Goal: Information Seeking & Learning: Check status

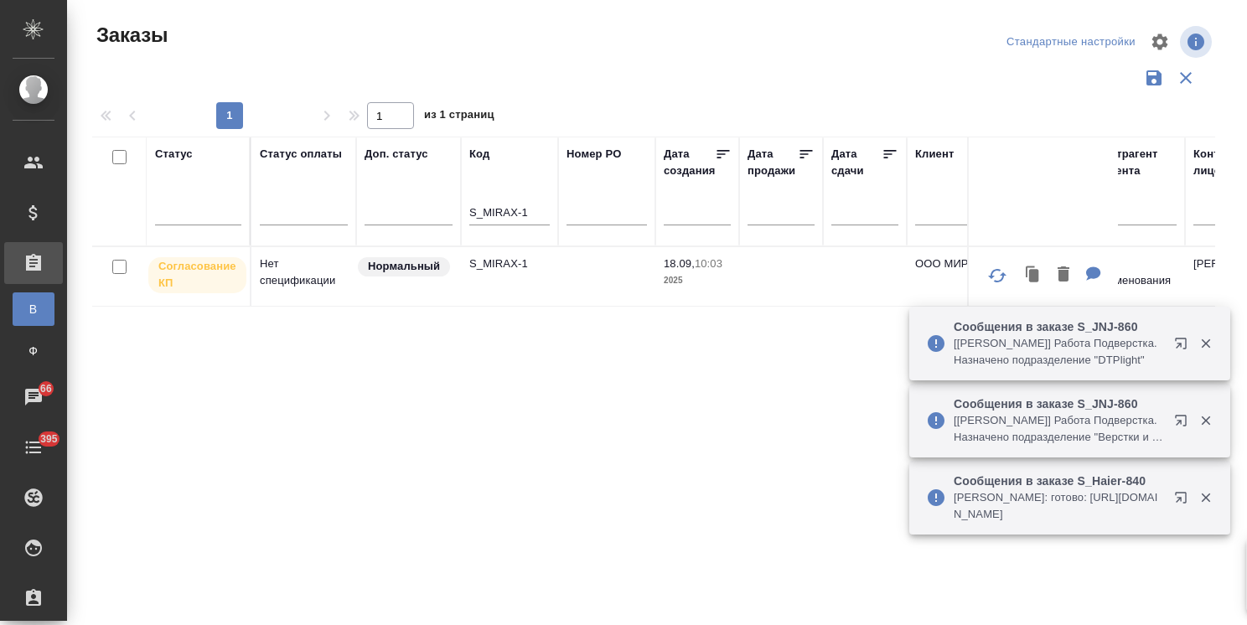
scroll to position [124, 0]
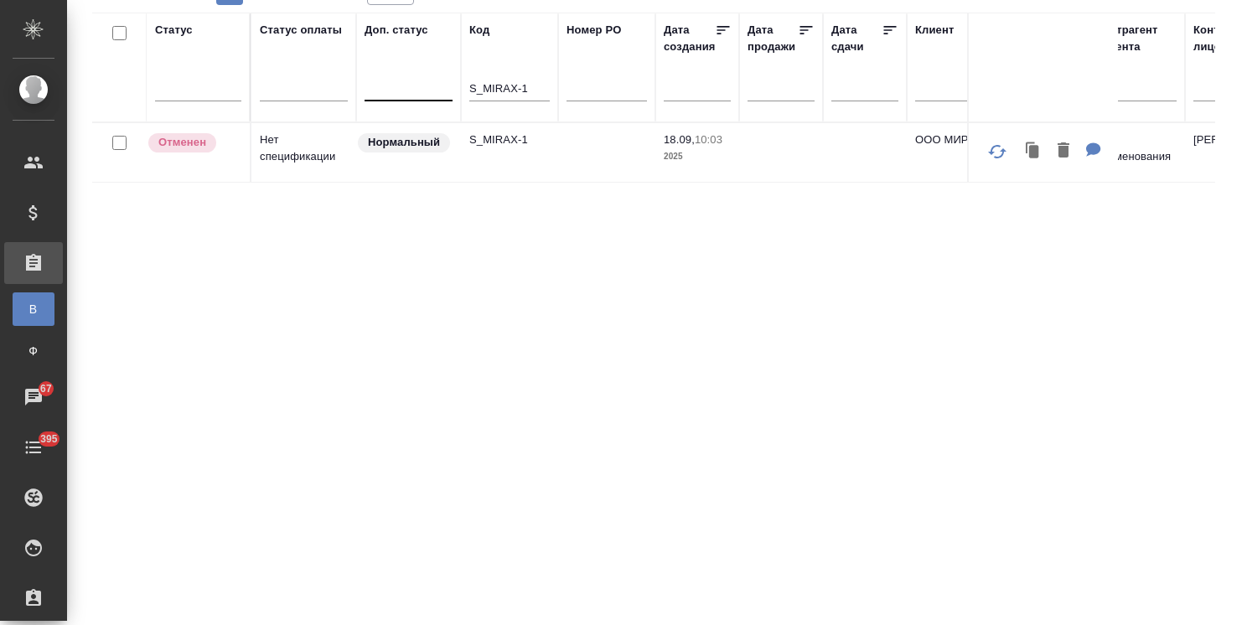
drag, startPoint x: 489, startPoint y: 79, endPoint x: 443, endPoint y: 85, distance: 47.4
click at [530, 91] on input "S_MIRAX-1" at bounding box center [509, 90] width 80 height 21
drag, startPoint x: 536, startPoint y: 92, endPoint x: 372, endPoint y: 107, distance: 165.0
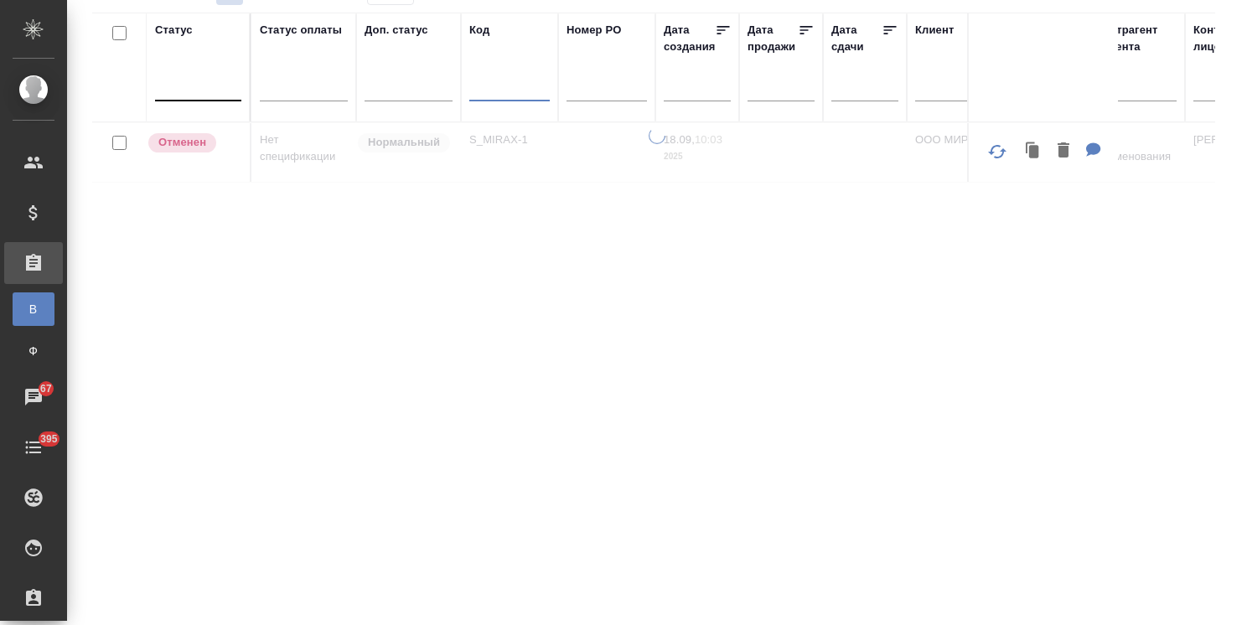
click at [214, 88] on div at bounding box center [198, 84] width 86 height 24
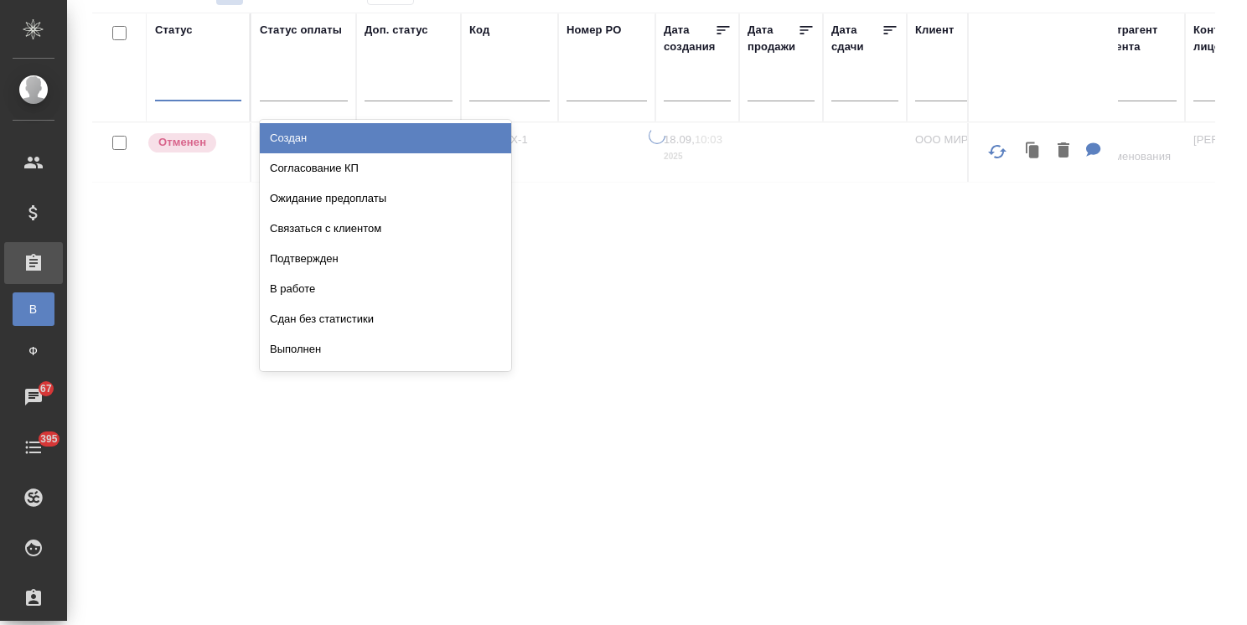
click at [316, 349] on div "Выполнен" at bounding box center [385, 349] width 251 height 30
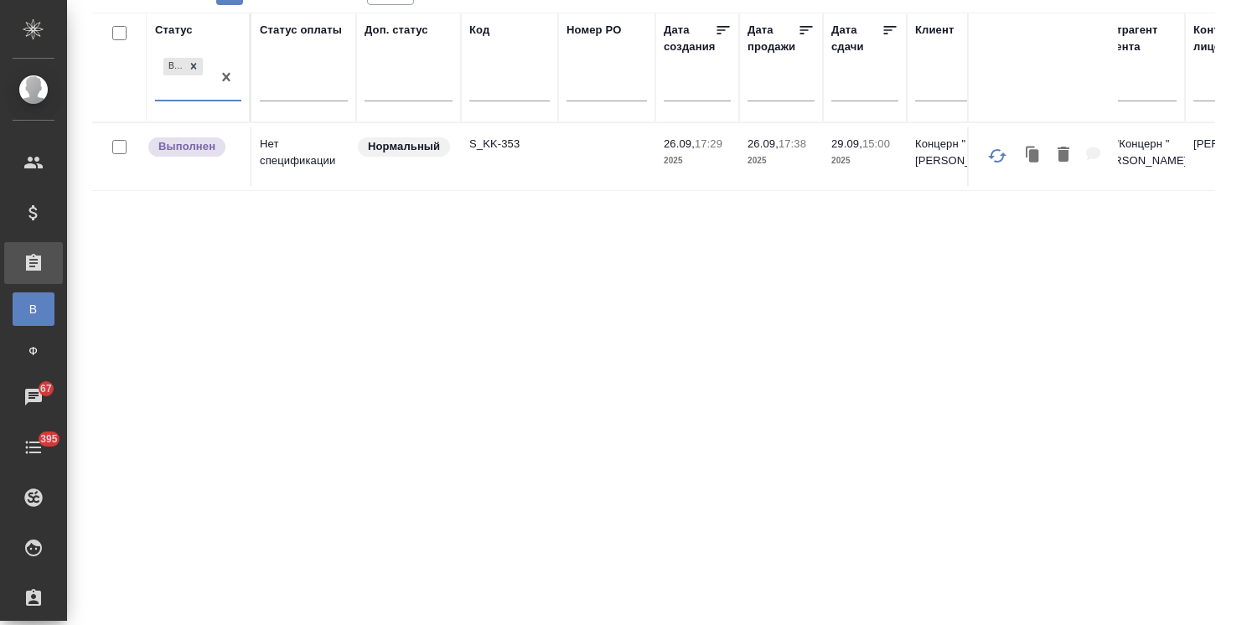
click at [494, 139] on p "S_KK-353" at bounding box center [509, 144] width 80 height 17
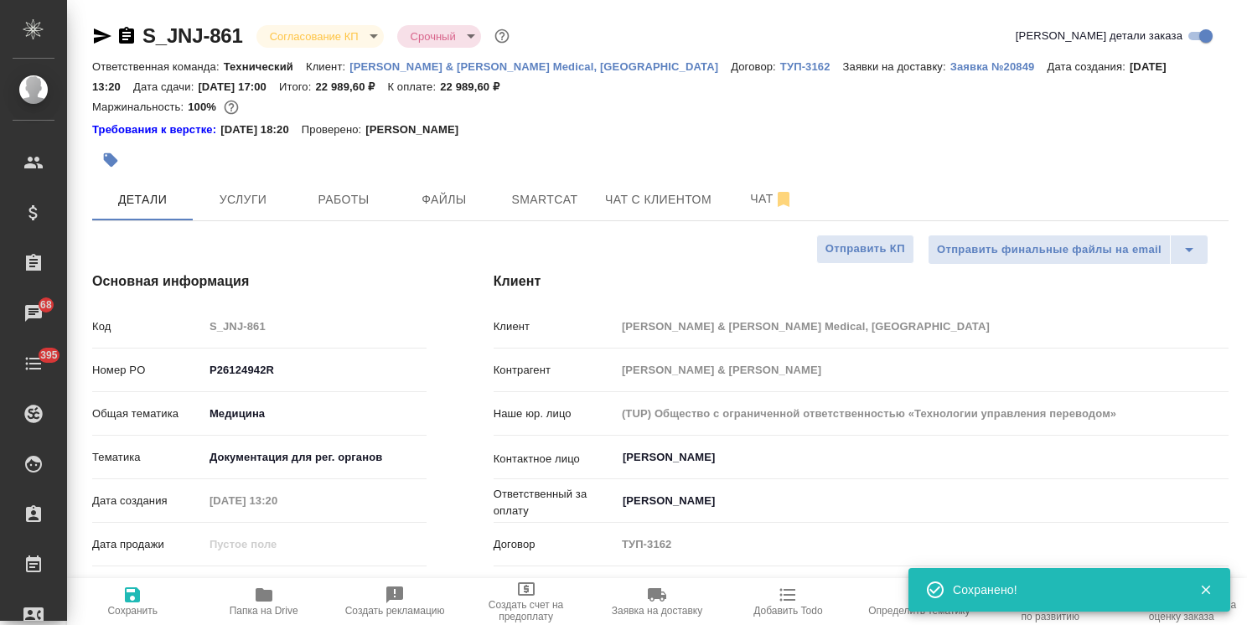
select select "RU"
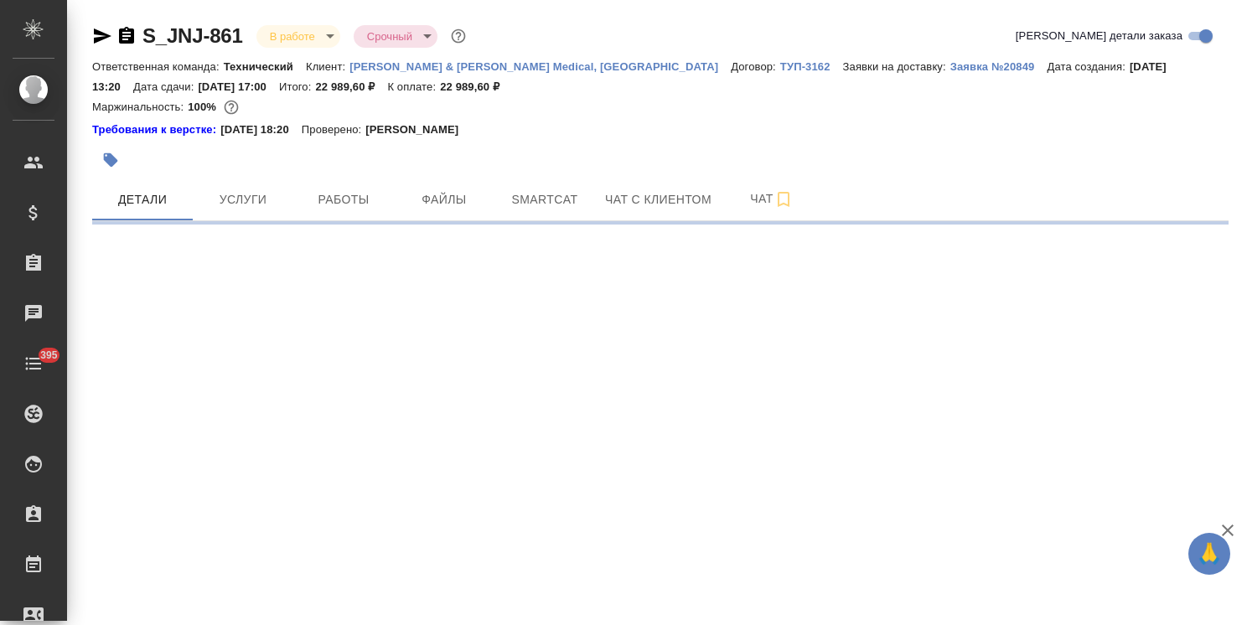
select select "RU"
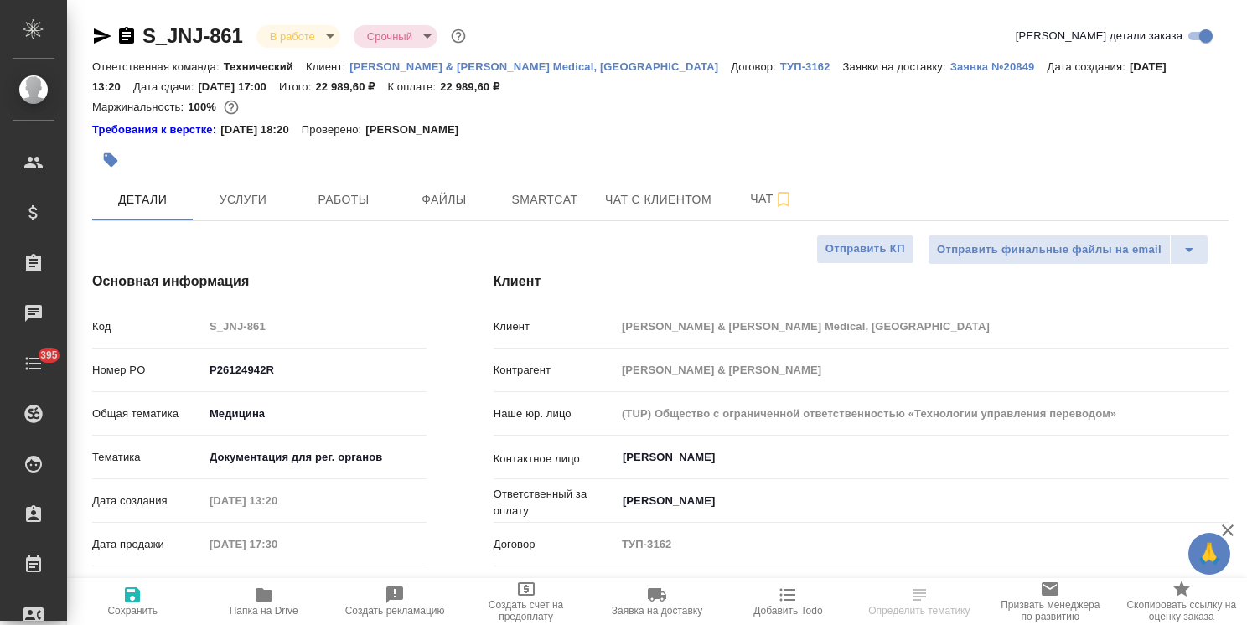
type textarea "x"
type input "Сергеева Анастасия"
type input "Комаров Роман"
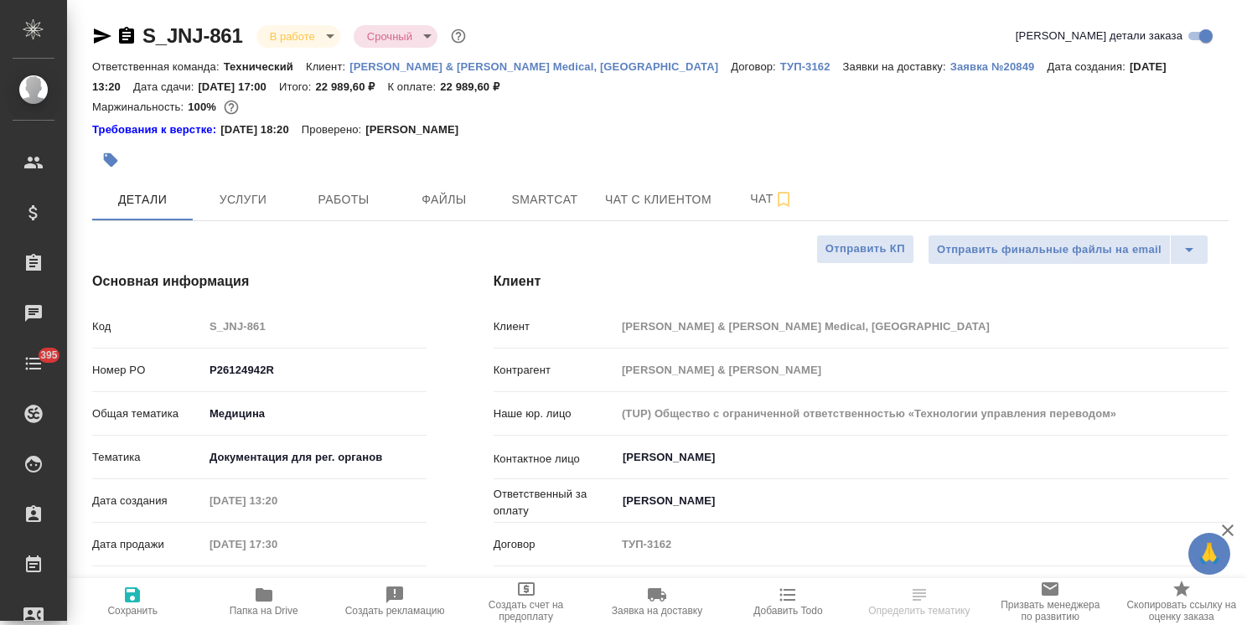
type textarea "x"
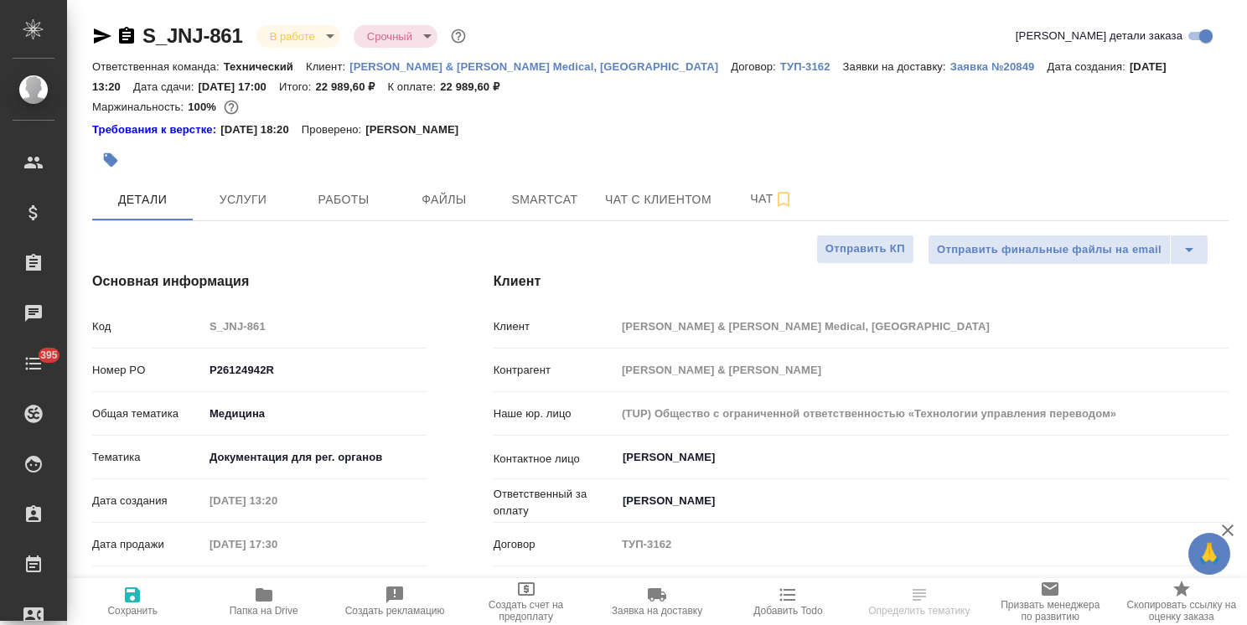
type textarea "x"
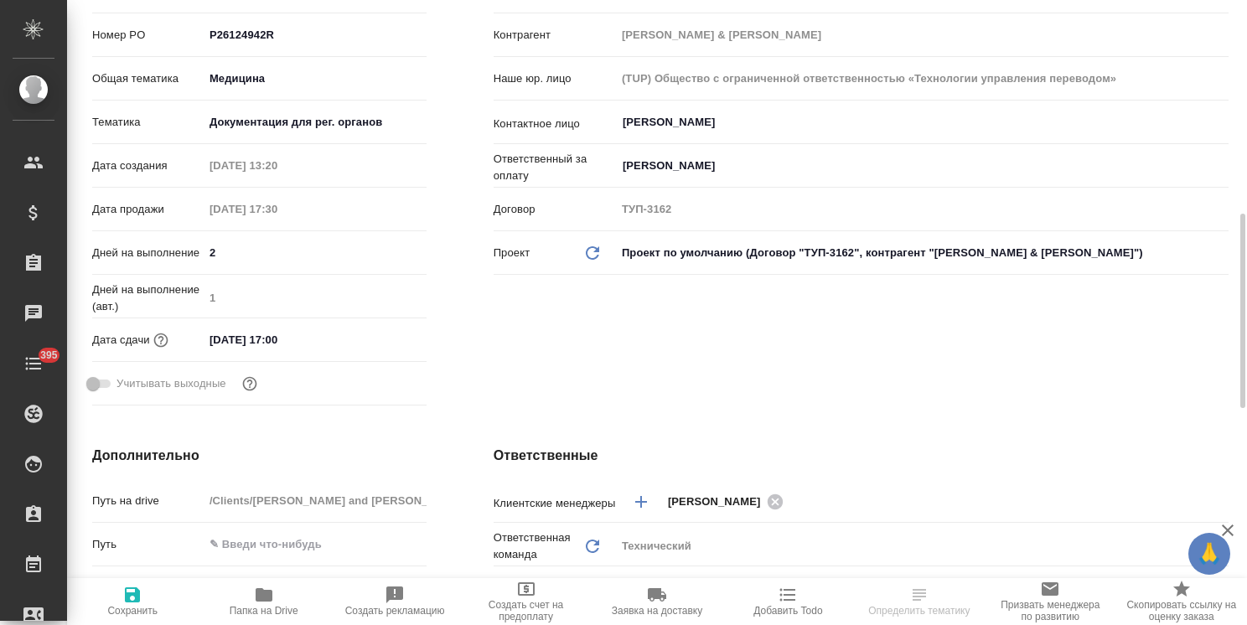
scroll to position [419, 0]
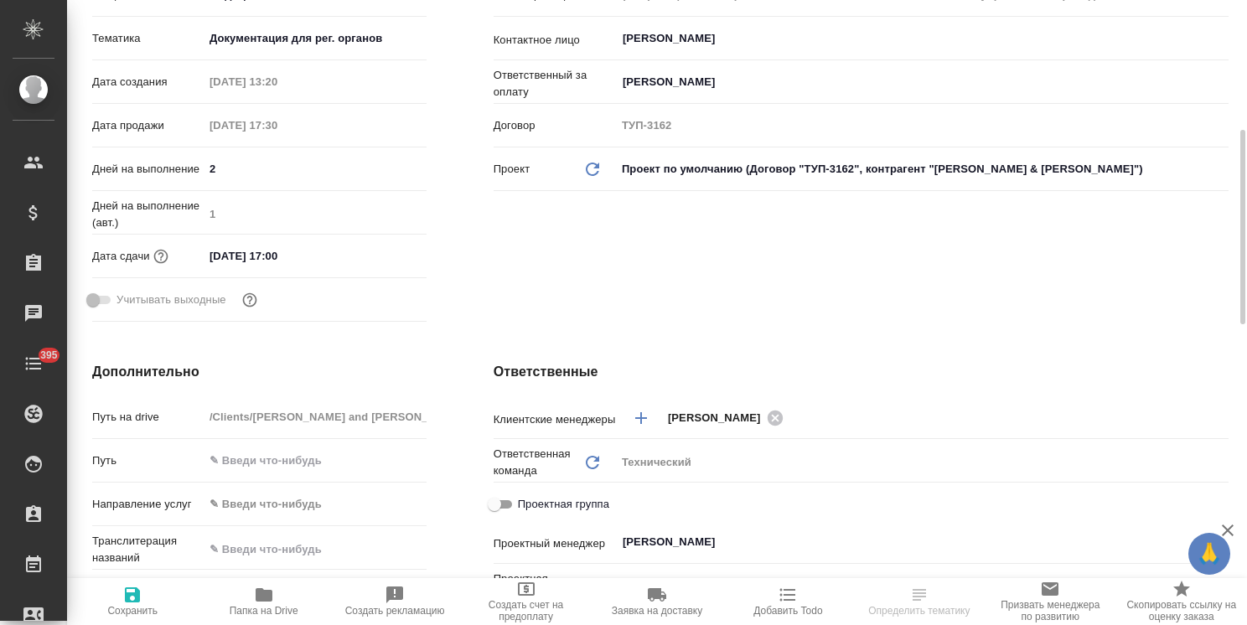
type textarea "x"
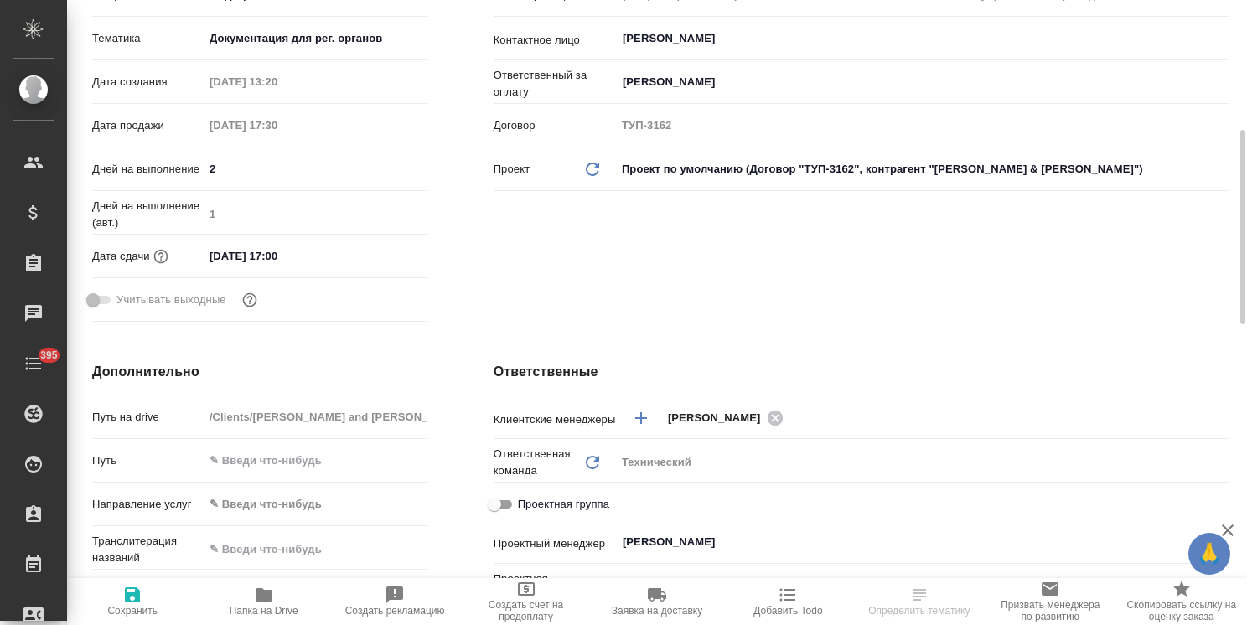
type textarea "x"
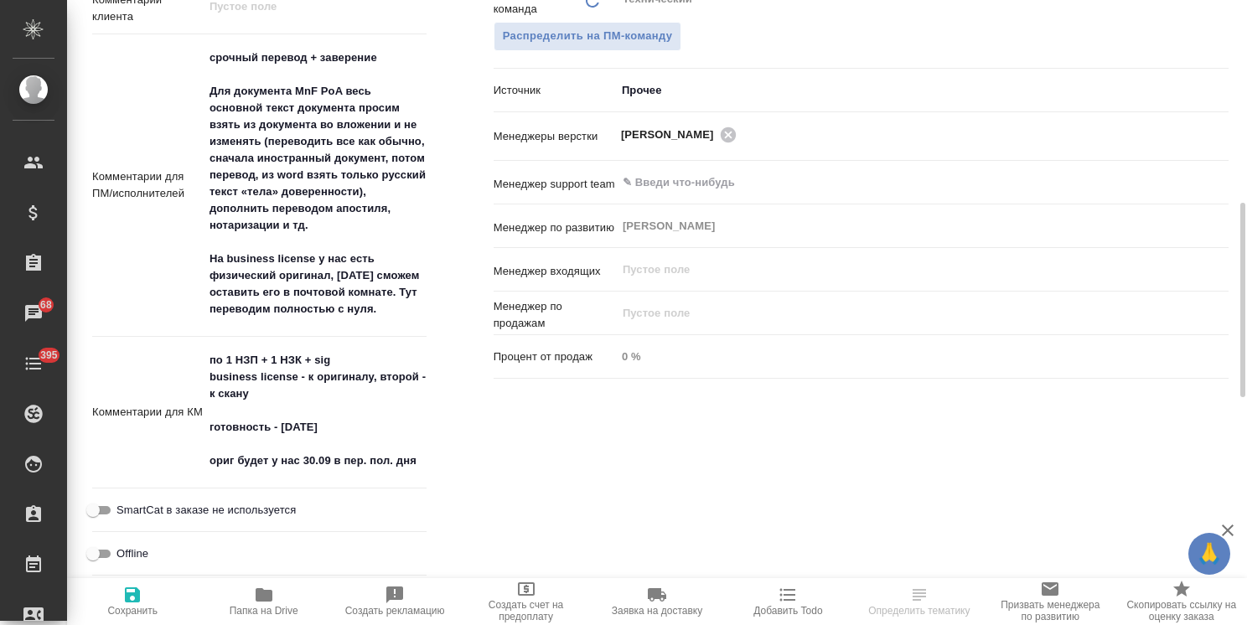
scroll to position [838, 0]
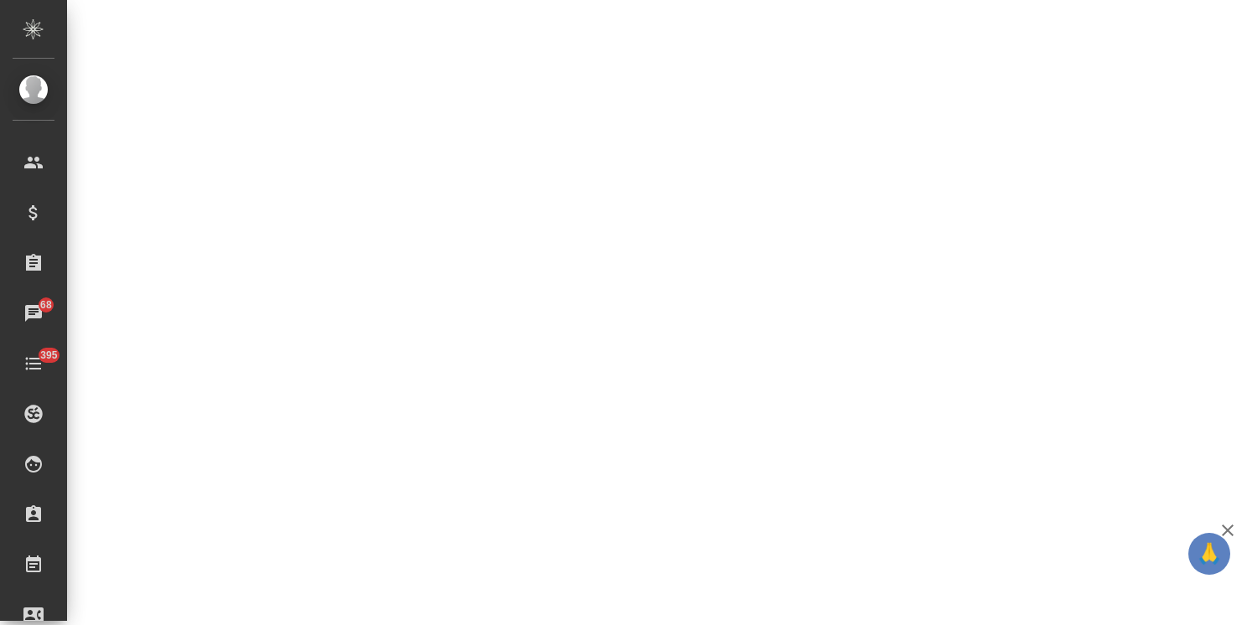
select select "RU"
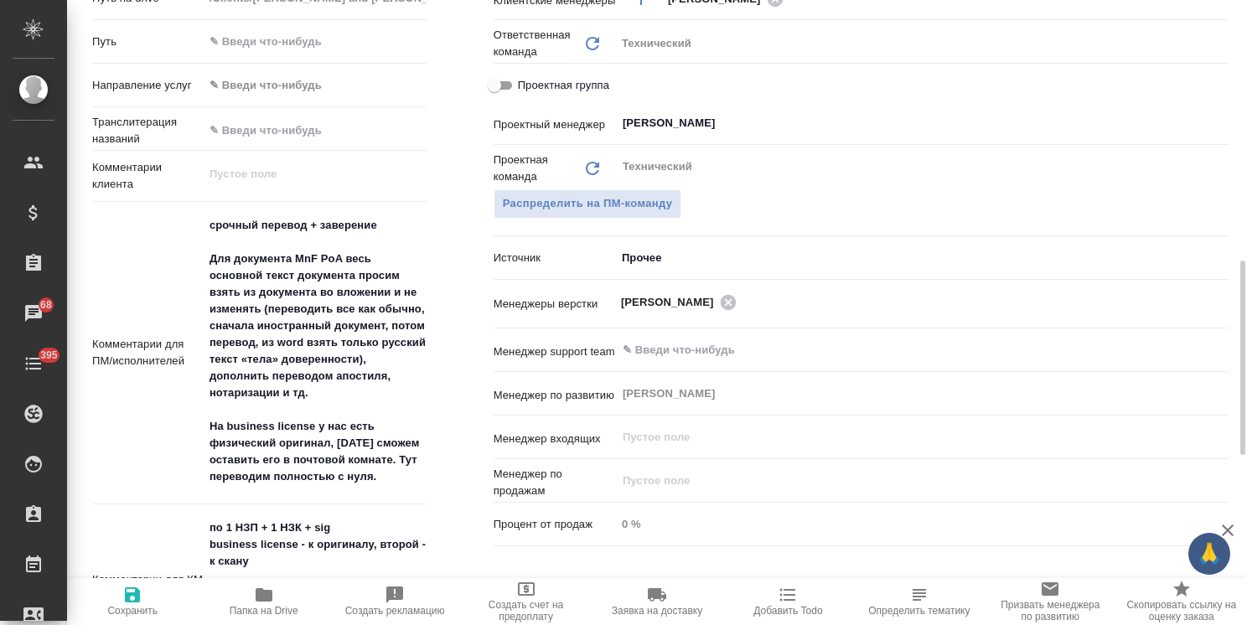
type textarea "x"
click at [1219, 535] on icon "button" at bounding box center [1228, 530] width 20 height 20
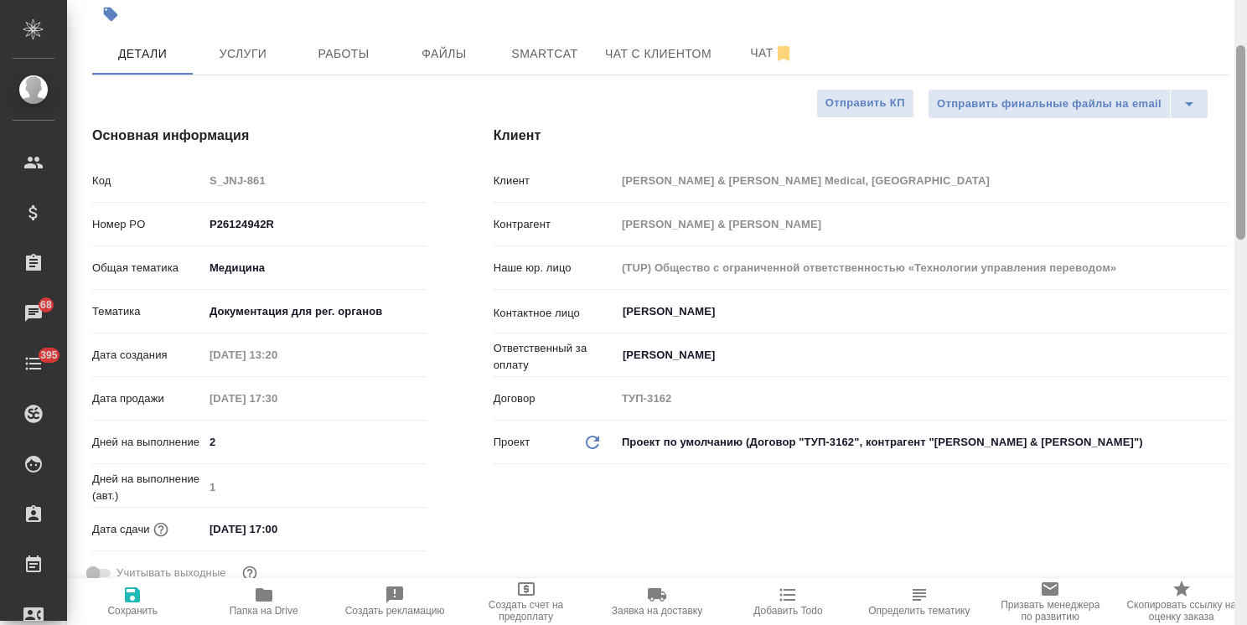
drag, startPoint x: 1244, startPoint y: 438, endPoint x: 945, endPoint y: 148, distance: 416.6
click at [1246, 184] on html ".cls-1 fill:#fff; AWATERA Usmanova Olga Клиенты Спецификации Заказы 68 Чаты 395…" at bounding box center [623, 312] width 1247 height 625
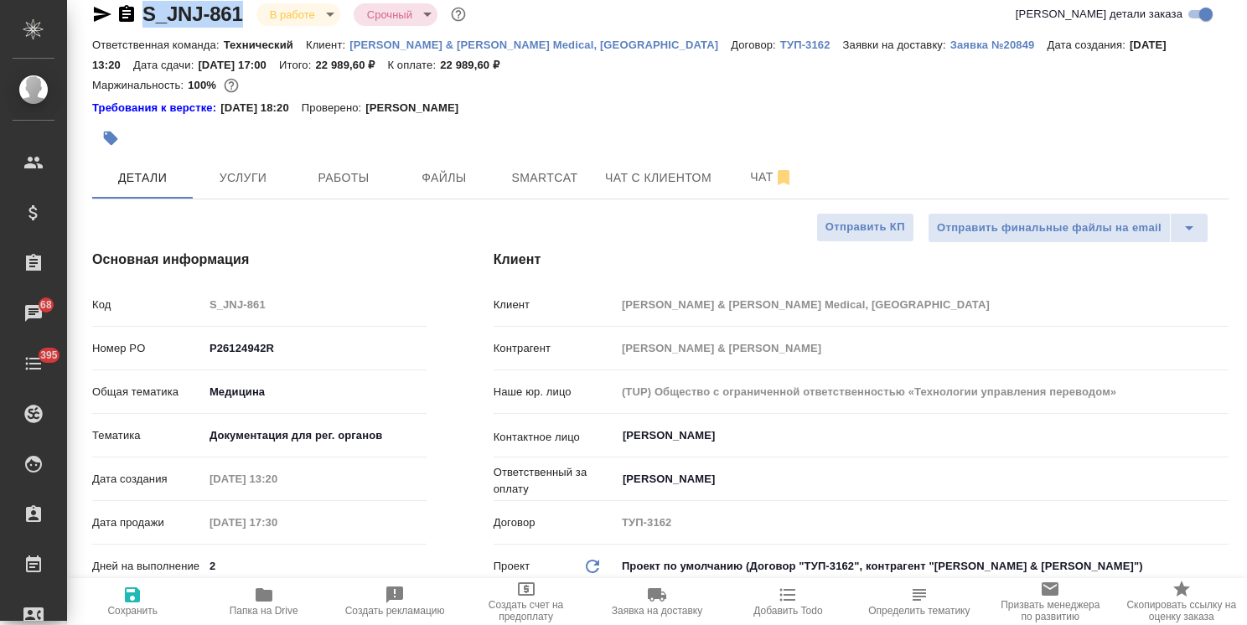
drag, startPoint x: 248, startPoint y: 3, endPoint x: 101, endPoint y: 2, distance: 147.5
click at [101, 2] on div "S_JNJ-861 В работе inProgress Срочный urgent" at bounding box center [280, 14] width 377 height 27
copy link "S_JNJ-861"
type textarea "x"
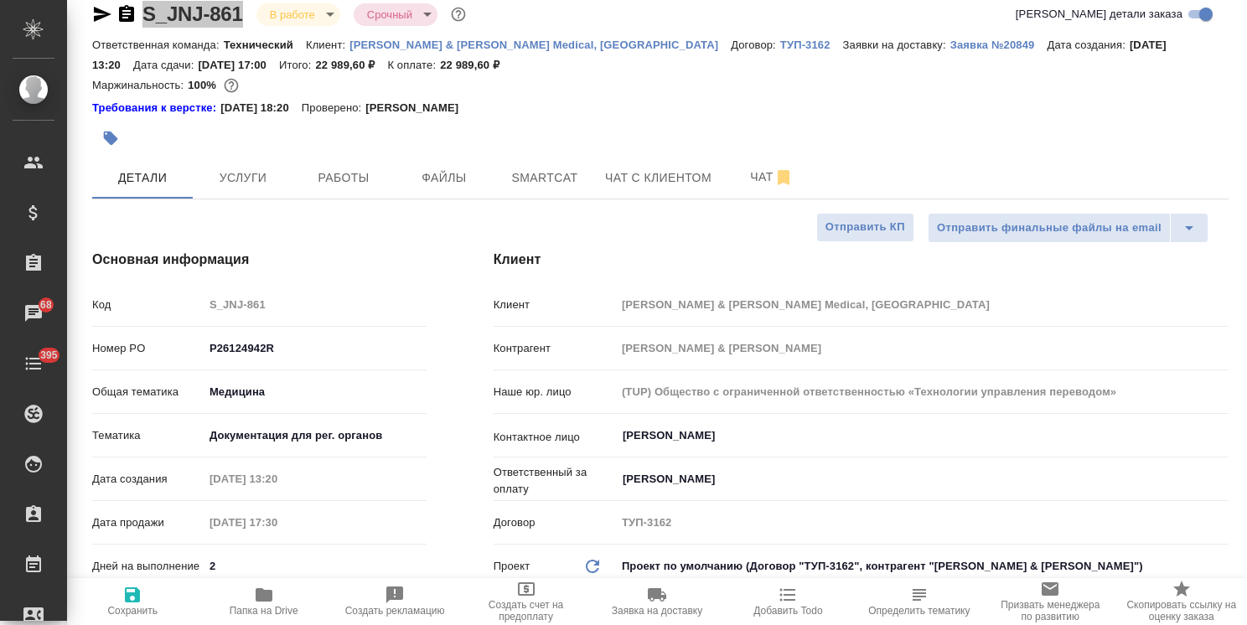
type textarea "x"
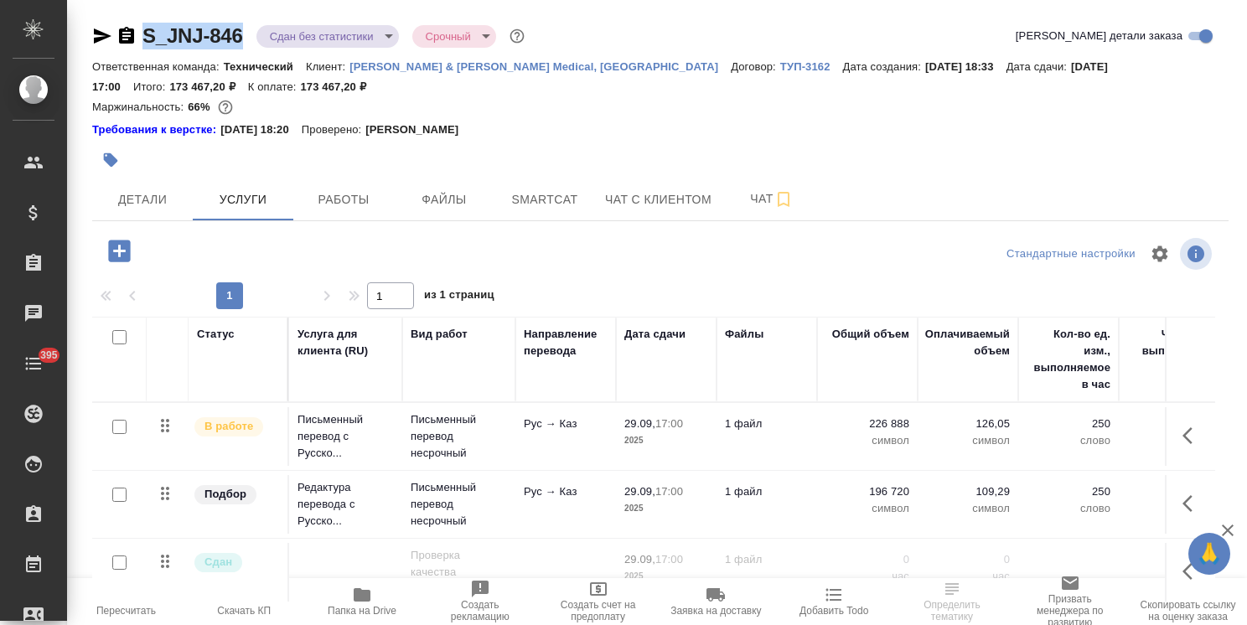
drag, startPoint x: 253, startPoint y: 15, endPoint x: 86, endPoint y: 12, distance: 166.8
click at [86, 12] on div "S_JNJ-846 Сдан без статистики distributed Срочный urgent Кратко детали заказа О…" at bounding box center [660, 360] width 1155 height 720
copy link "S_JNJ-846"
click at [523, 209] on span "Smartcat" at bounding box center [545, 199] width 80 height 21
click at [455, 202] on span "Файлы" at bounding box center [444, 199] width 80 height 21
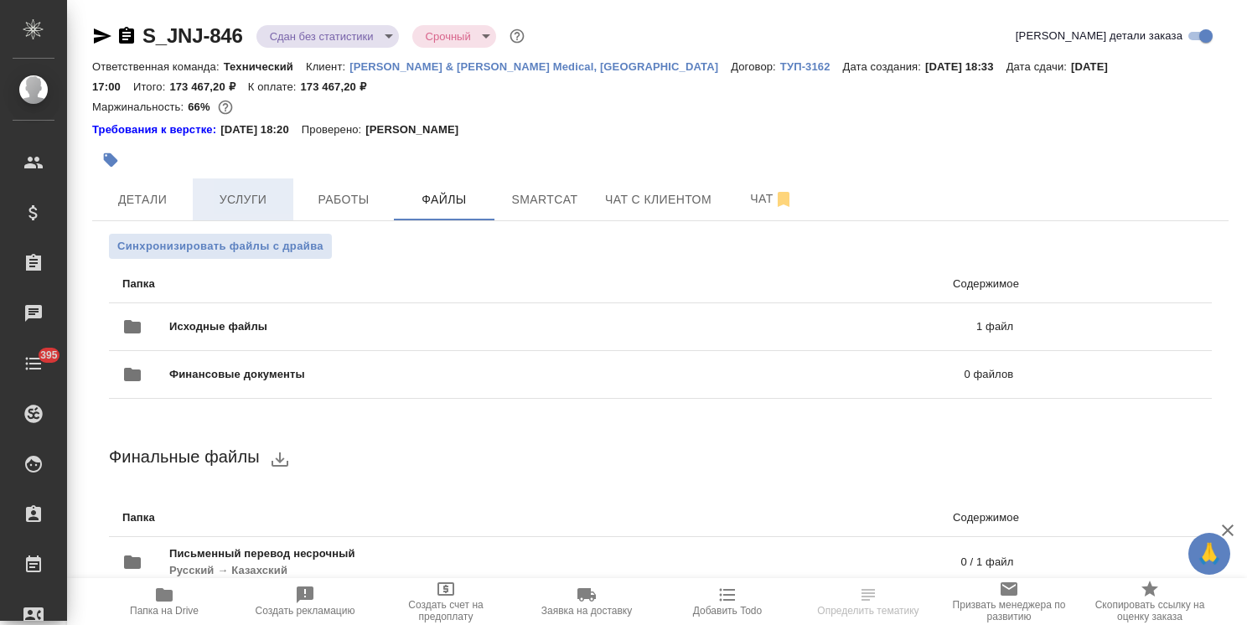
click at [231, 192] on span "Услуги" at bounding box center [243, 199] width 80 height 21
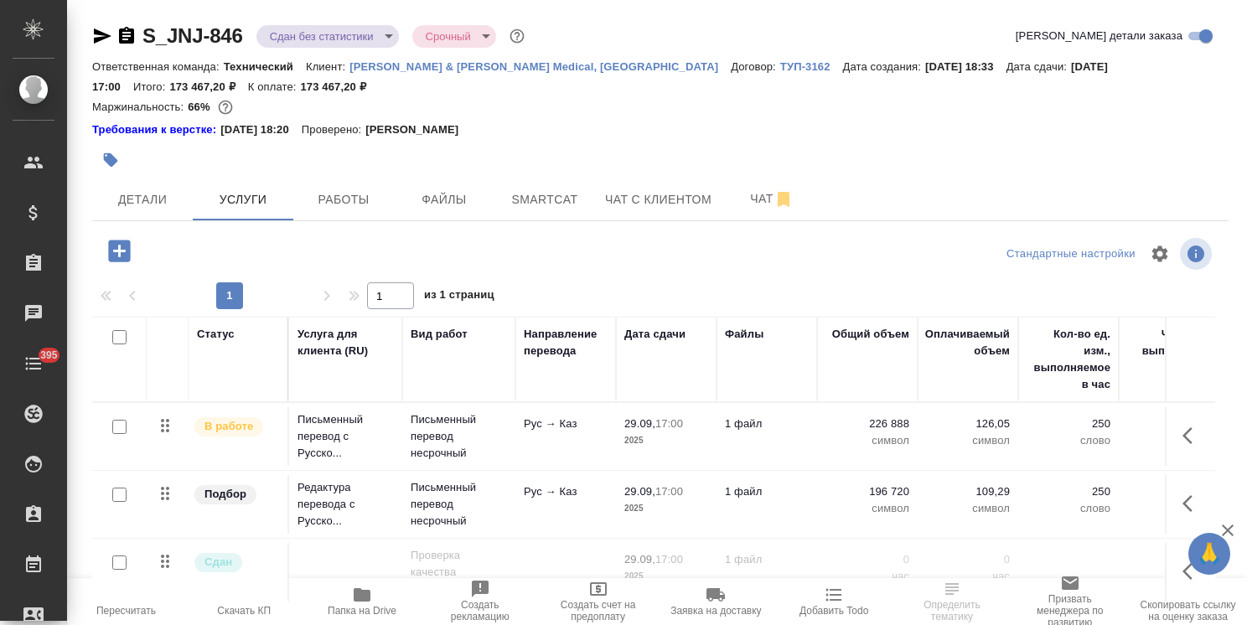
scroll to position [94, 0]
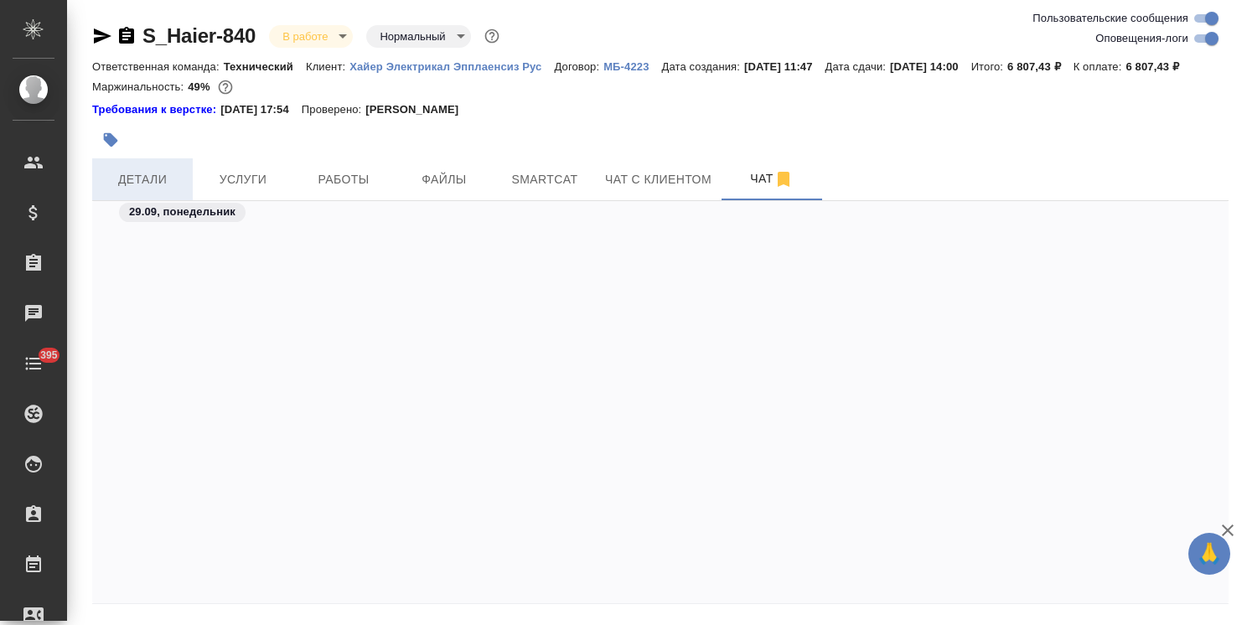
scroll to position [36561, 0]
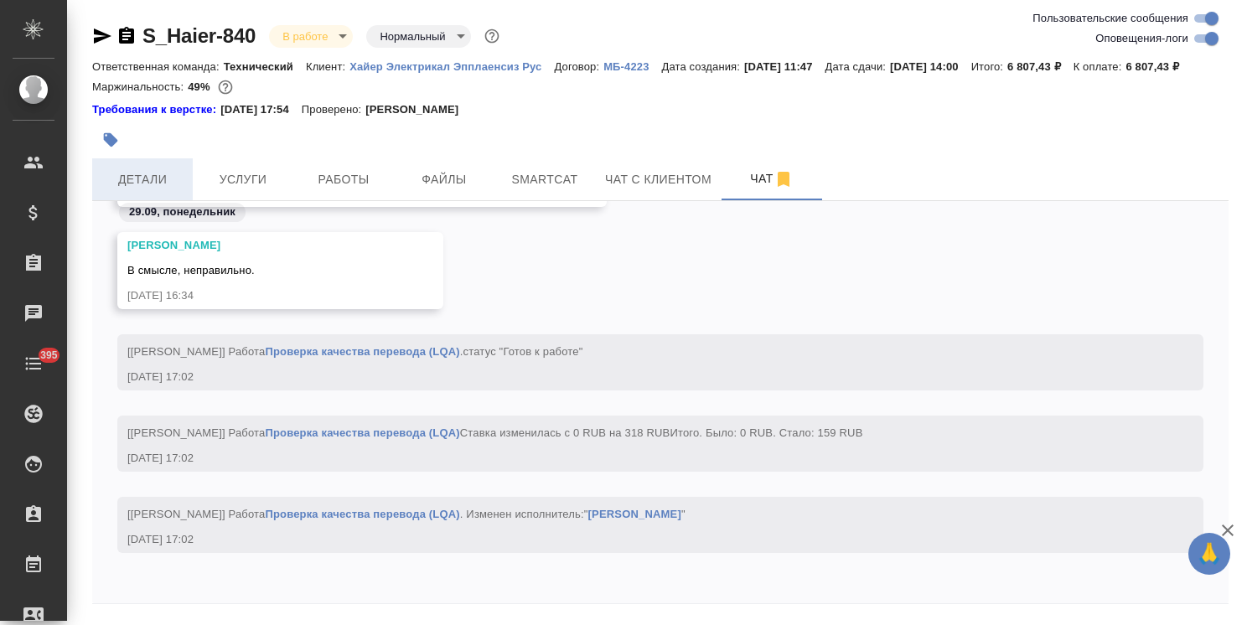
click at [153, 190] on span "Детали" at bounding box center [142, 179] width 80 height 21
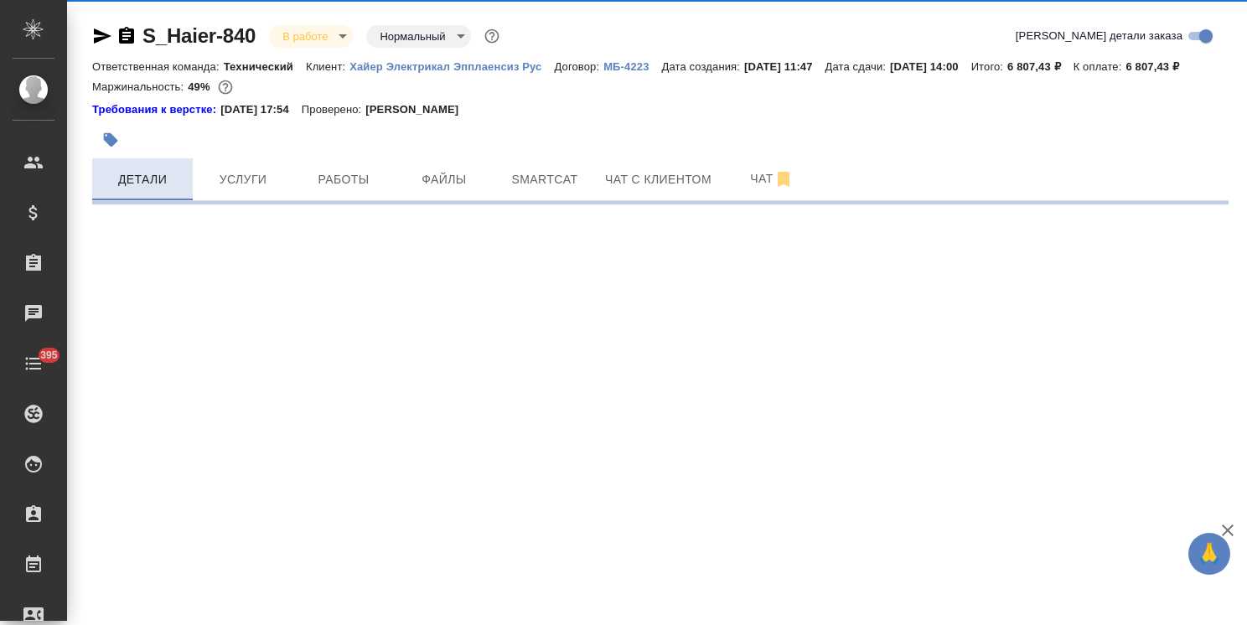
select select "RU"
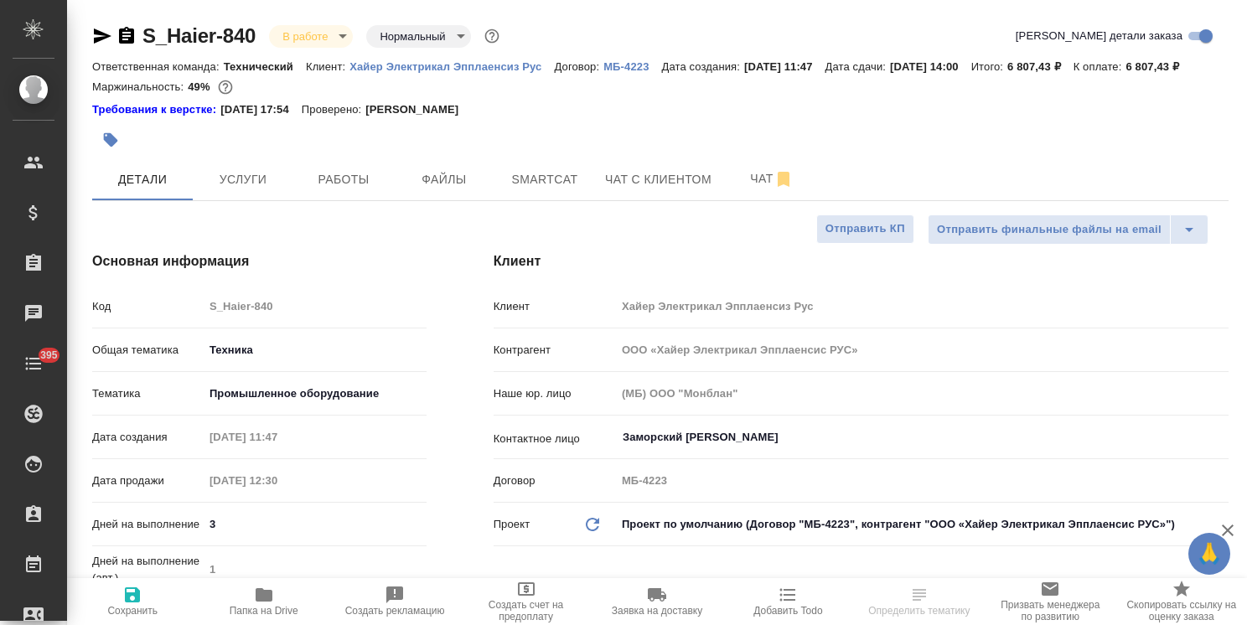
type textarea "x"
drag, startPoint x: 257, startPoint y: 15, endPoint x: 125, endPoint y: 9, distance: 132.5
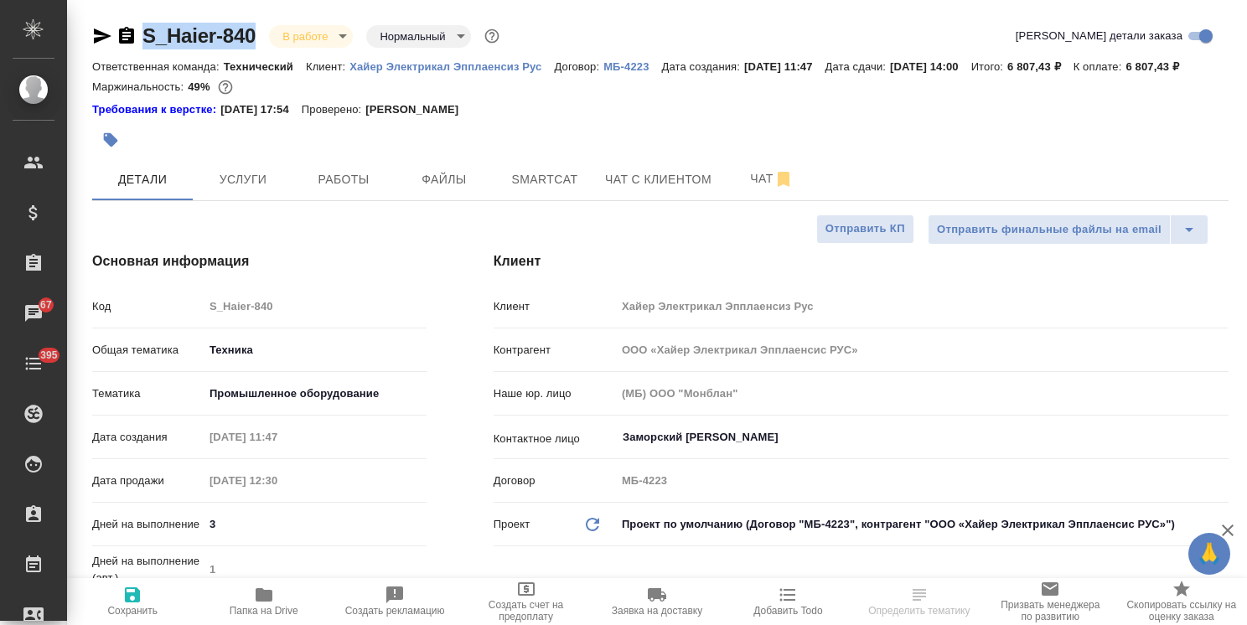
copy link "S_Haier-840"
select select "RU"
type textarea "x"
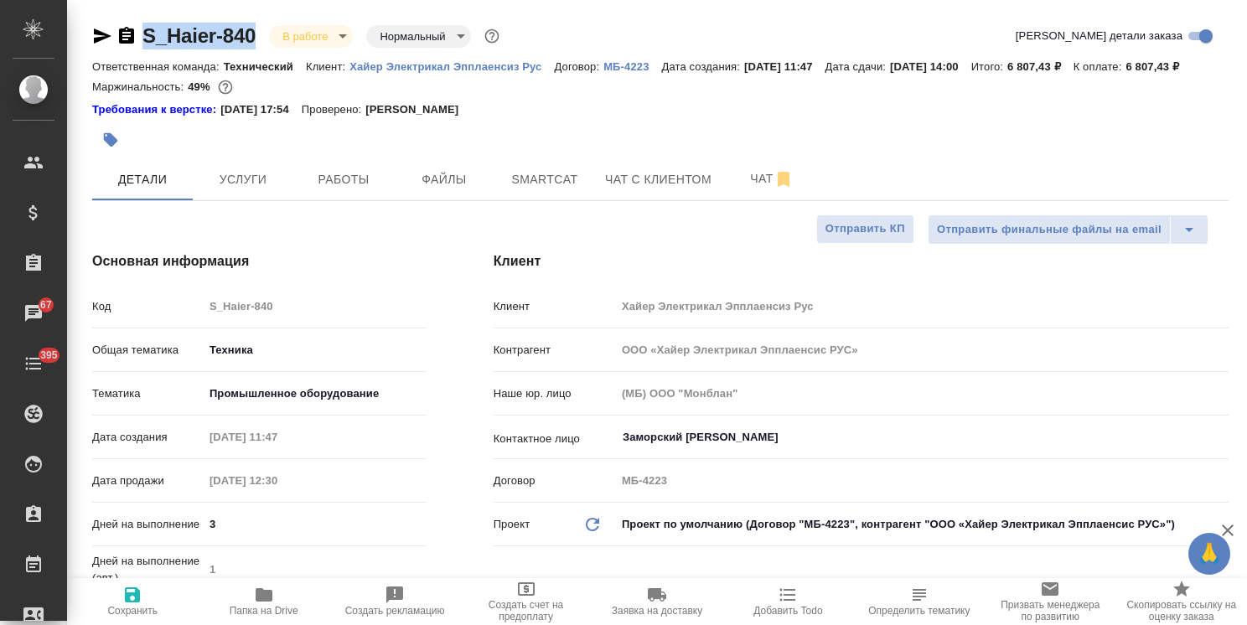
type textarea "x"
copy link "S_Haier-840"
type textarea "x"
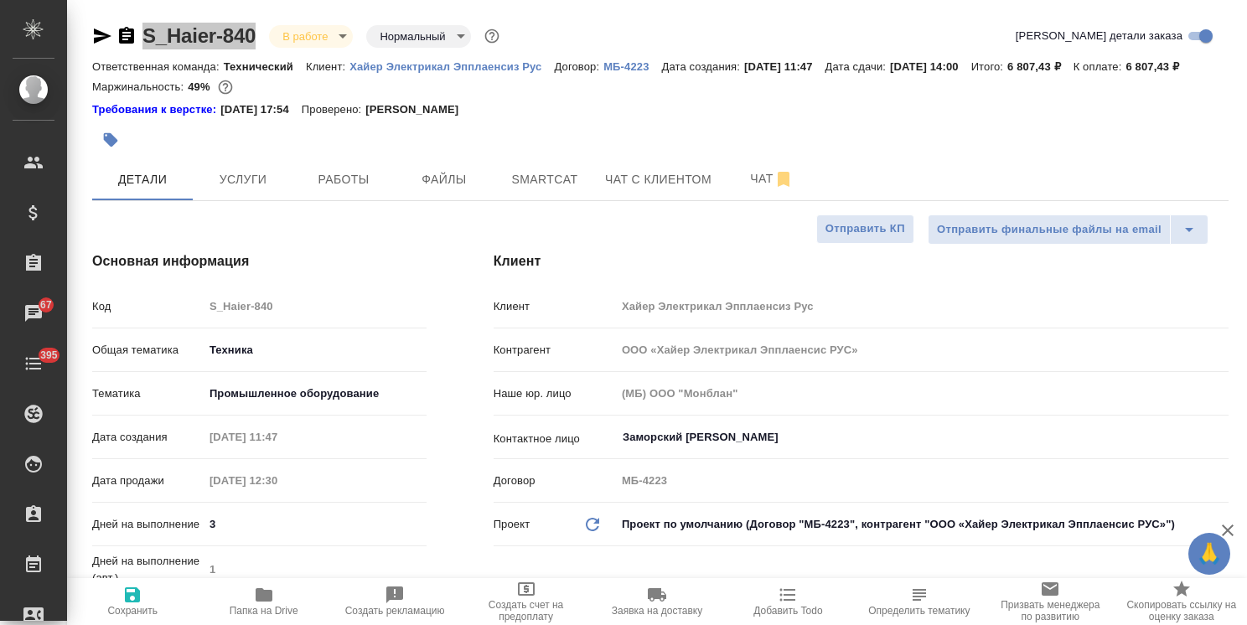
type textarea "x"
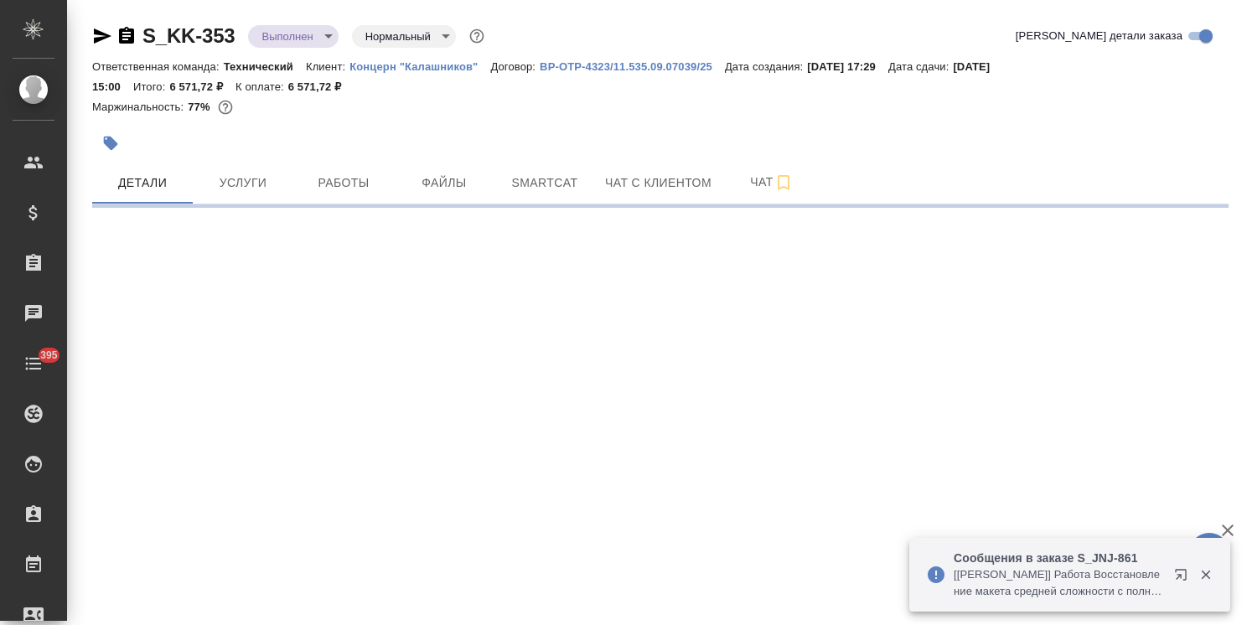
click at [322, 33] on body "🙏 .cls-1 fill:#fff; AWATERA Usmanova Olga Клиенты Спецификации Заказы Чаты 395 …" at bounding box center [623, 312] width 1247 height 625
select select "RU"
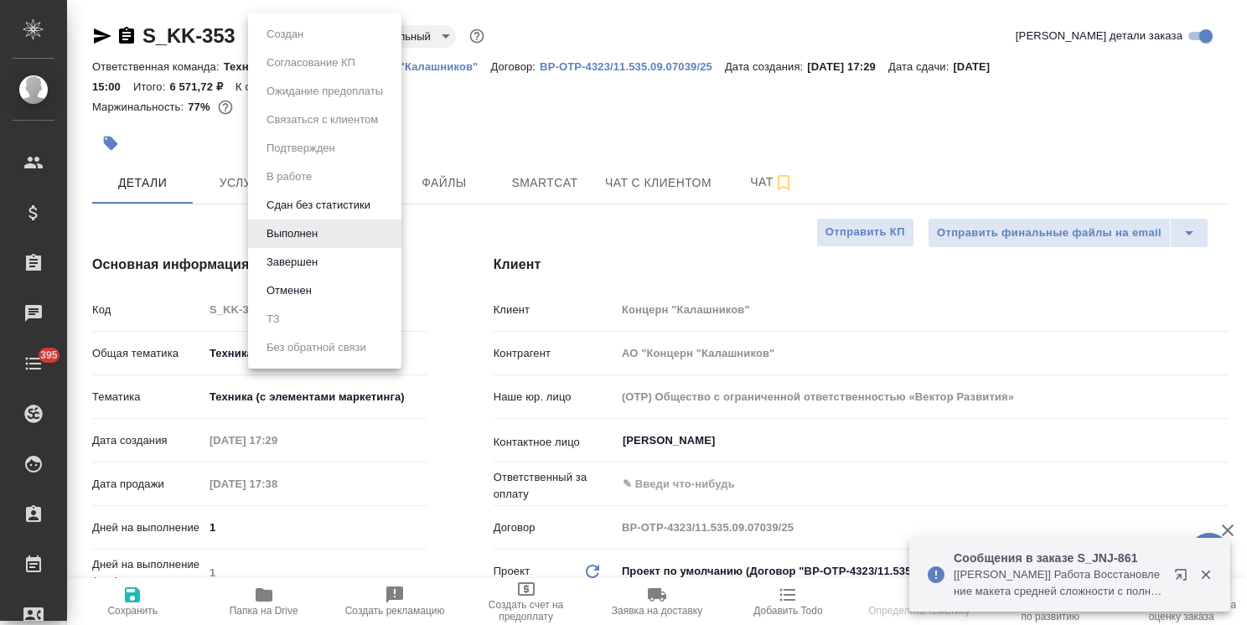
type textarea "x"
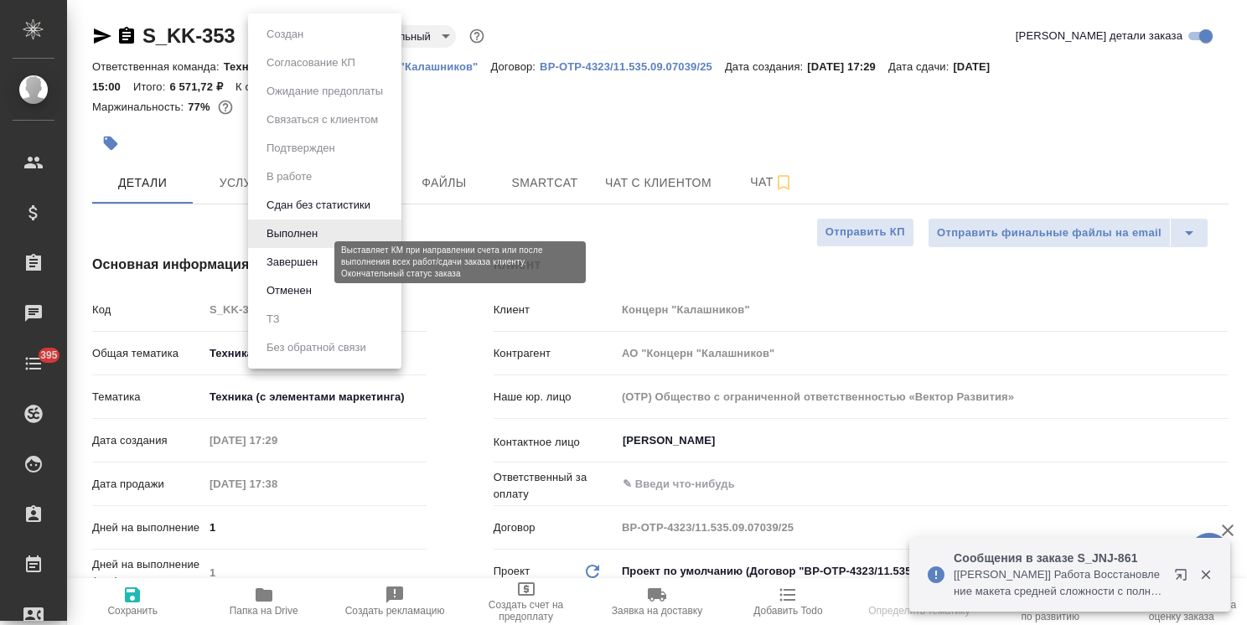
type textarea "x"
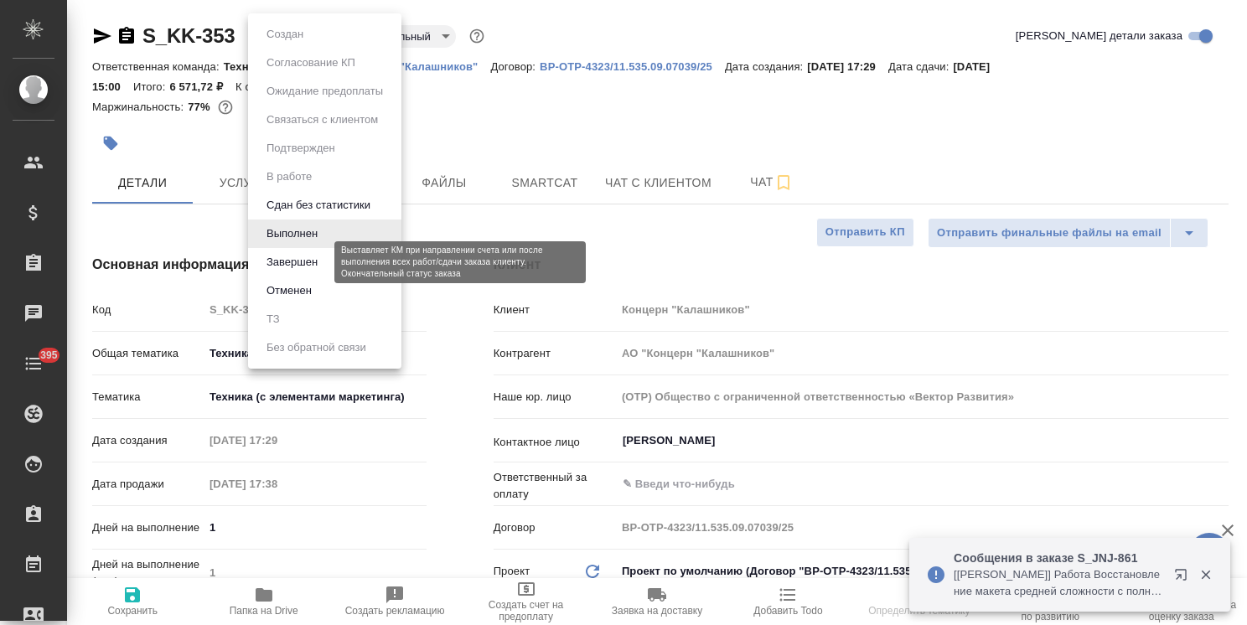
type textarea "x"
click at [302, 258] on button "Завершен" at bounding box center [291, 262] width 61 height 18
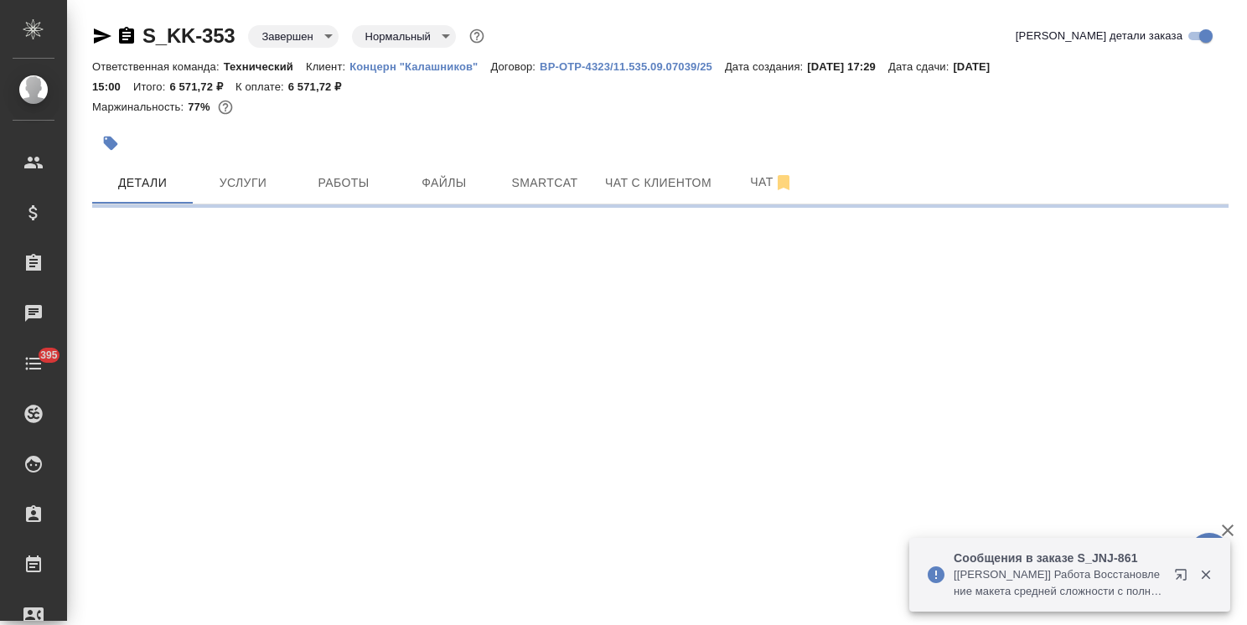
select select "RU"
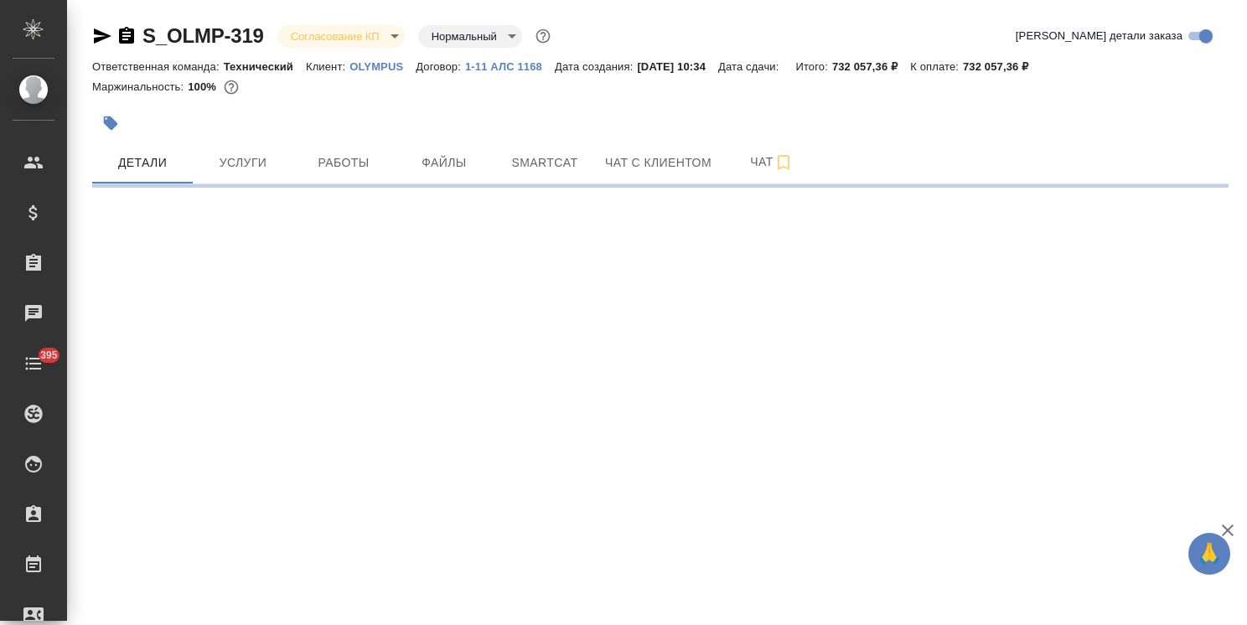
select select "RU"
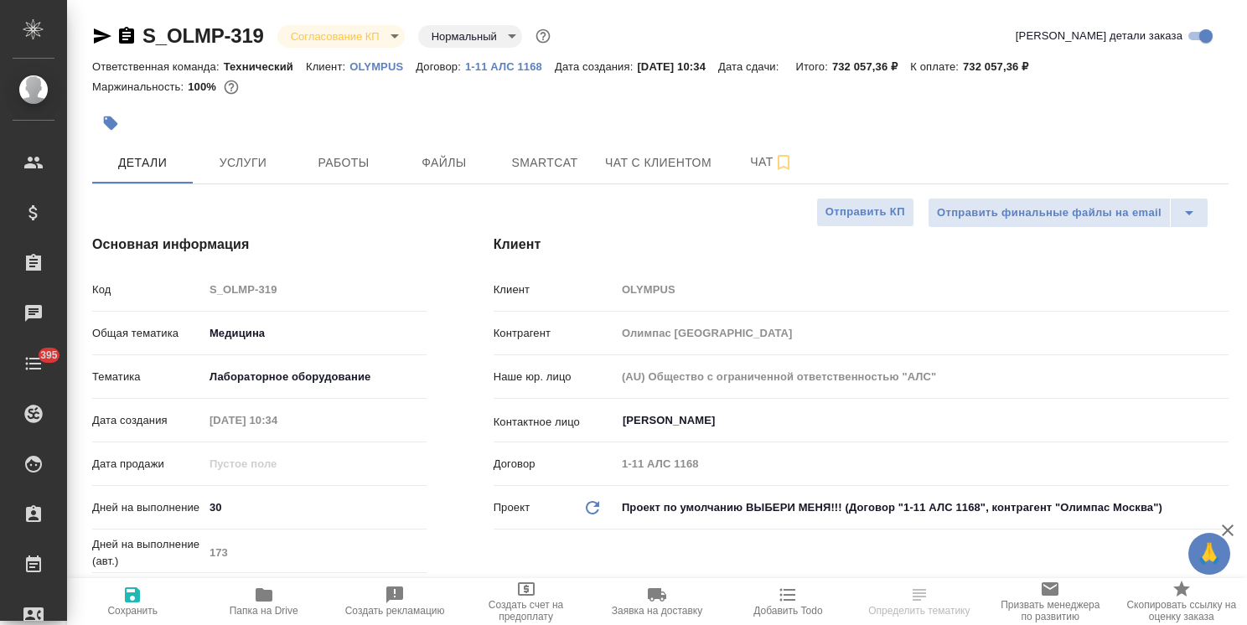
type textarea "x"
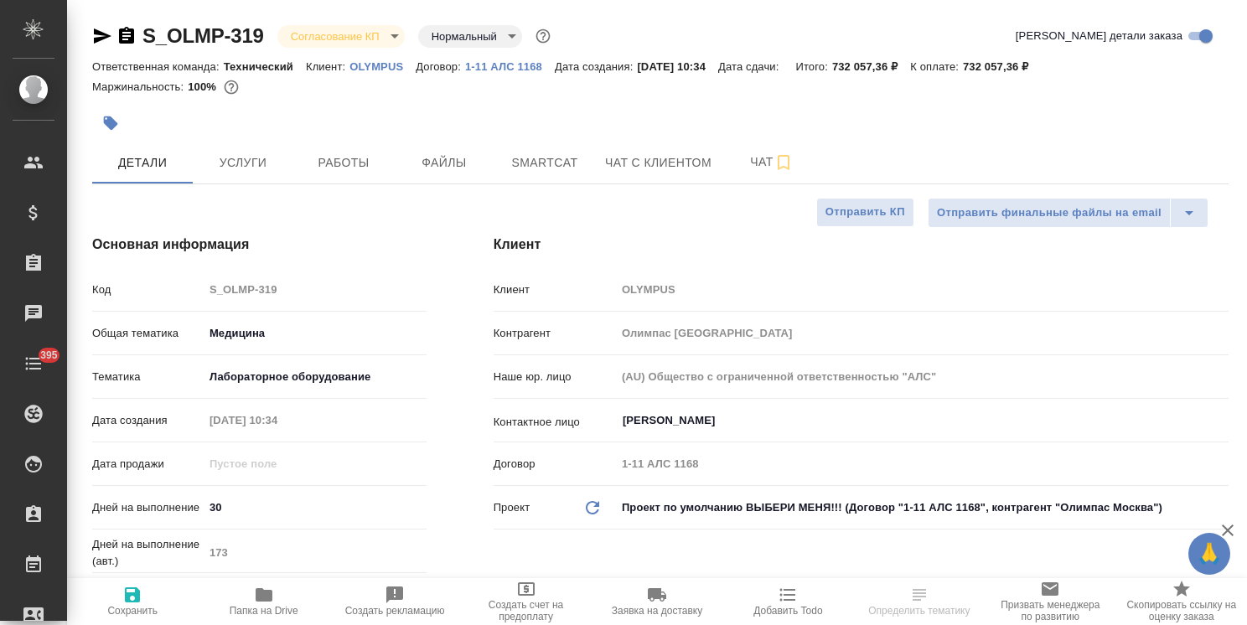
type textarea "x"
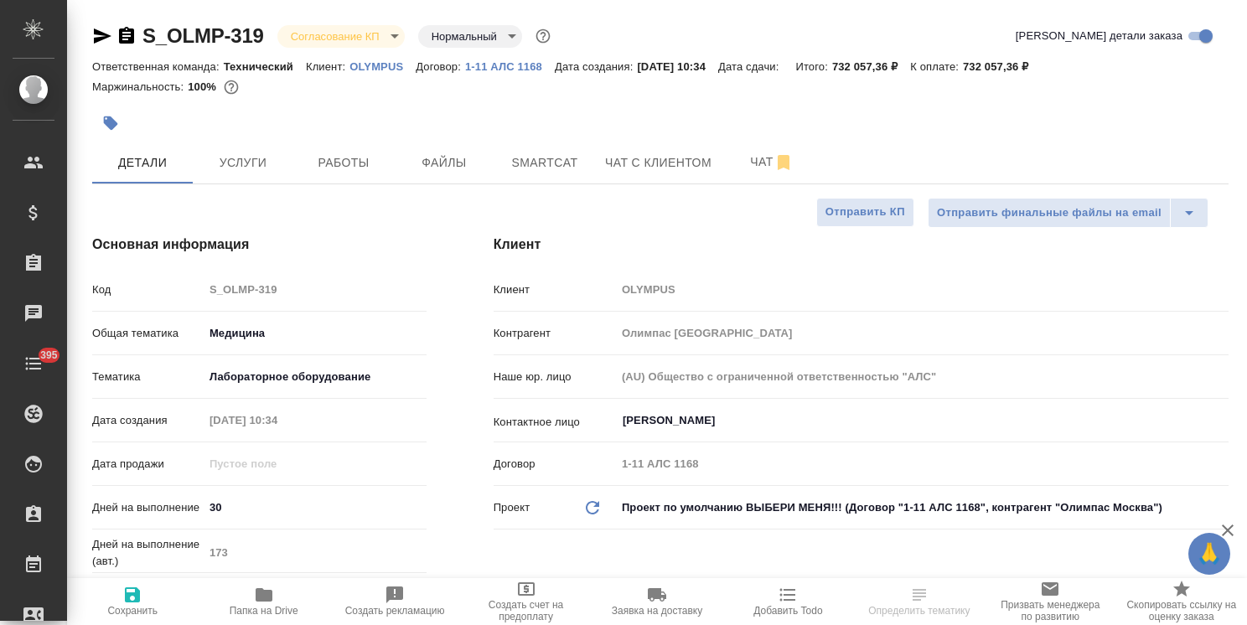
type textarea "x"
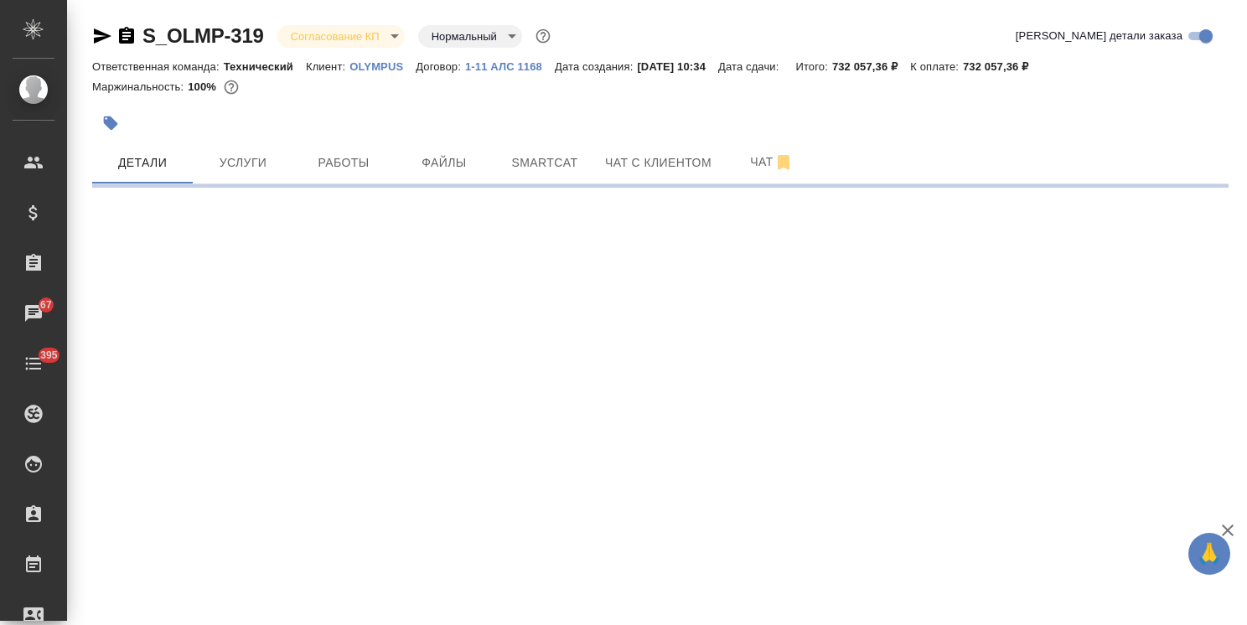
select select "RU"
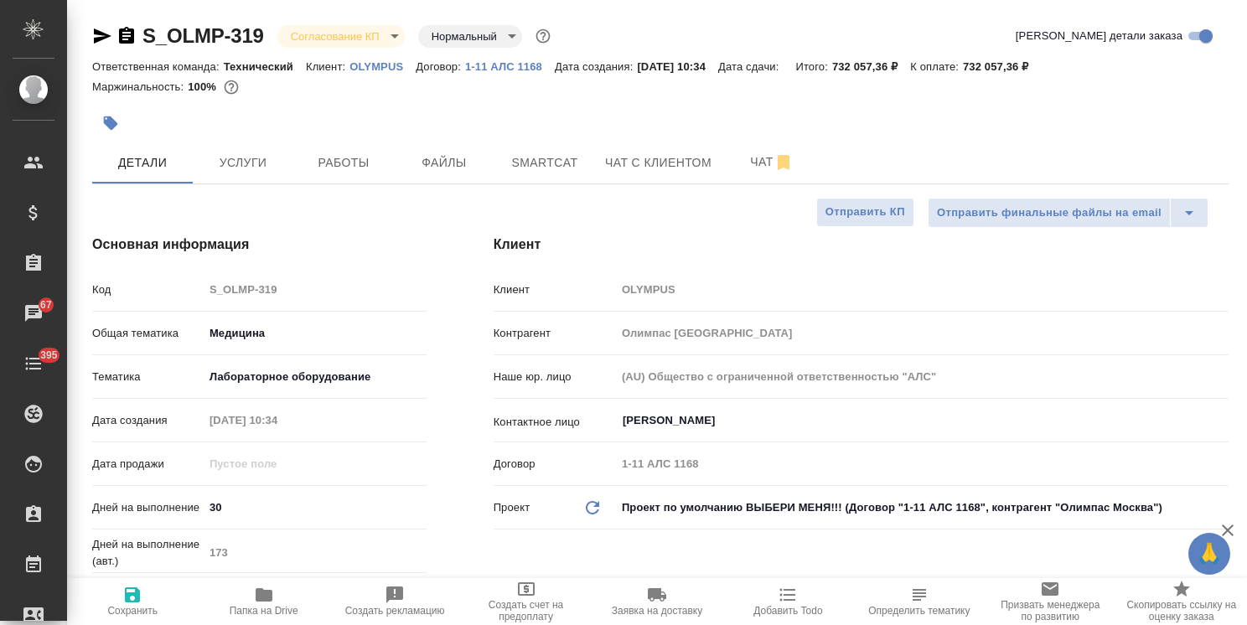
type textarea "x"
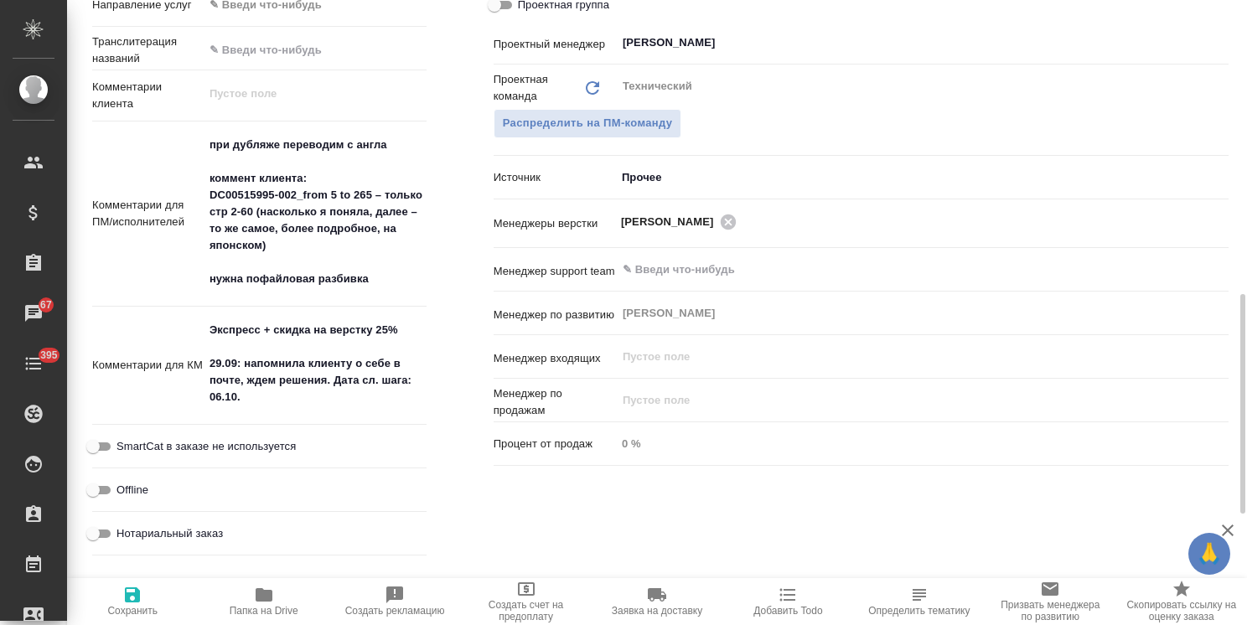
scroll to position [1153, 0]
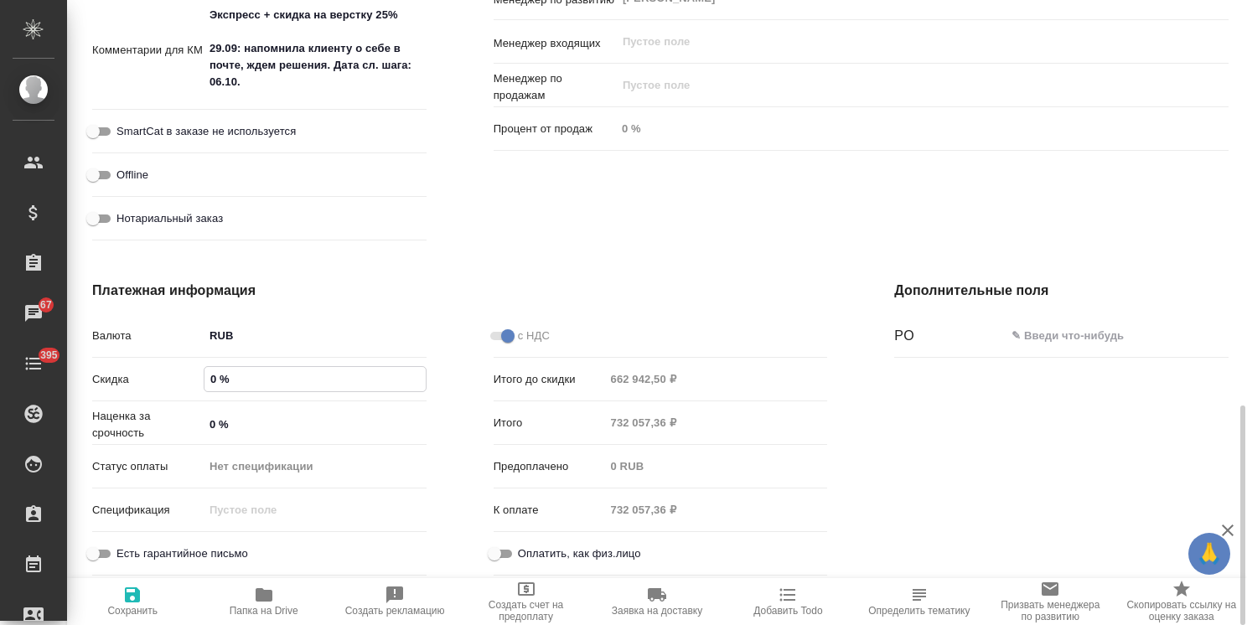
drag, startPoint x: 212, startPoint y: 378, endPoint x: 199, endPoint y: 382, distance: 13.3
click at [199, 382] on div "Скидка 0 %" at bounding box center [259, 379] width 334 height 29
drag, startPoint x: 215, startPoint y: 377, endPoint x: 202, endPoint y: 377, distance: 12.6
click at [202, 377] on div "Скидка 0 %" at bounding box center [259, 379] width 334 height 29
type textarea "x"
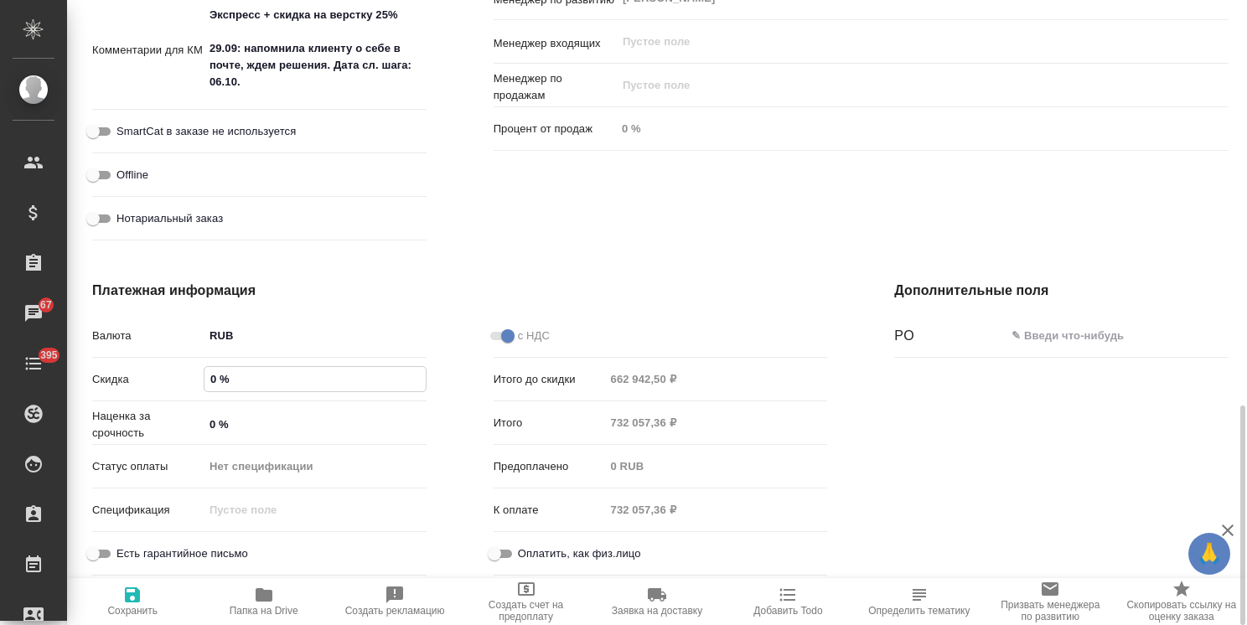
type textarea "x"
type input "10 %"
type textarea "x"
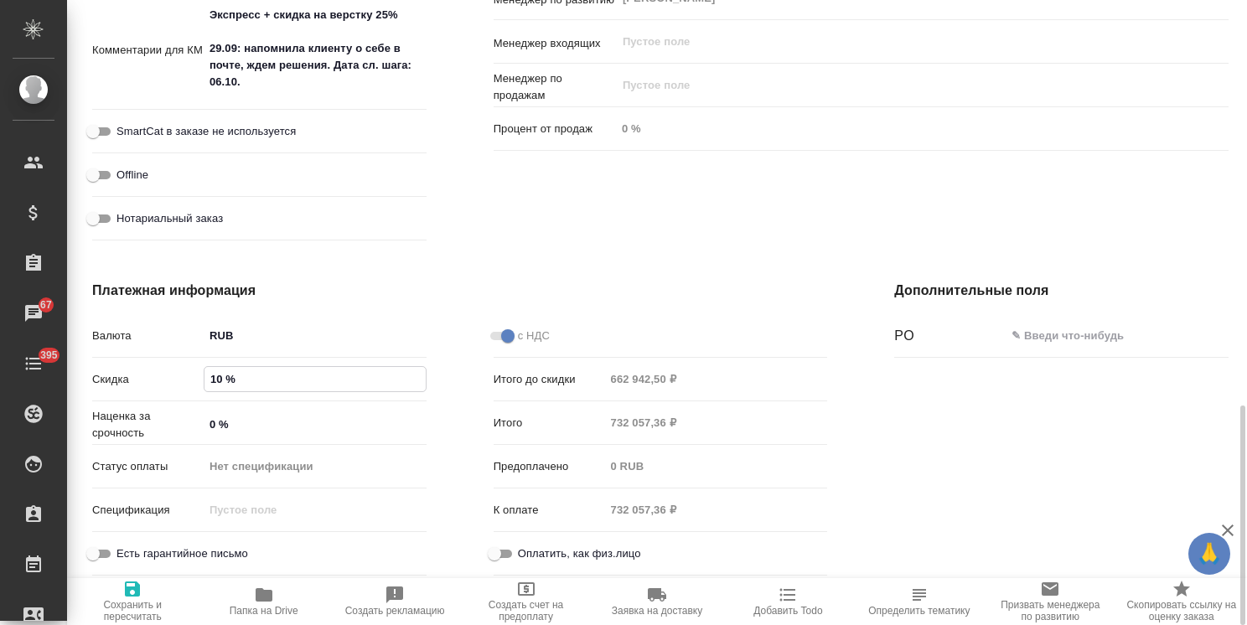
type textarea "x"
type input "10 %"
click at [126, 589] on icon "button" at bounding box center [132, 589] width 15 height 15
type textarea "x"
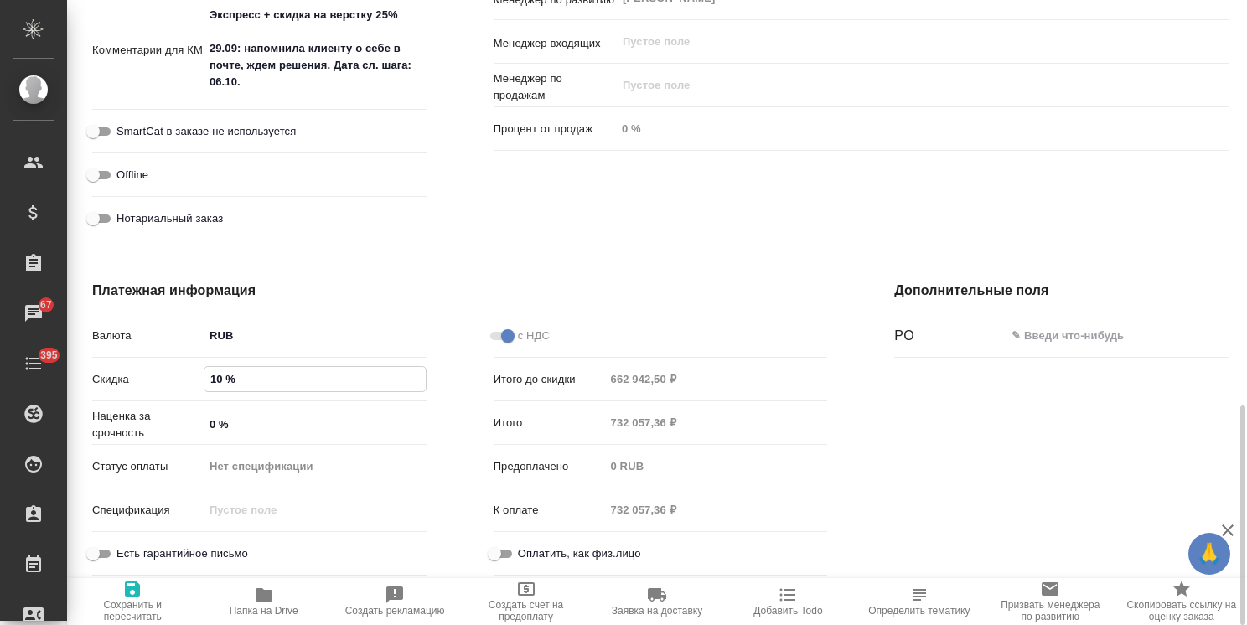
type textarea "x"
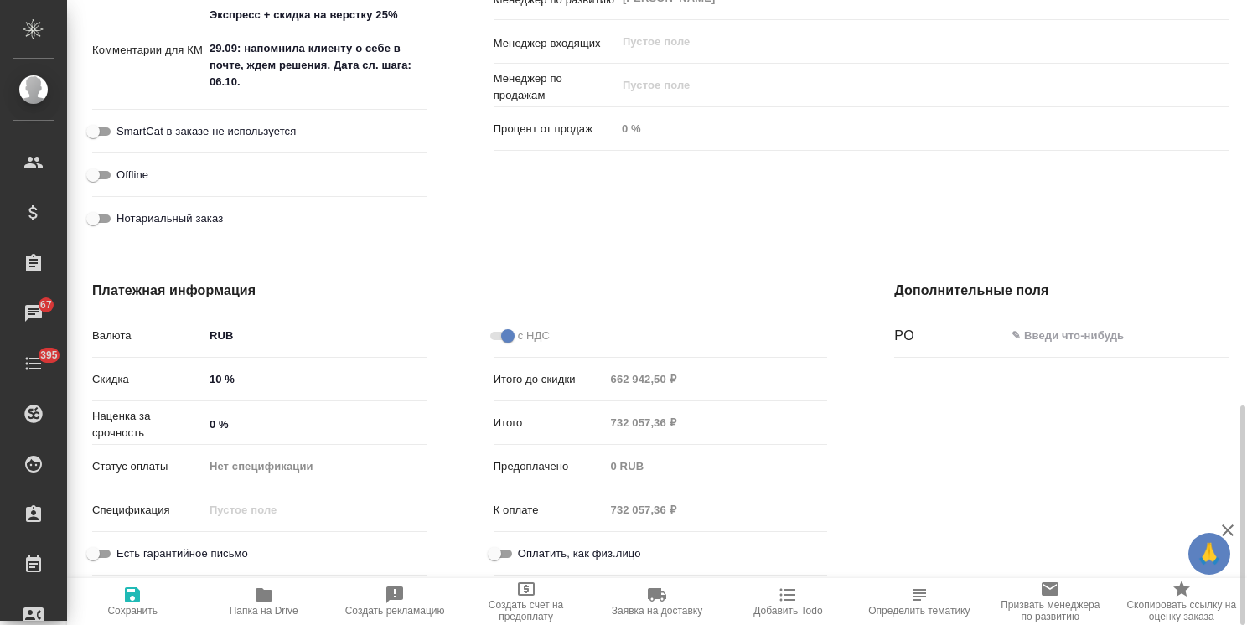
type textarea "x"
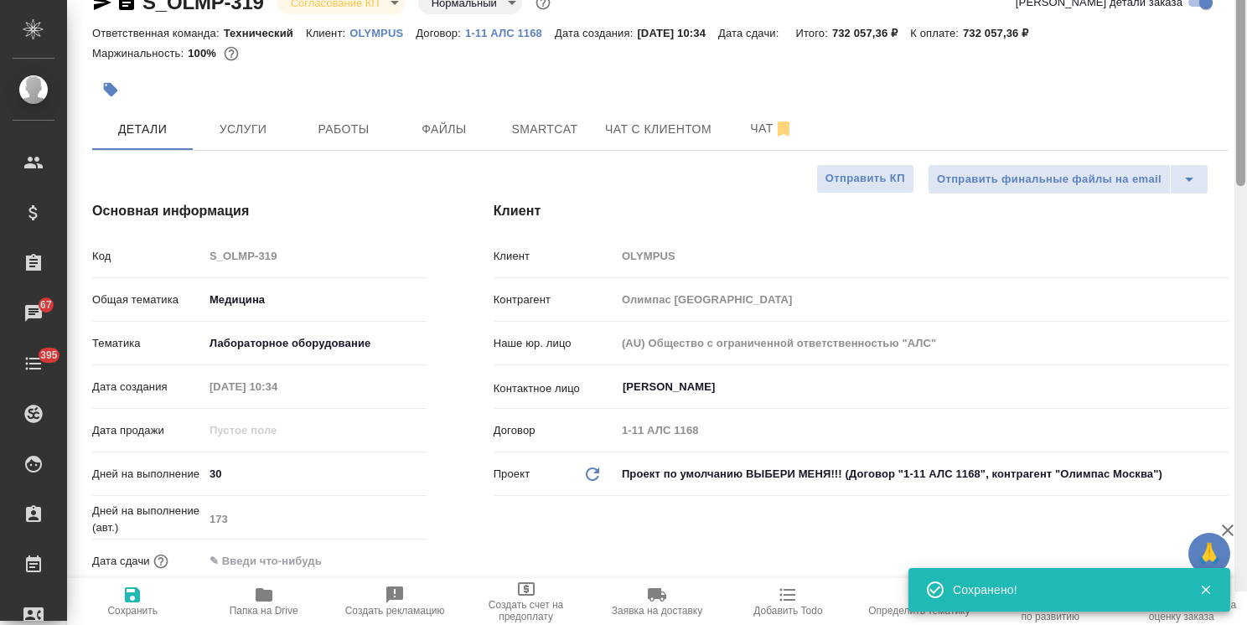
scroll to position [0, 0]
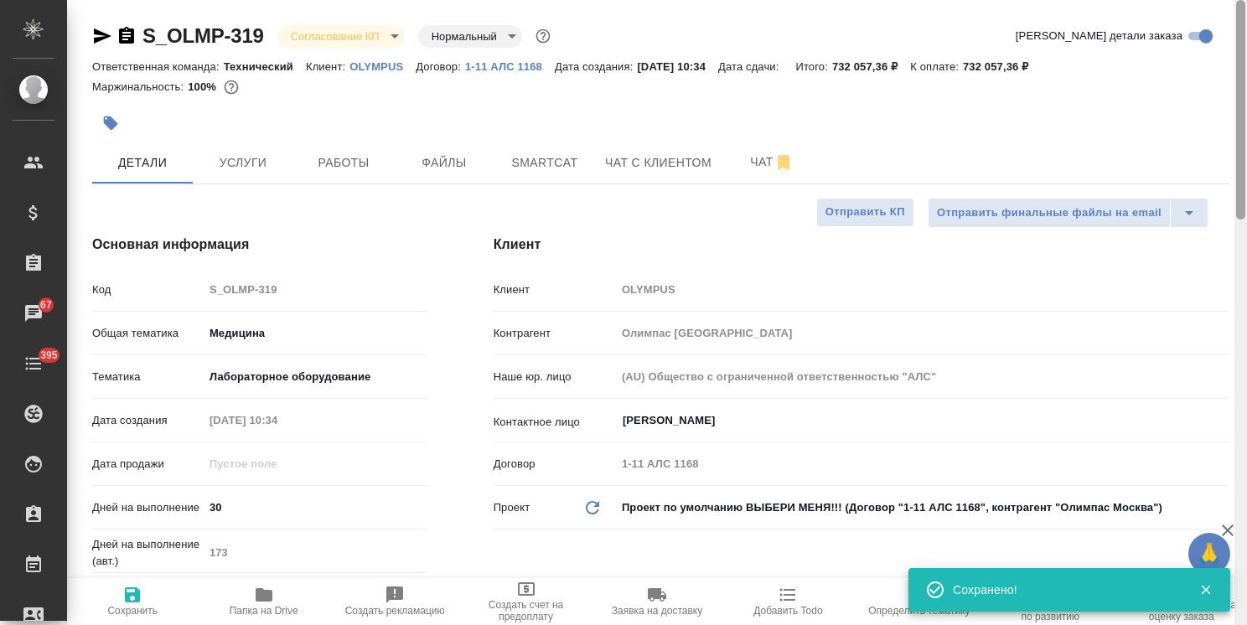
drag, startPoint x: 1240, startPoint y: 476, endPoint x: 1090, endPoint y: 39, distance: 462.8
click at [1235, 44] on div at bounding box center [1241, 312] width 13 height 625
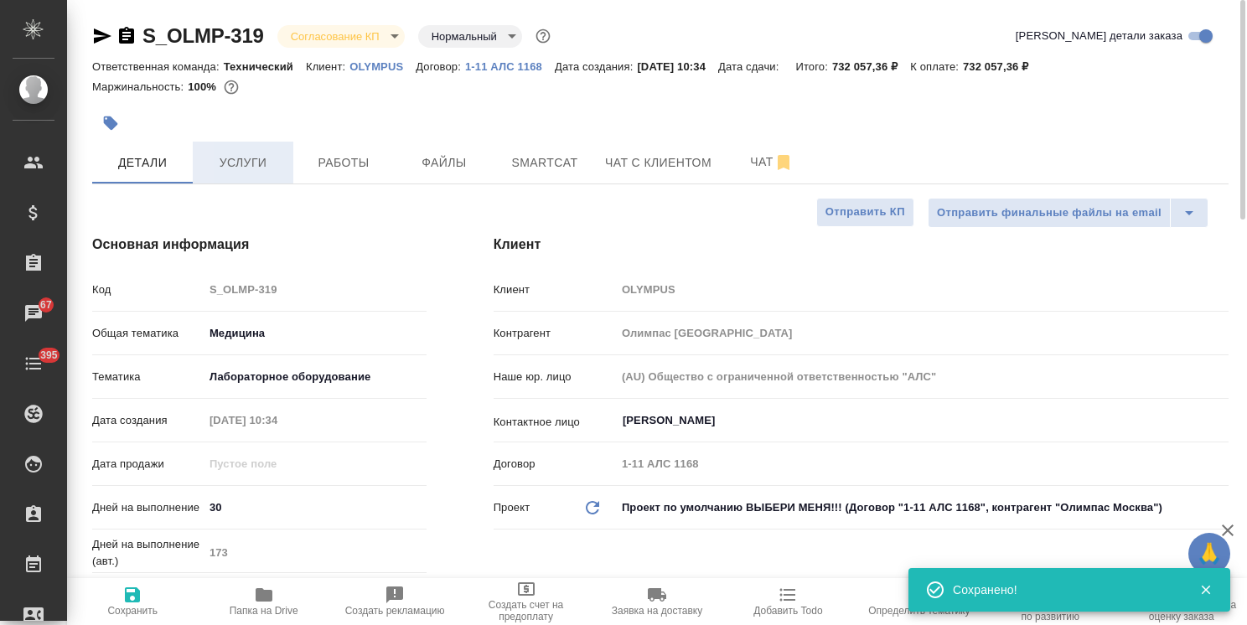
click at [236, 172] on span "Услуги" at bounding box center [243, 163] width 80 height 21
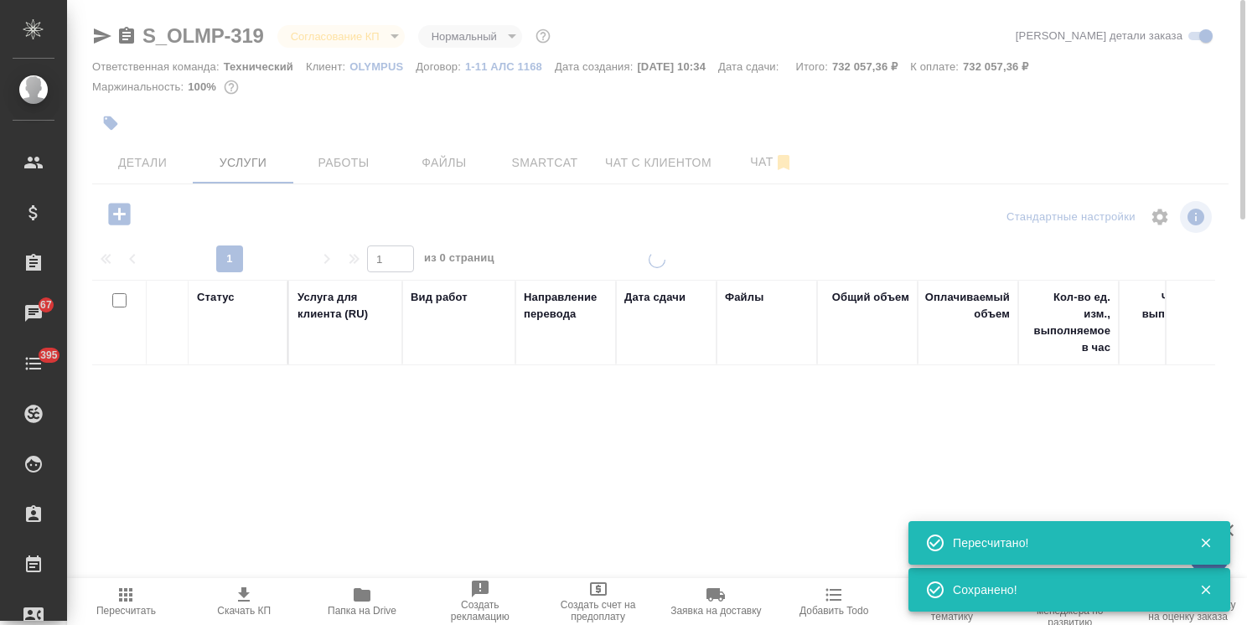
click at [129, 166] on div at bounding box center [657, 312] width 1180 height 625
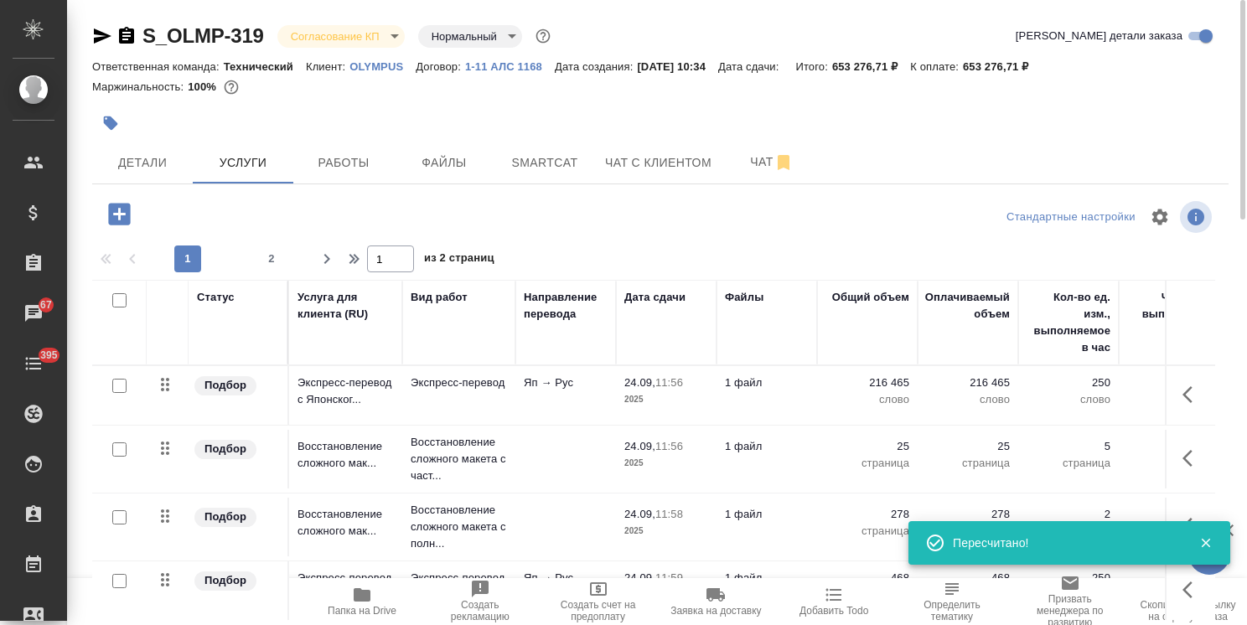
scroll to position [57, 0]
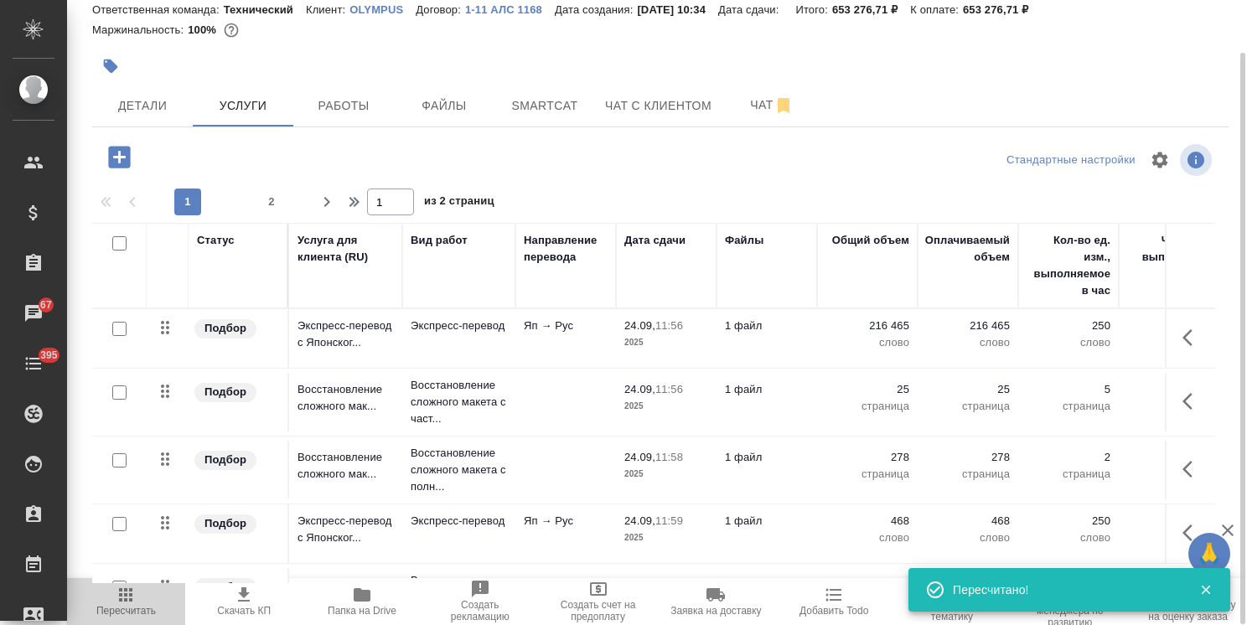
click at [124, 596] on icon "button" at bounding box center [126, 595] width 20 height 20
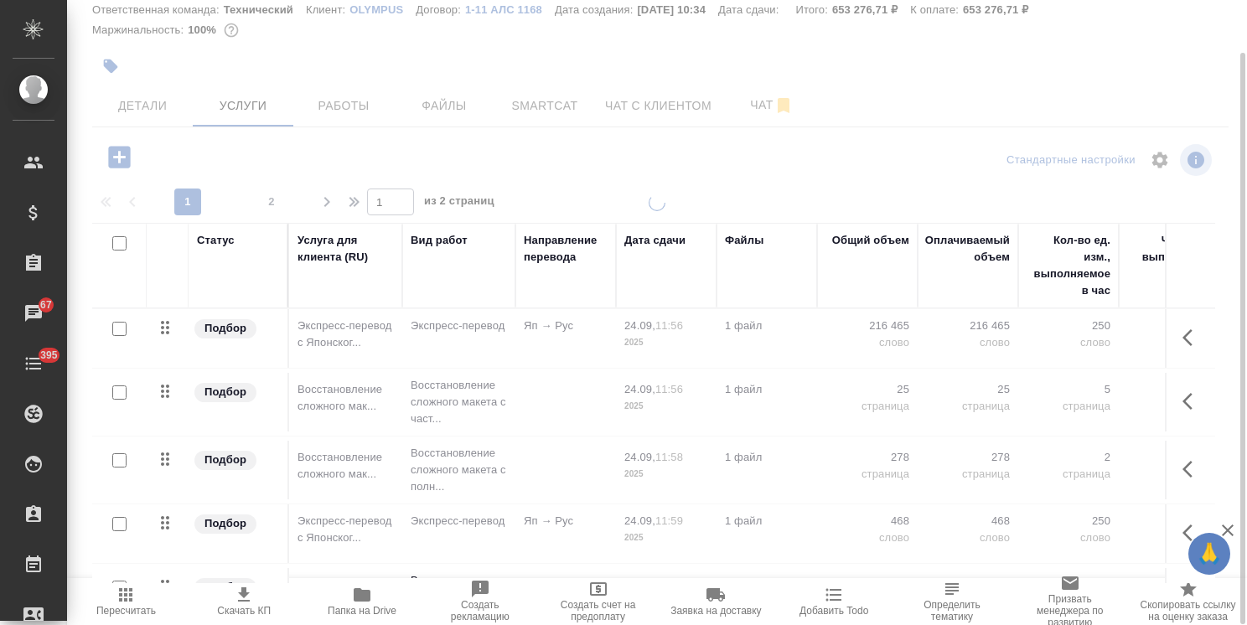
click at [135, 608] on span "Пересчитать" at bounding box center [126, 611] width 60 height 12
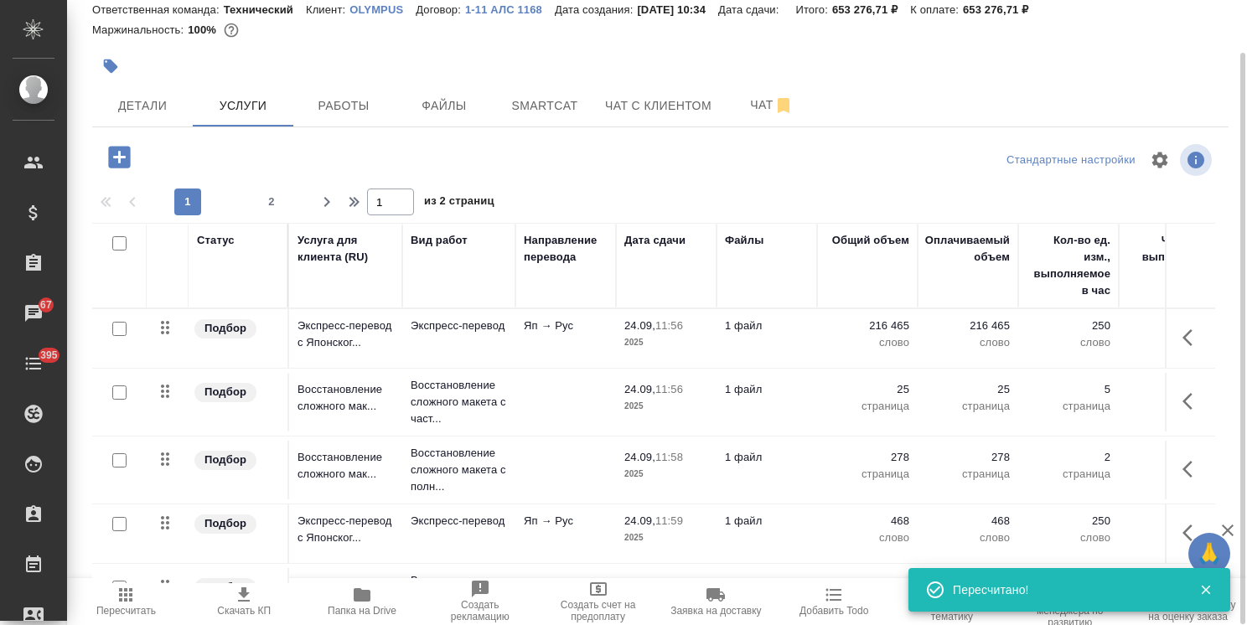
click at [246, 603] on icon "button" at bounding box center [244, 595] width 20 height 20
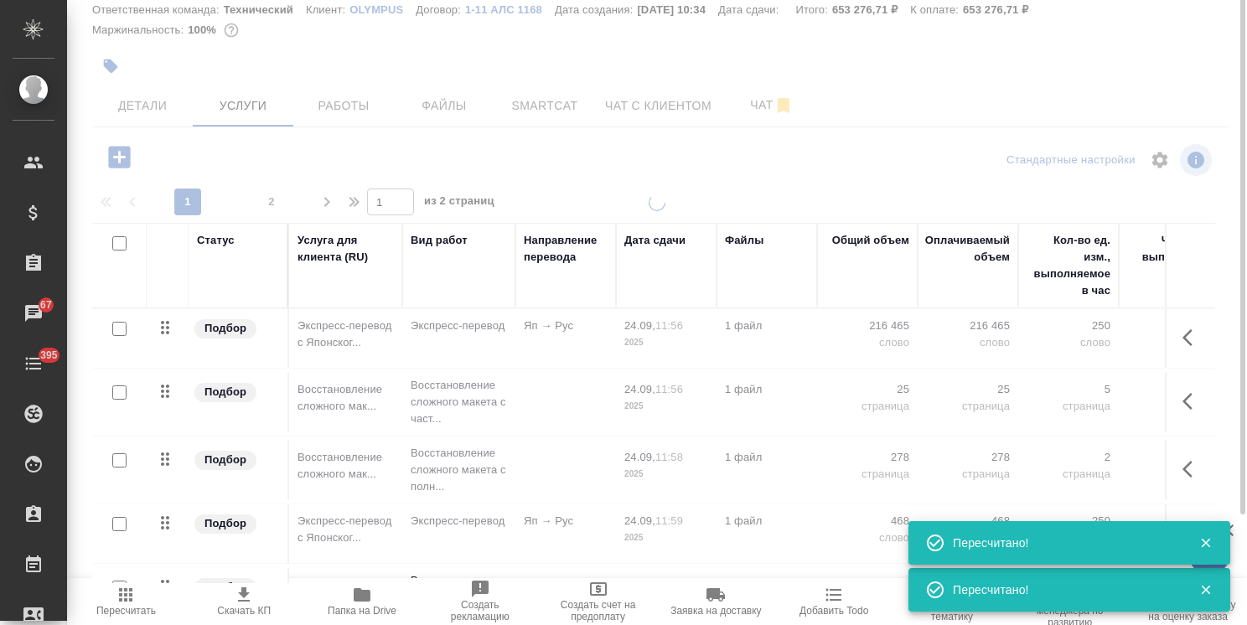
drag, startPoint x: 254, startPoint y: 55, endPoint x: 266, endPoint y: 17, distance: 40.3
click at [94, 16] on div at bounding box center [657, 255] width 1180 height 625
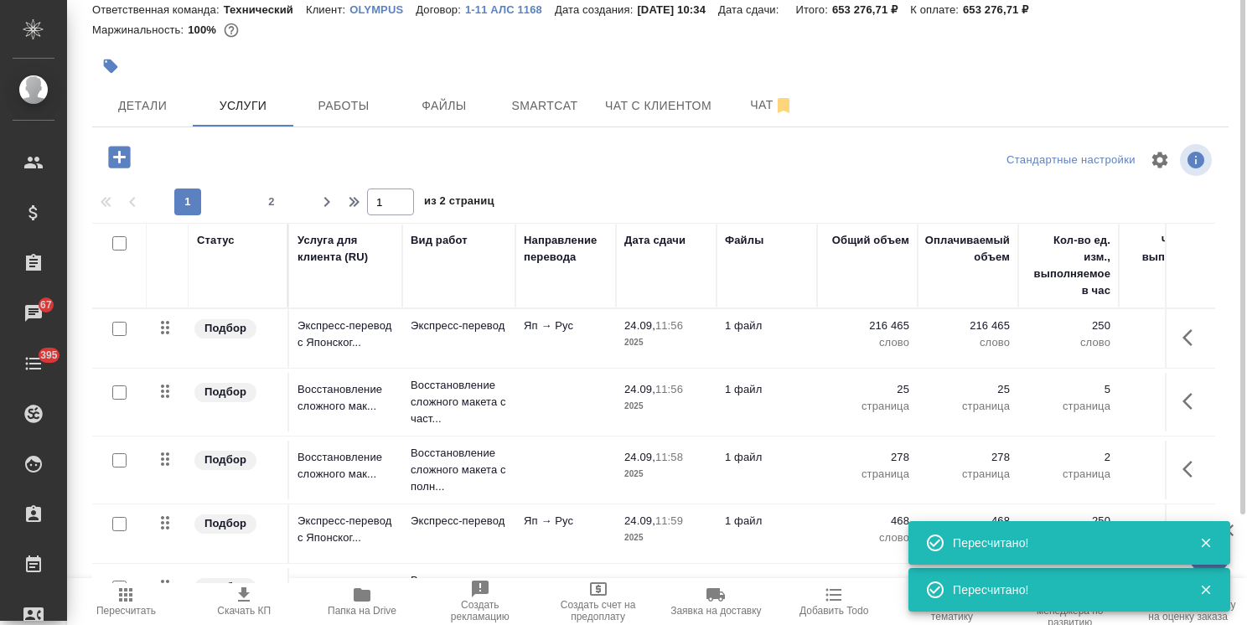
scroll to position [0, 0]
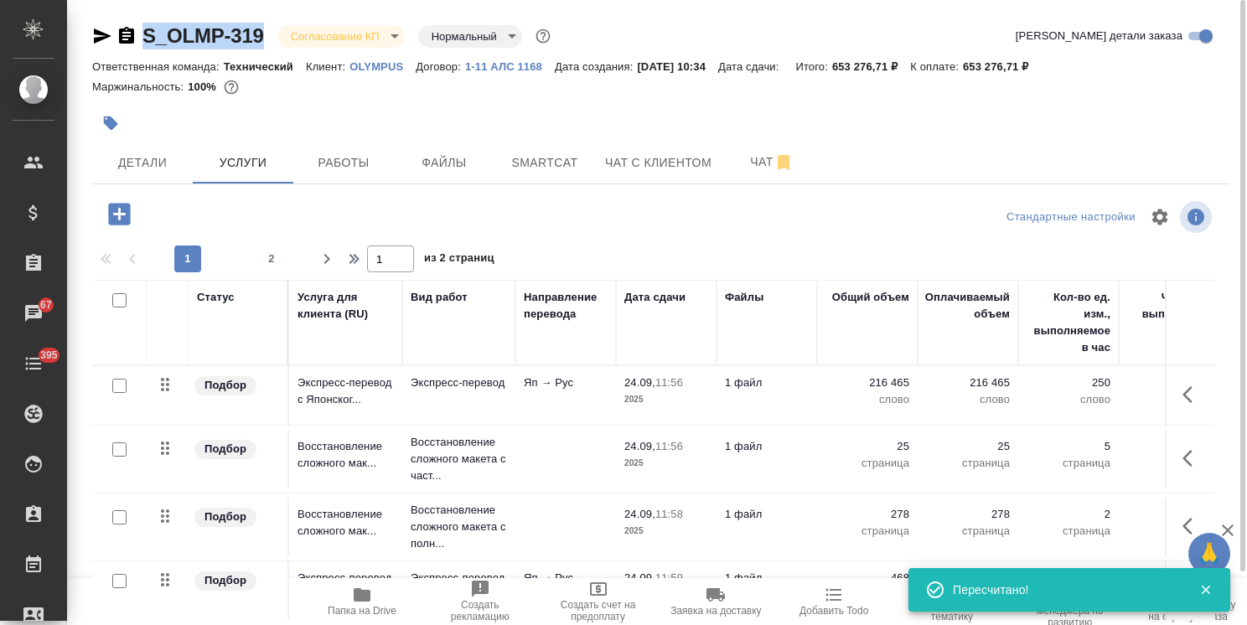
drag, startPoint x: 268, startPoint y: 14, endPoint x: 120, endPoint y: 22, distance: 148.5
click at [120, 22] on div "S_OLMP-319 Согласование КП kpNegotiation Нормальный normal Кратко детали заказа…" at bounding box center [660, 341] width 1155 height 683
copy link "S_OLMP-319"
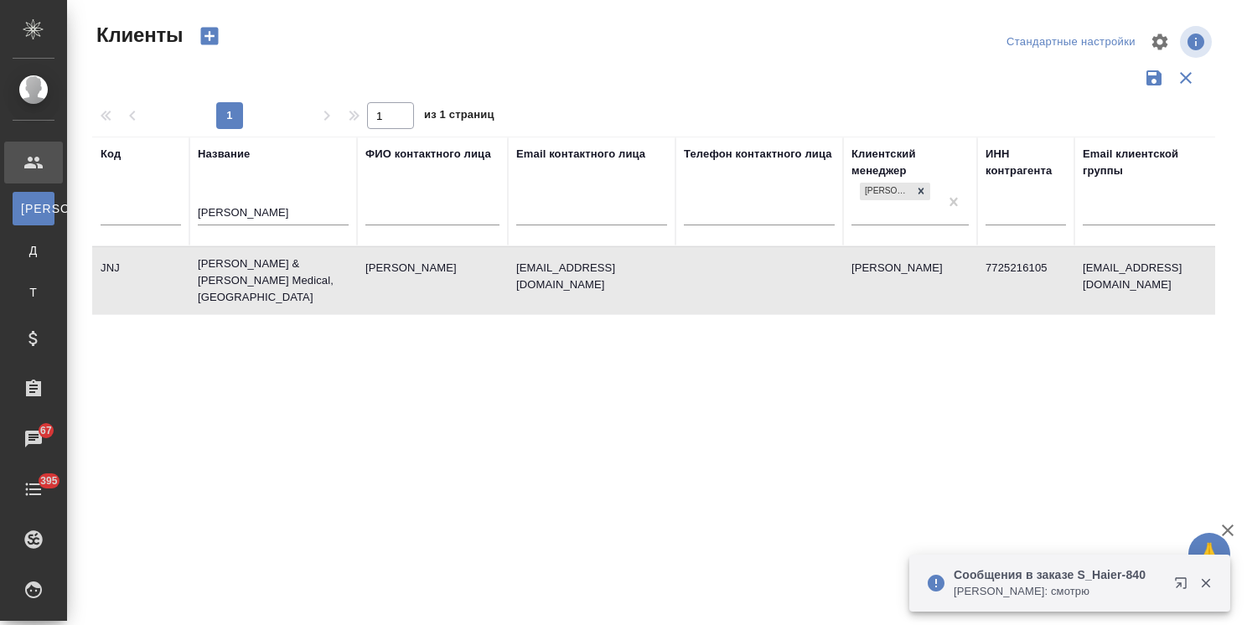
select select "RU"
drag, startPoint x: 225, startPoint y: 217, endPoint x: 181, endPoint y: 216, distance: 44.4
click at [170, 215] on tr "Код Название [PERSON_NAME] контактного лица Email контактного лица Телефон конт…" at bounding box center [725, 192] width 1267 height 110
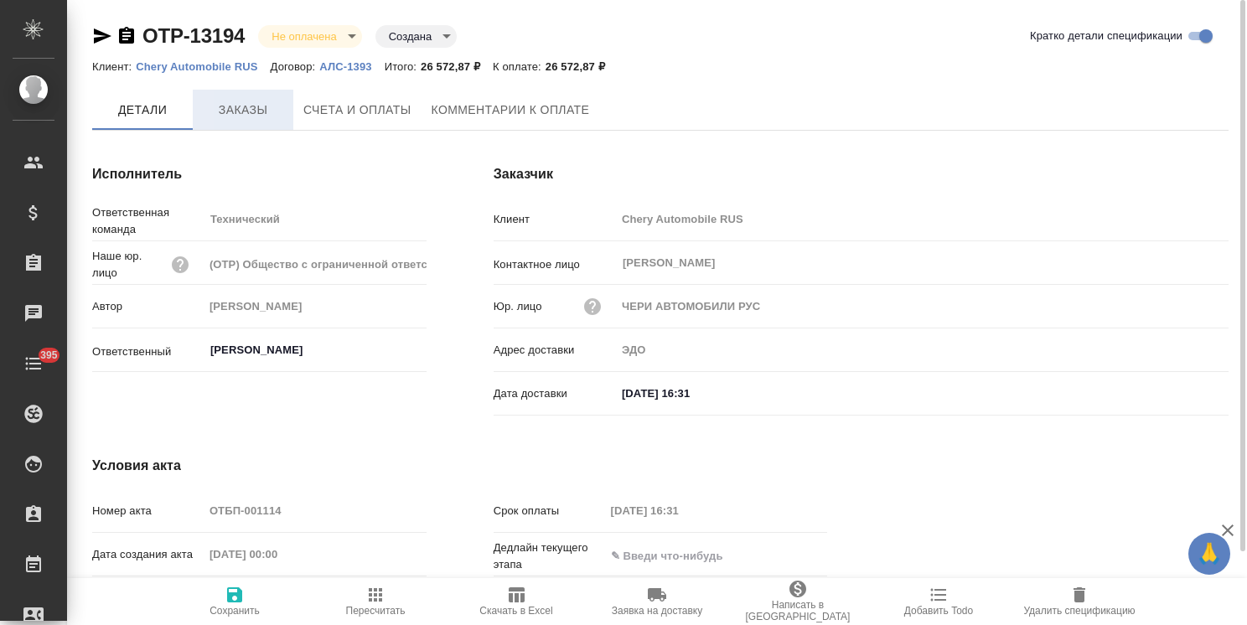
click at [240, 108] on span "Заказы" at bounding box center [243, 110] width 80 height 21
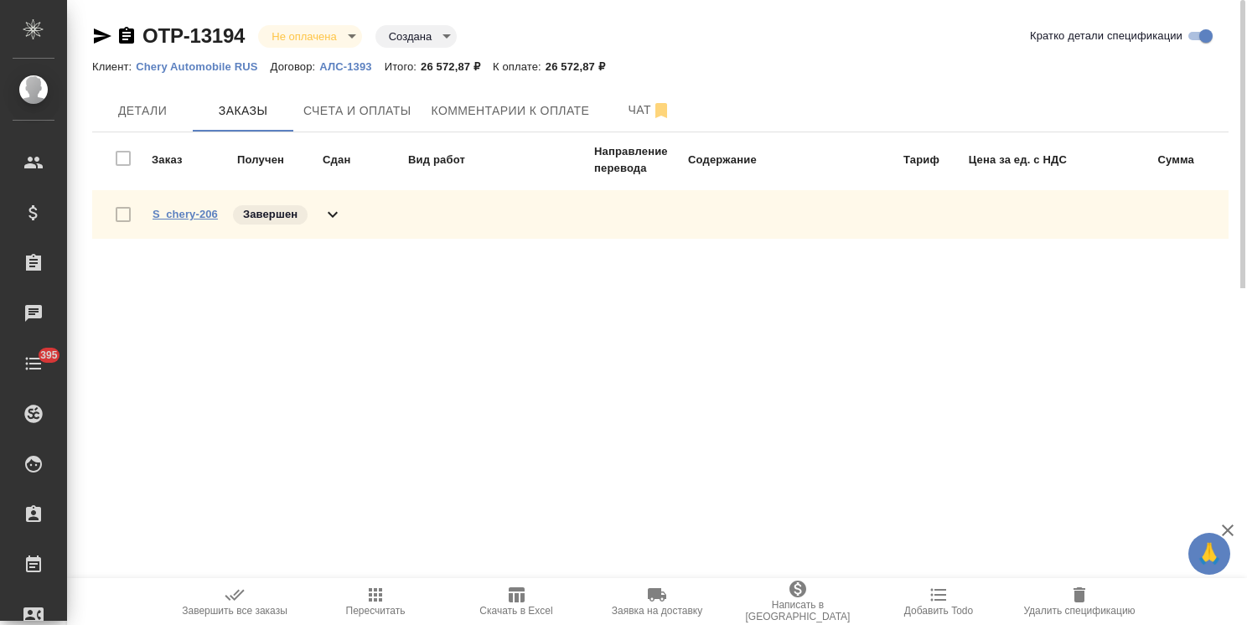
click at [185, 214] on link "S_chery-206" at bounding box center [185, 214] width 65 height 13
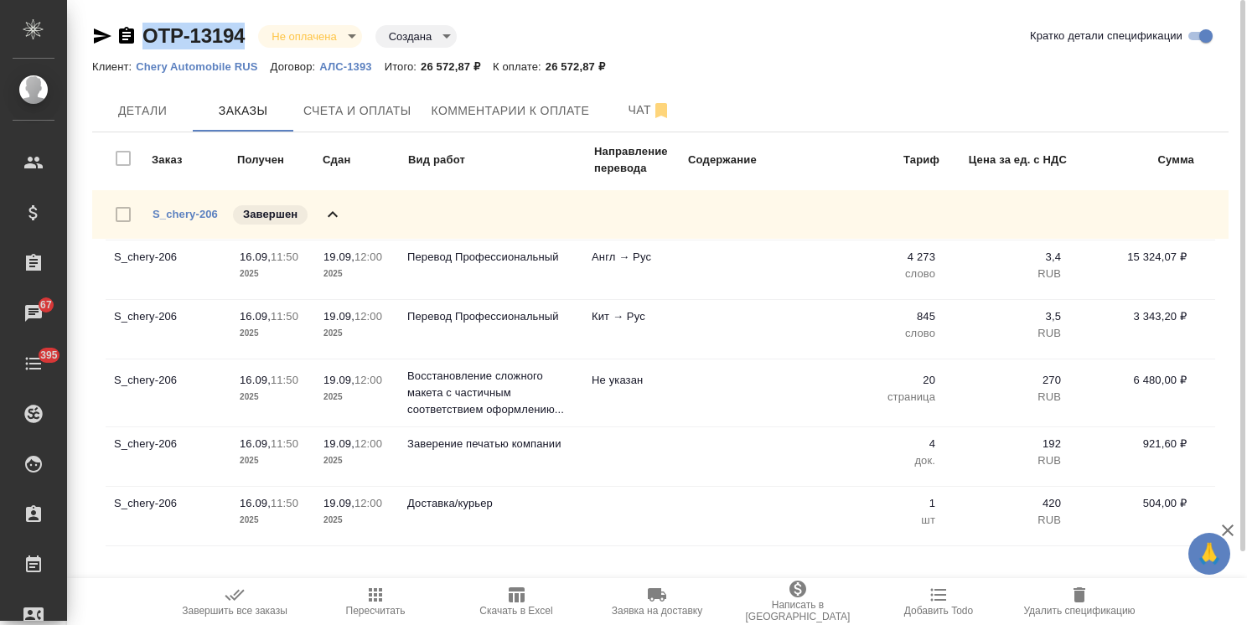
drag, startPoint x: 251, startPoint y: 19, endPoint x: 110, endPoint y: 2, distance: 142.7
click at [118, 8] on div "OTP-13194 Не оплачена notPayed Создана created Кратко детали спецификации Клиен…" at bounding box center [660, 298] width 1155 height 596
click at [342, 101] on span "Счета и оплаты" at bounding box center [357, 111] width 108 height 21
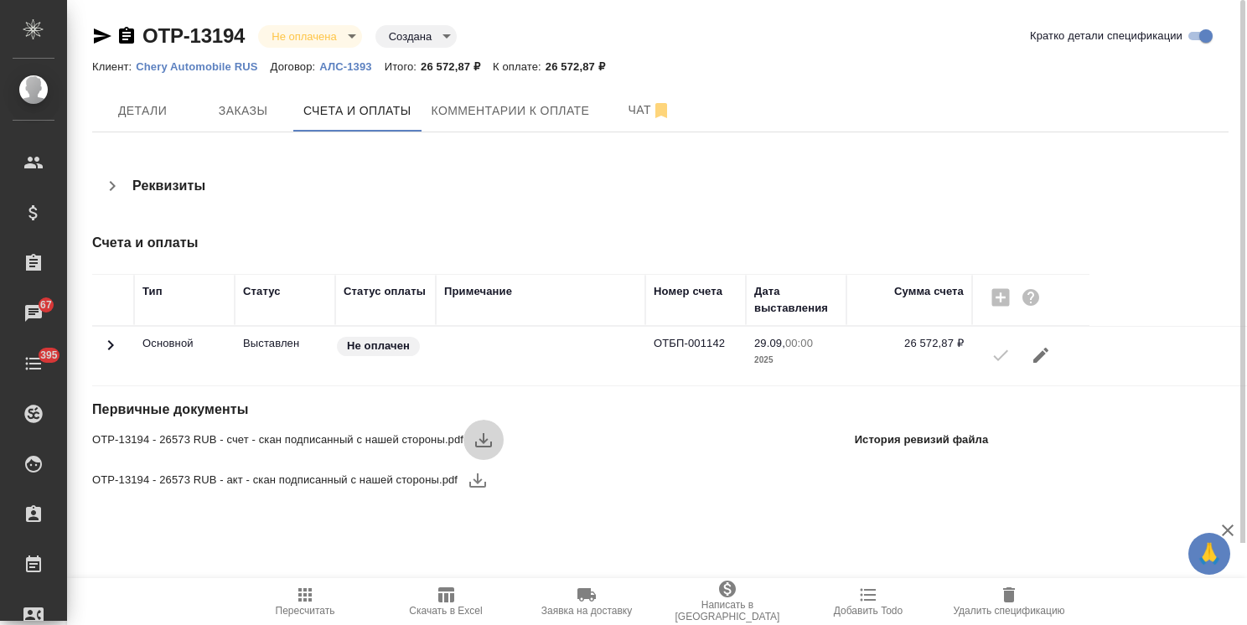
click at [482, 432] on icon "button" at bounding box center [484, 440] width 20 height 20
click at [478, 483] on icon "button" at bounding box center [477, 481] width 17 height 14
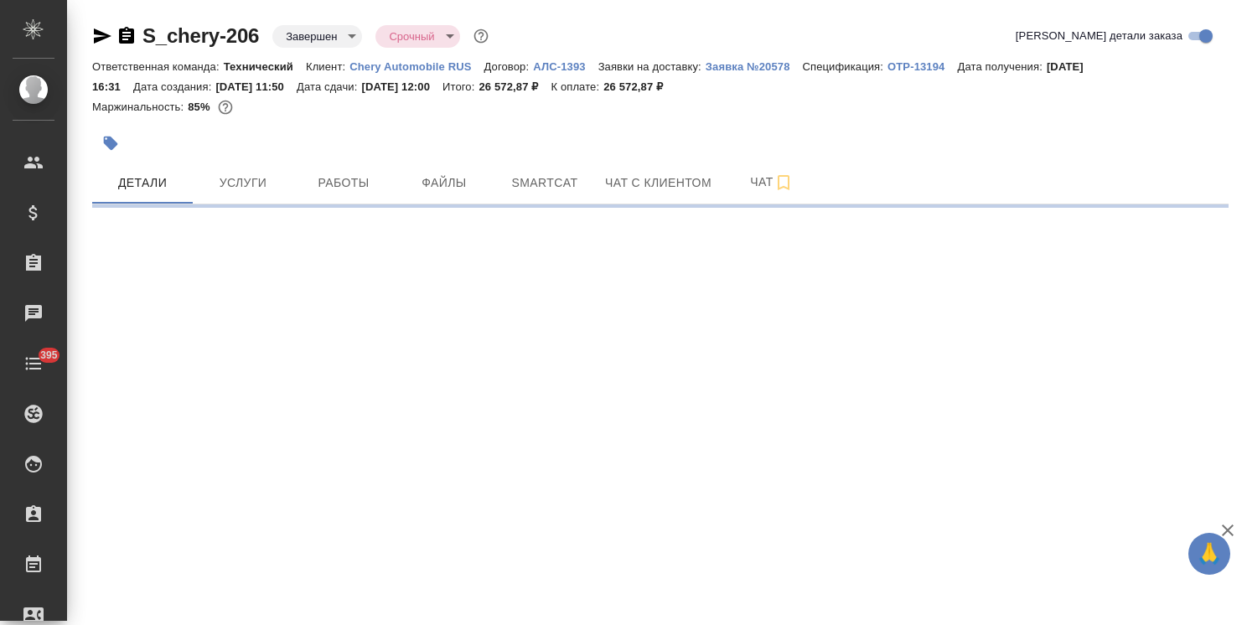
select select "RU"
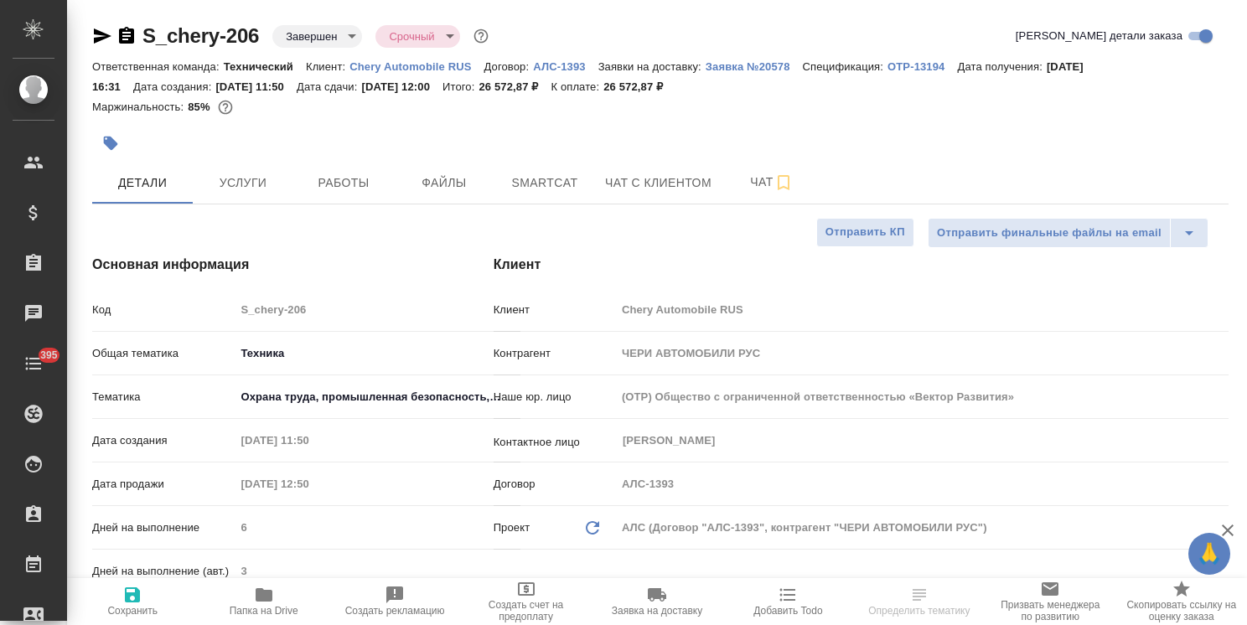
type textarea "x"
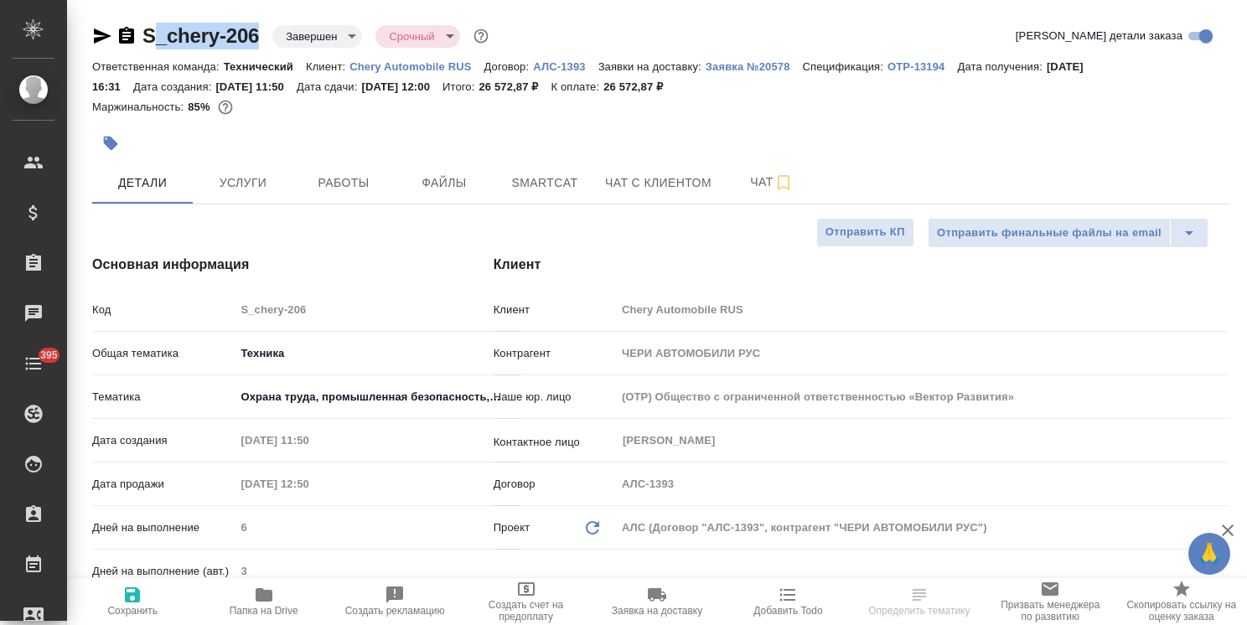
type textarea "x"
drag, startPoint x: 259, startPoint y: 10, endPoint x: 136, endPoint y: 16, distance: 123.3
type textarea "x"
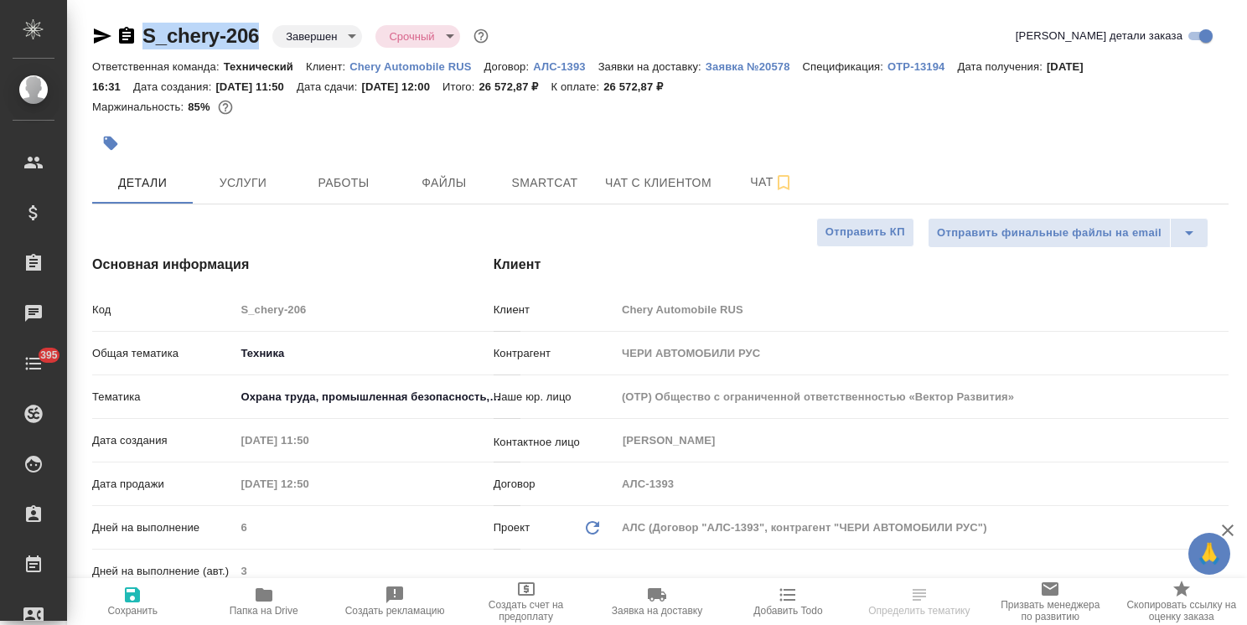
type textarea "x"
copy link "S_chery-206"
type textarea "x"
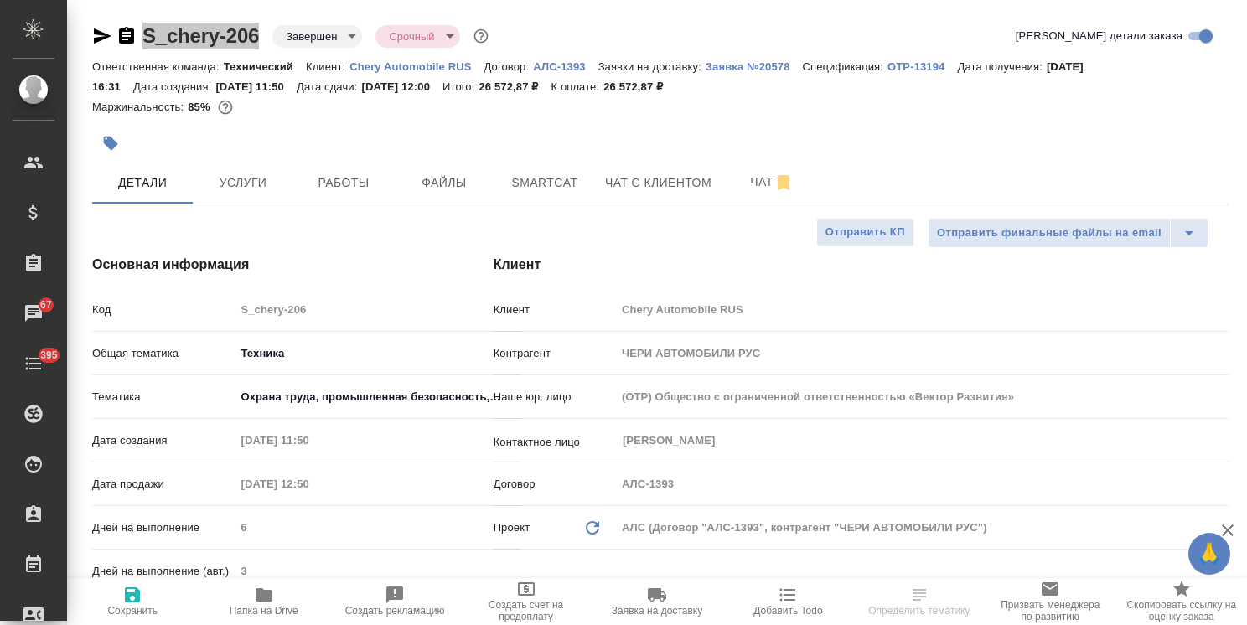
select select "RU"
type textarea "x"
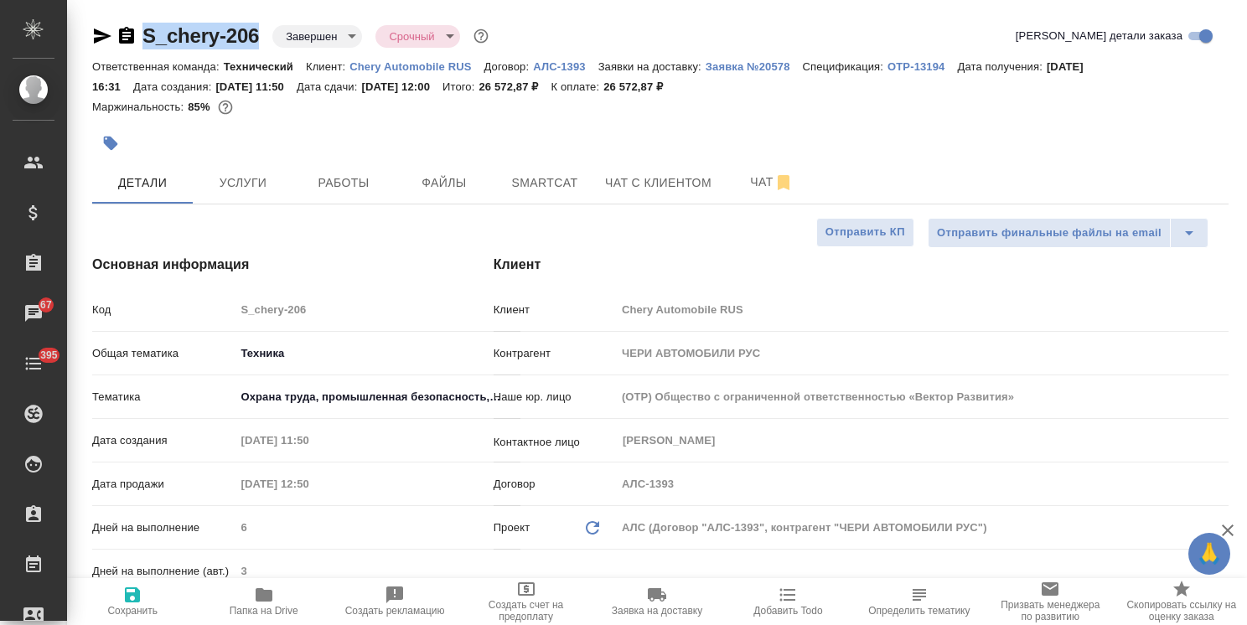
type textarea "x"
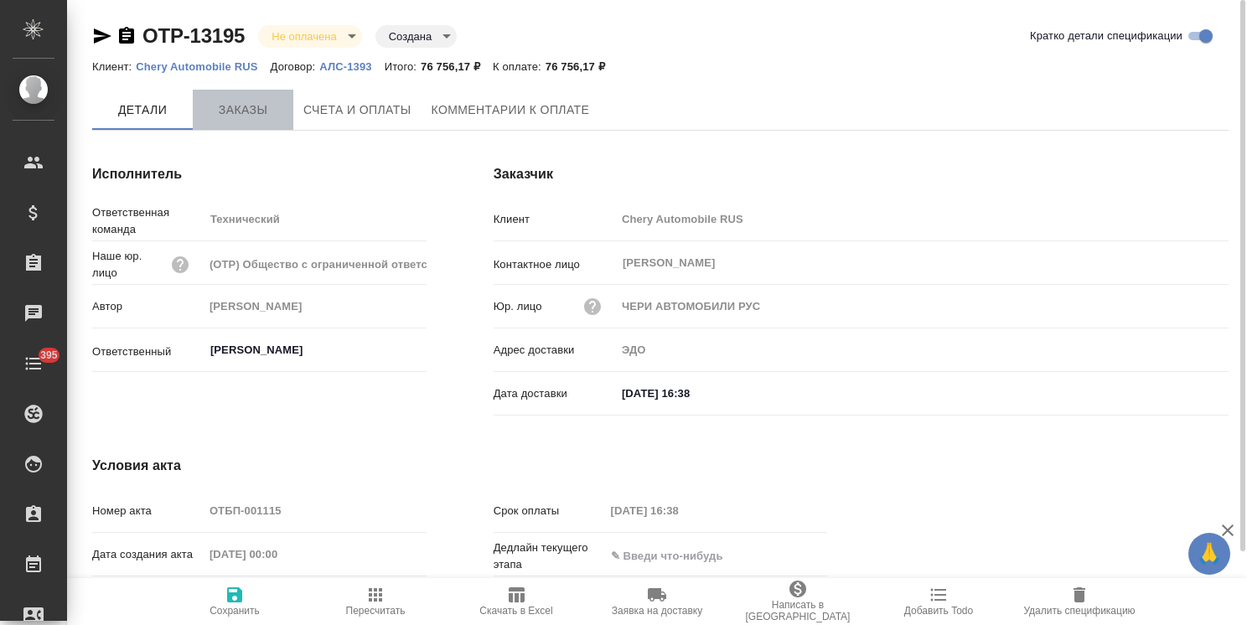
click at [267, 111] on span "Заказы" at bounding box center [243, 110] width 80 height 21
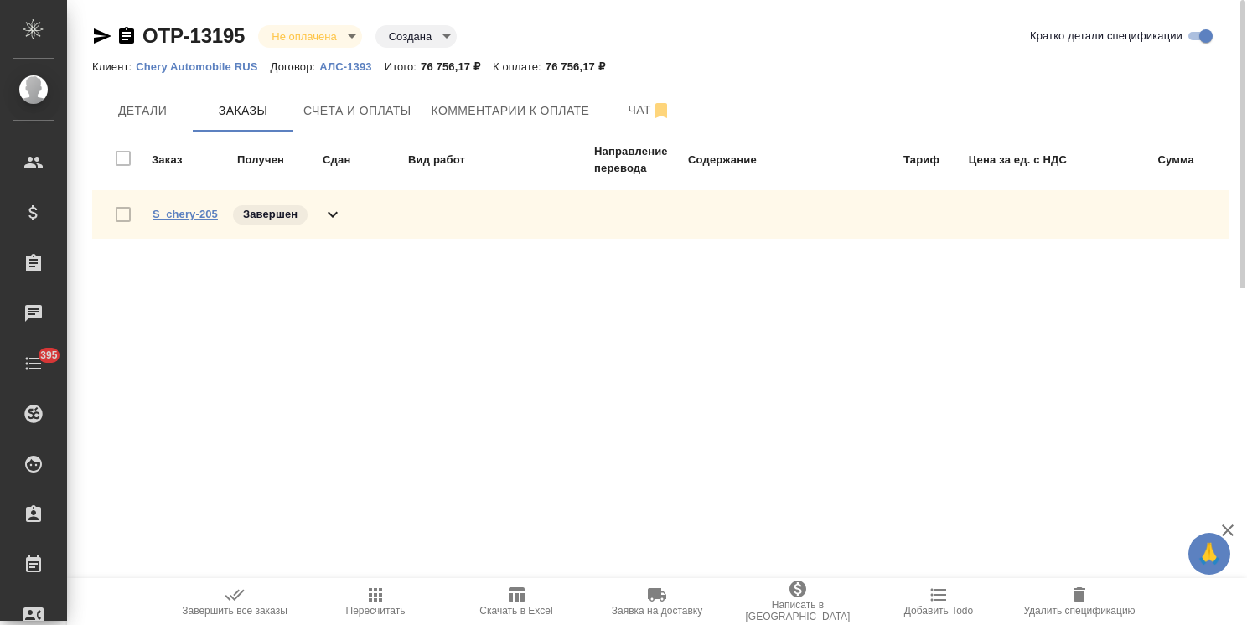
click at [192, 208] on link "S_chery-205" at bounding box center [185, 214] width 65 height 13
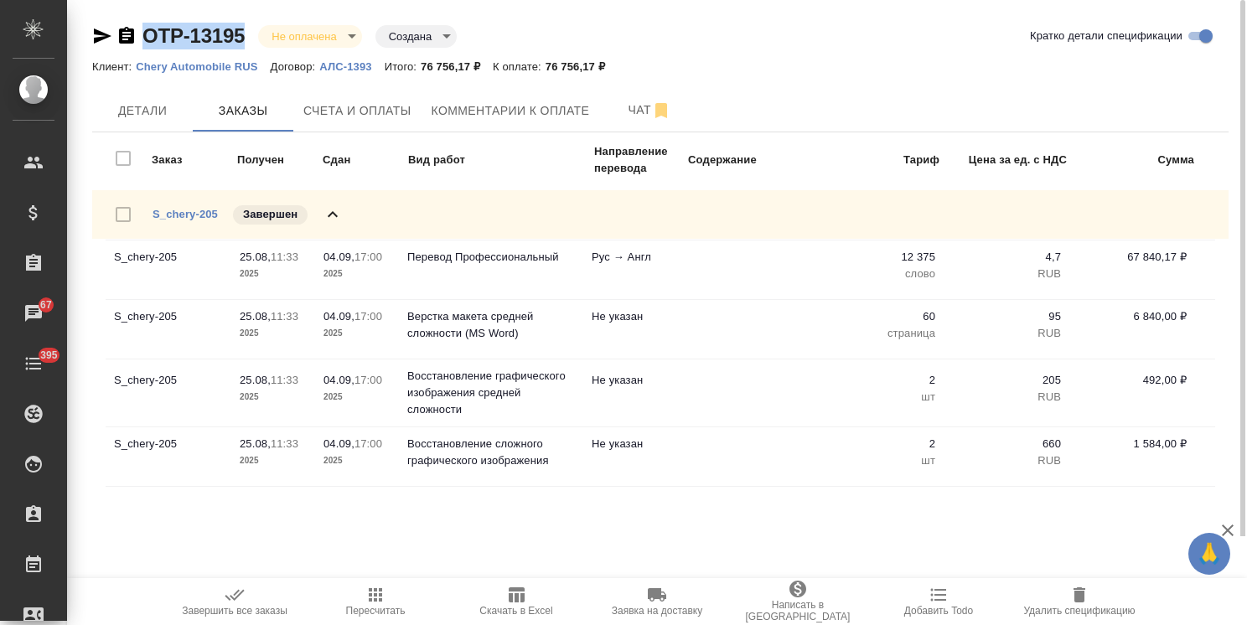
drag, startPoint x: 247, startPoint y: 19, endPoint x: 143, endPoint y: 19, distance: 103.9
click at [143, 19] on div "OTP-13195 Не оплачена notPayed Создана created Кратко детали спецификации Клиен…" at bounding box center [660, 268] width 1155 height 536
copy link "OTP-13195"
click at [338, 132] on div "Заказ Получен Сдан Вид работ Направление перевода Содержание Тариф Цена за ед. …" at bounding box center [667, 157] width 1123 height 51
click at [377, 106] on span "Счета и оплаты" at bounding box center [357, 111] width 108 height 21
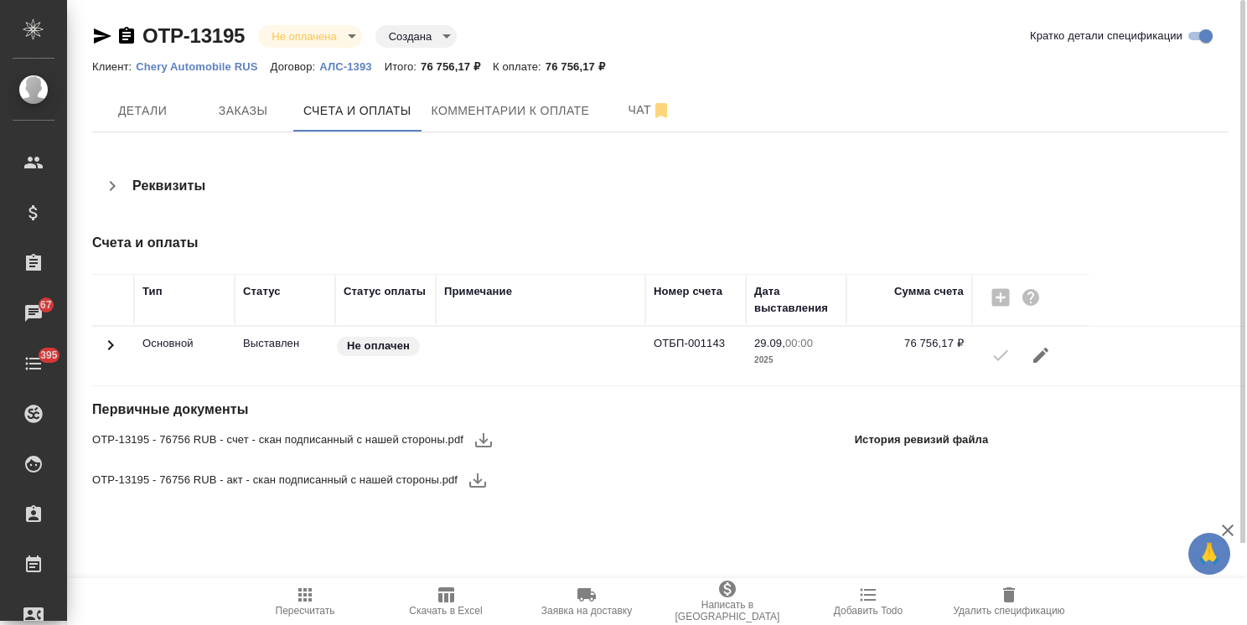
click at [483, 440] on icon "button" at bounding box center [483, 440] width 17 height 14
click at [470, 479] on icon "button" at bounding box center [478, 480] width 20 height 20
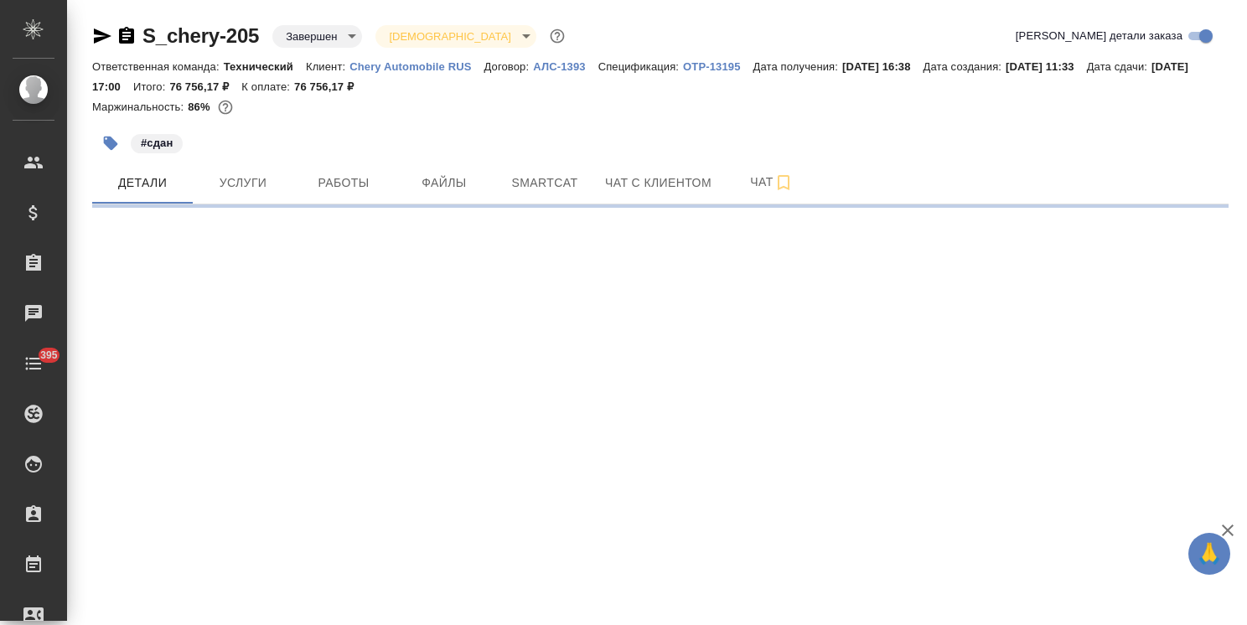
select select "RU"
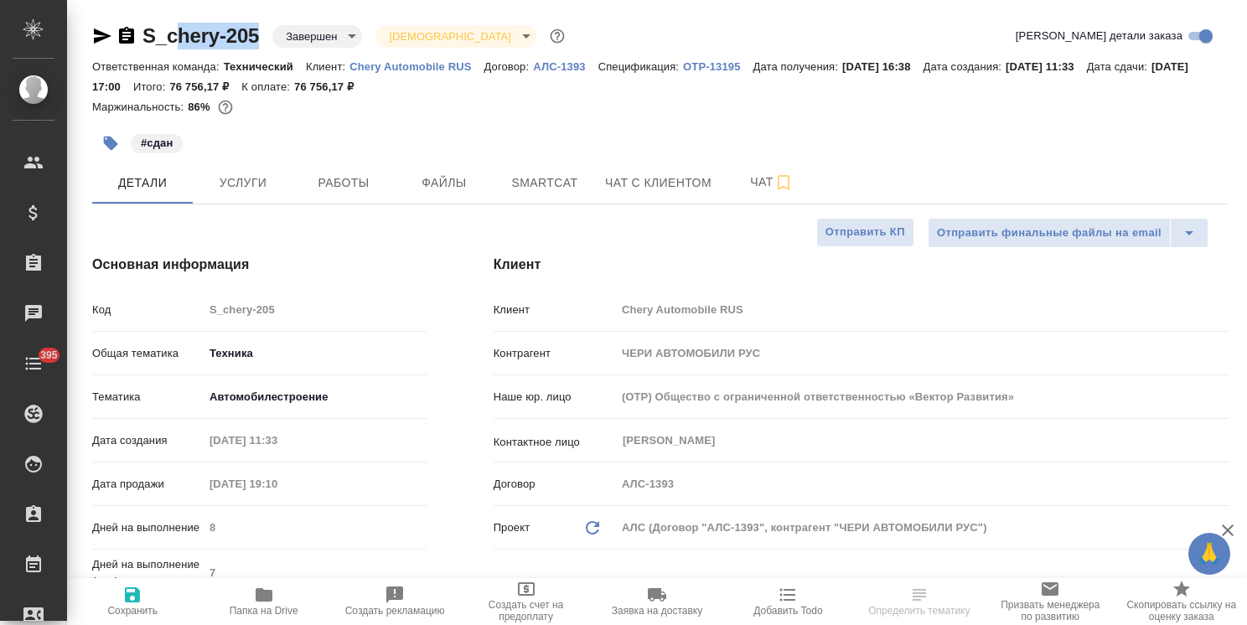
type textarea "x"
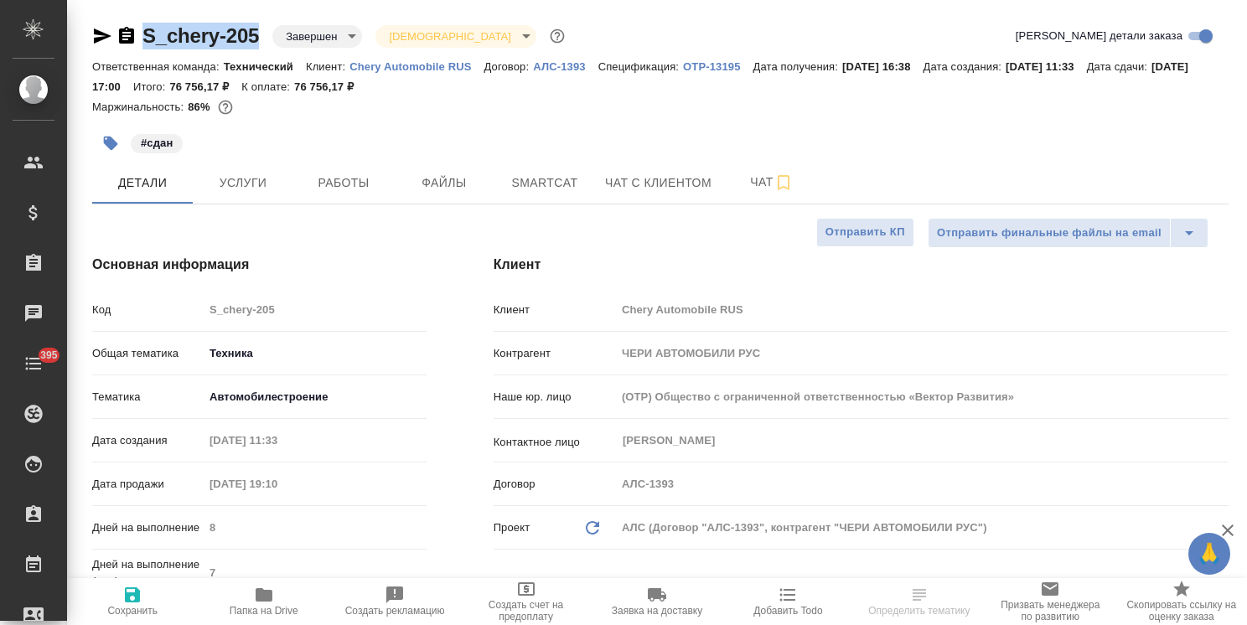
type textarea "x"
drag, startPoint x: 235, startPoint y: 22, endPoint x: 132, endPoint y: 28, distance: 103.3
click at [132, 28] on div "S_chery-205 Завершен closed [DEMOGRAPHIC_DATA] holyTrinity" at bounding box center [330, 36] width 476 height 27
type textarea "x"
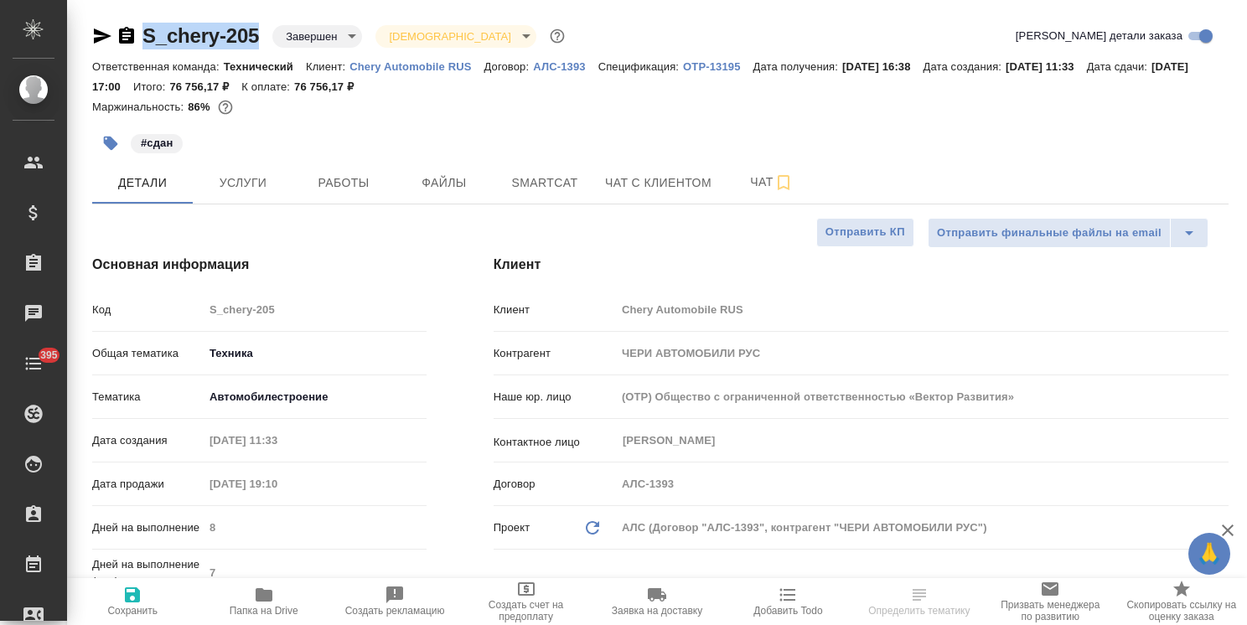
type textarea "x"
select select "RU"
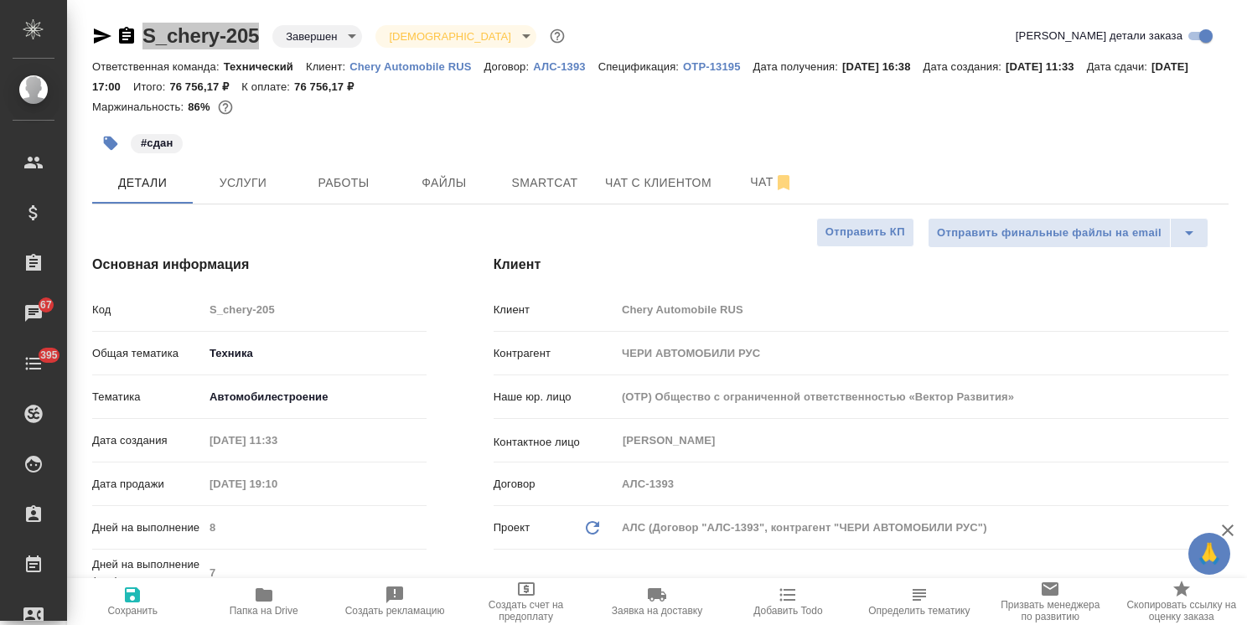
type textarea "x"
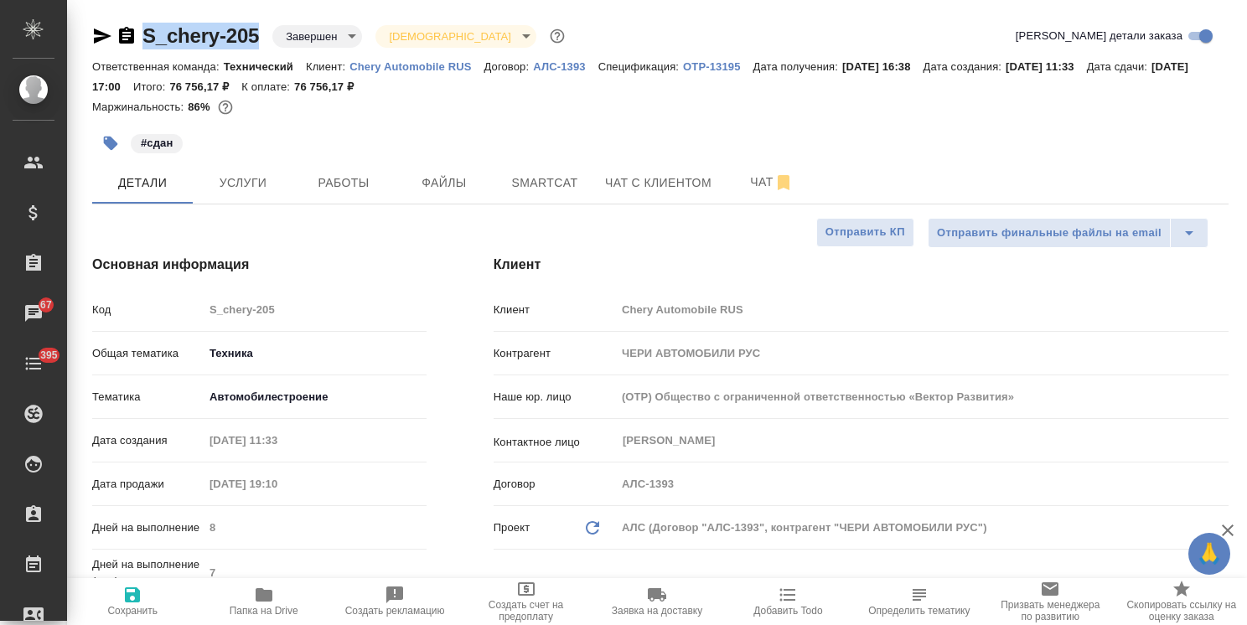
type textarea "x"
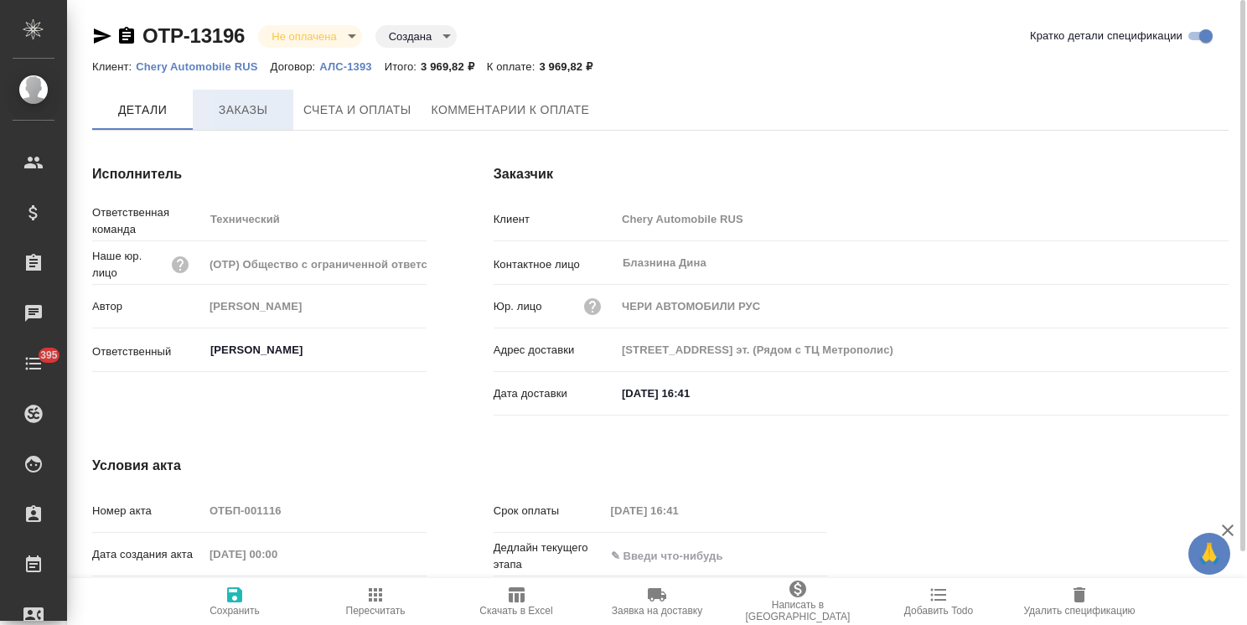
click at [261, 110] on span "Заказы" at bounding box center [243, 110] width 80 height 21
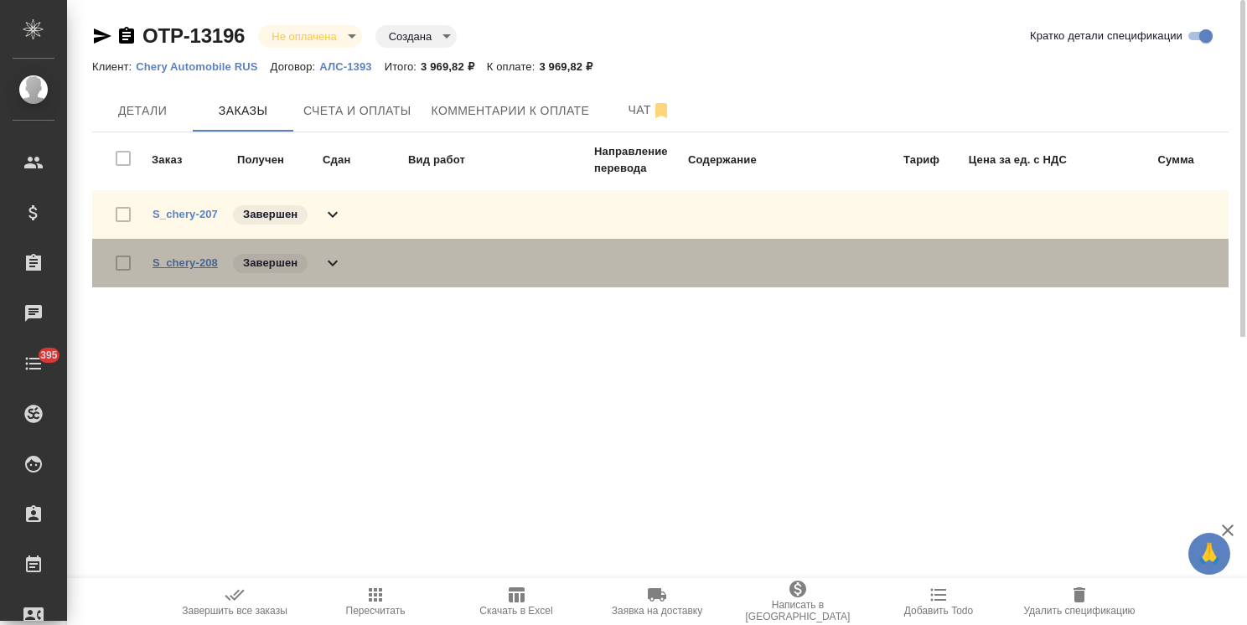
click at [191, 260] on link "S_chery-208" at bounding box center [185, 262] width 65 height 13
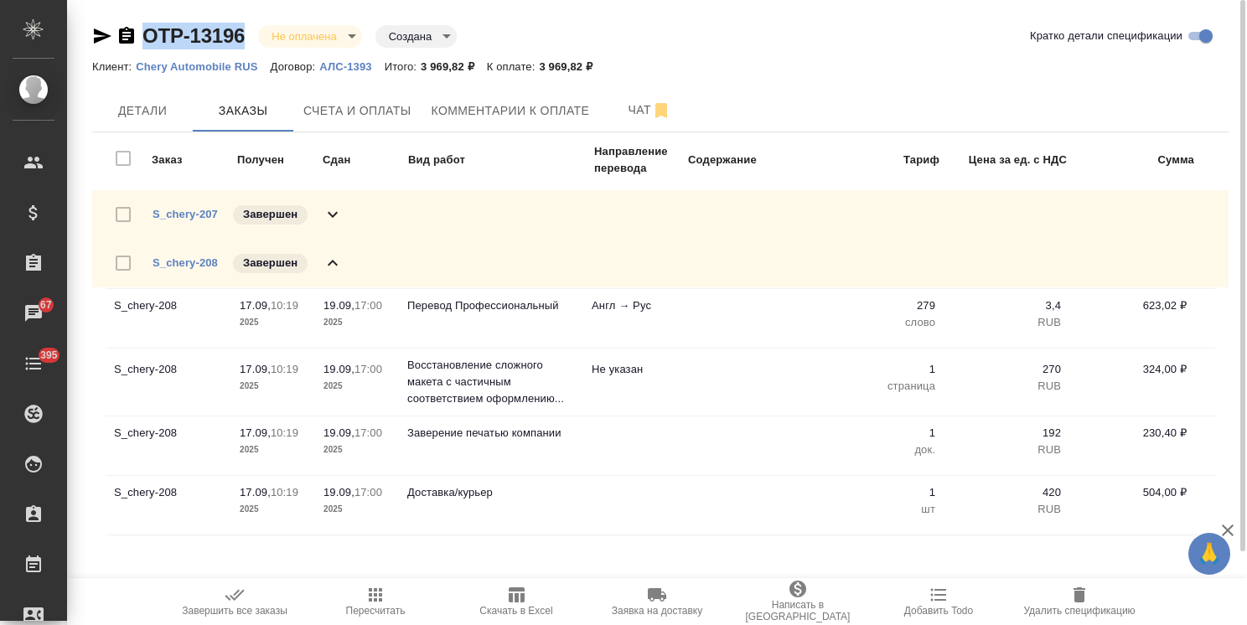
drag, startPoint x: 247, startPoint y: 25, endPoint x: 122, endPoint y: 28, distance: 124.9
click at [122, 28] on div "OTP-13196 Не оплачена notPayed Создана created" at bounding box center [274, 36] width 365 height 27
copy link "OTP-13196"
click at [336, 129] on button "Счета и оплаты" at bounding box center [357, 111] width 128 height 42
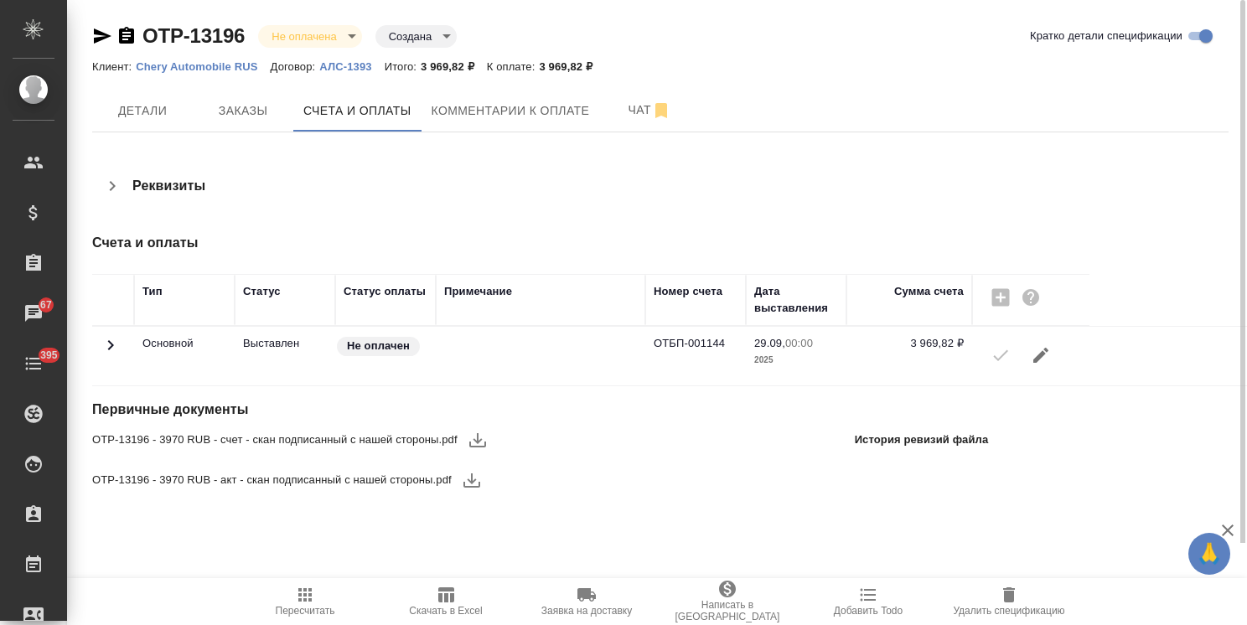
click at [493, 437] on button "button" at bounding box center [478, 440] width 40 height 40
click at [474, 474] on icon "button" at bounding box center [472, 480] width 20 height 20
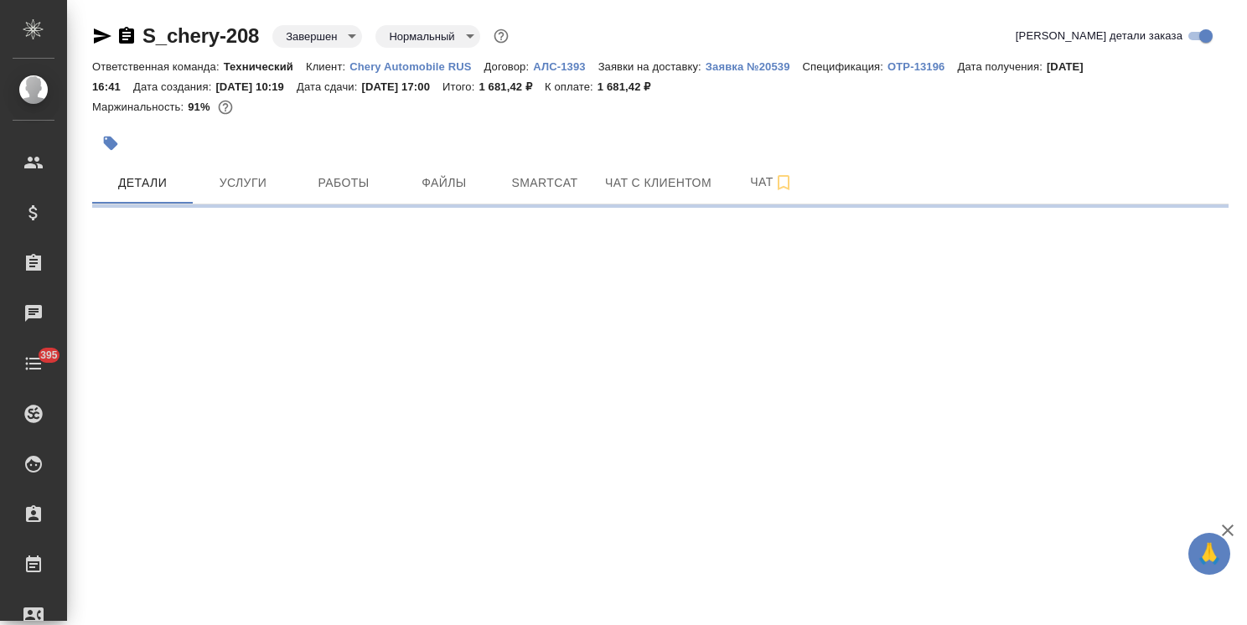
select select "RU"
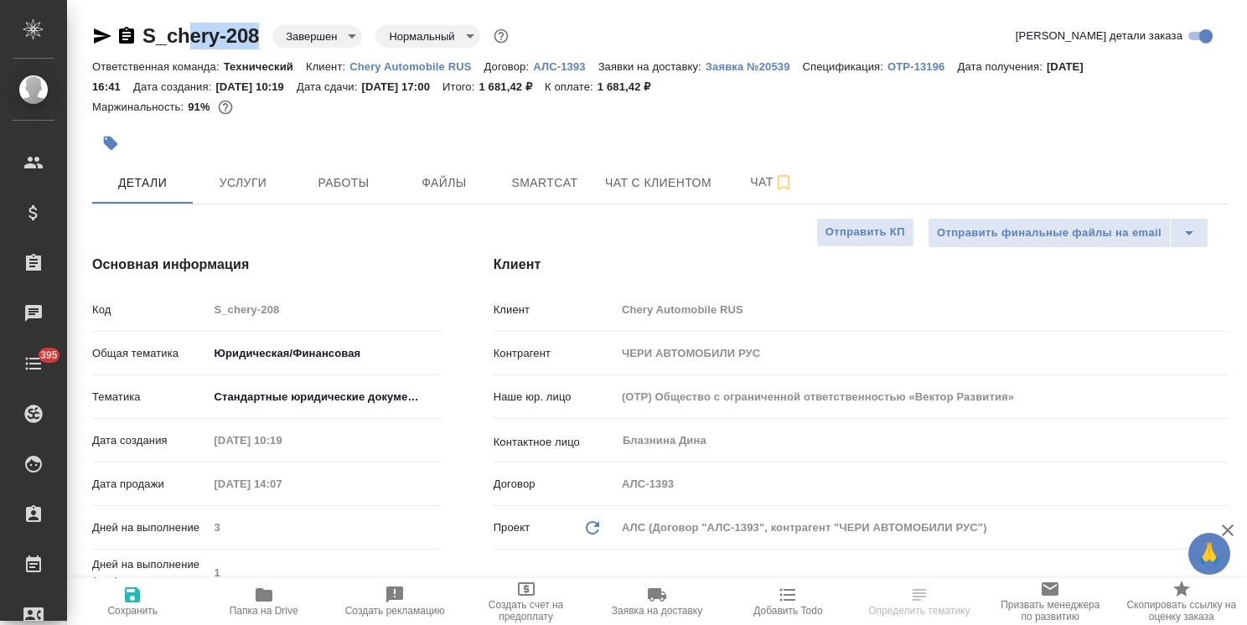
type textarea "x"
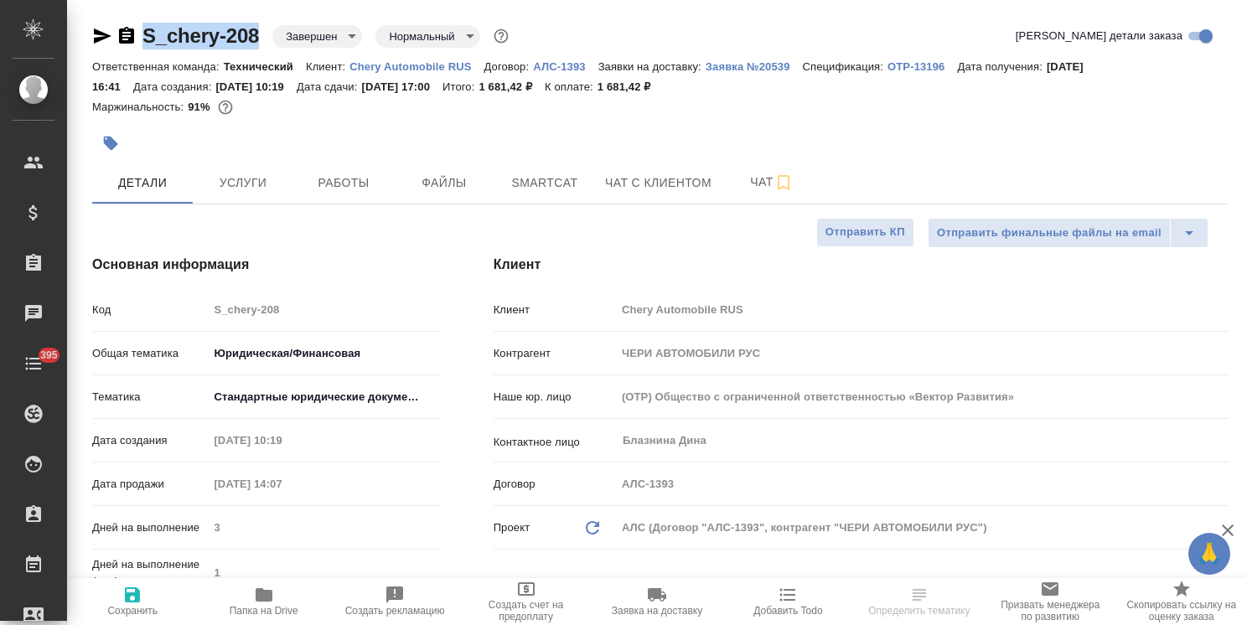
type textarea "x"
drag, startPoint x: 225, startPoint y: 22, endPoint x: 130, endPoint y: 19, distance: 95.6
type textarea "x"
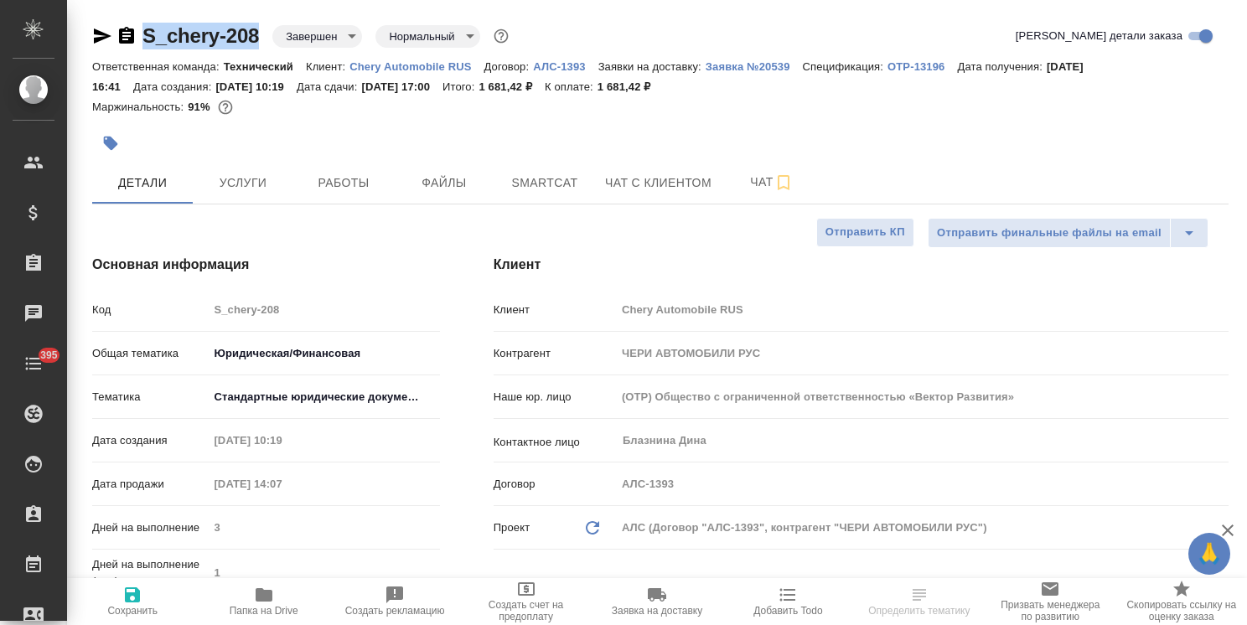
type textarea "x"
select select "RU"
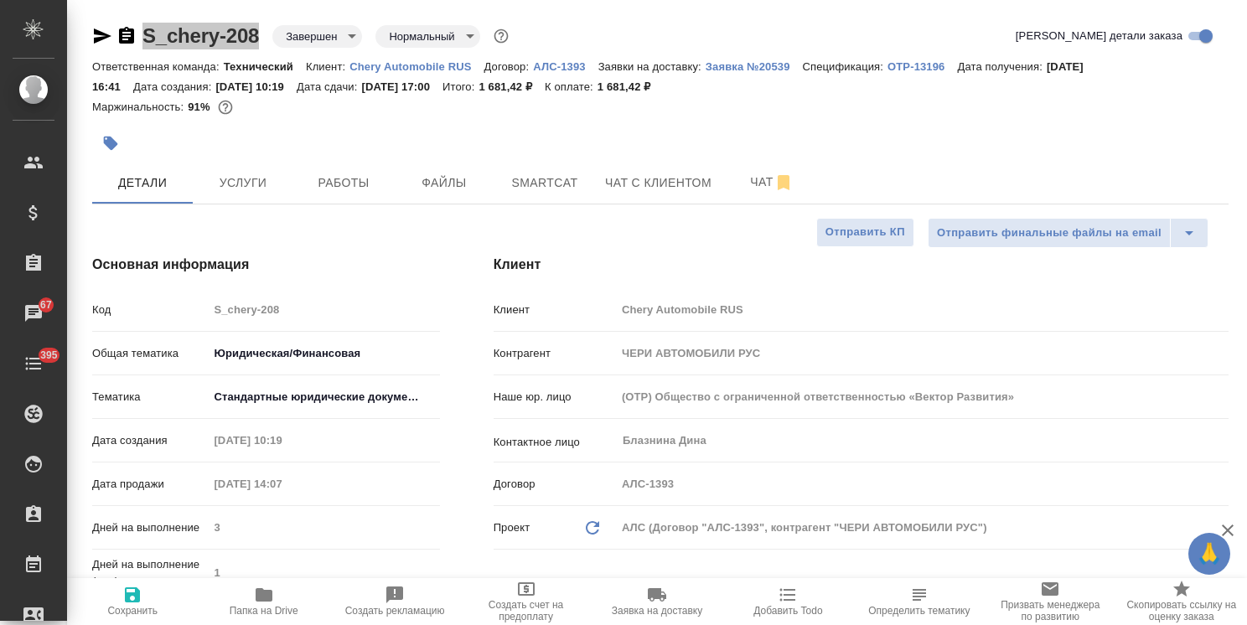
type textarea "x"
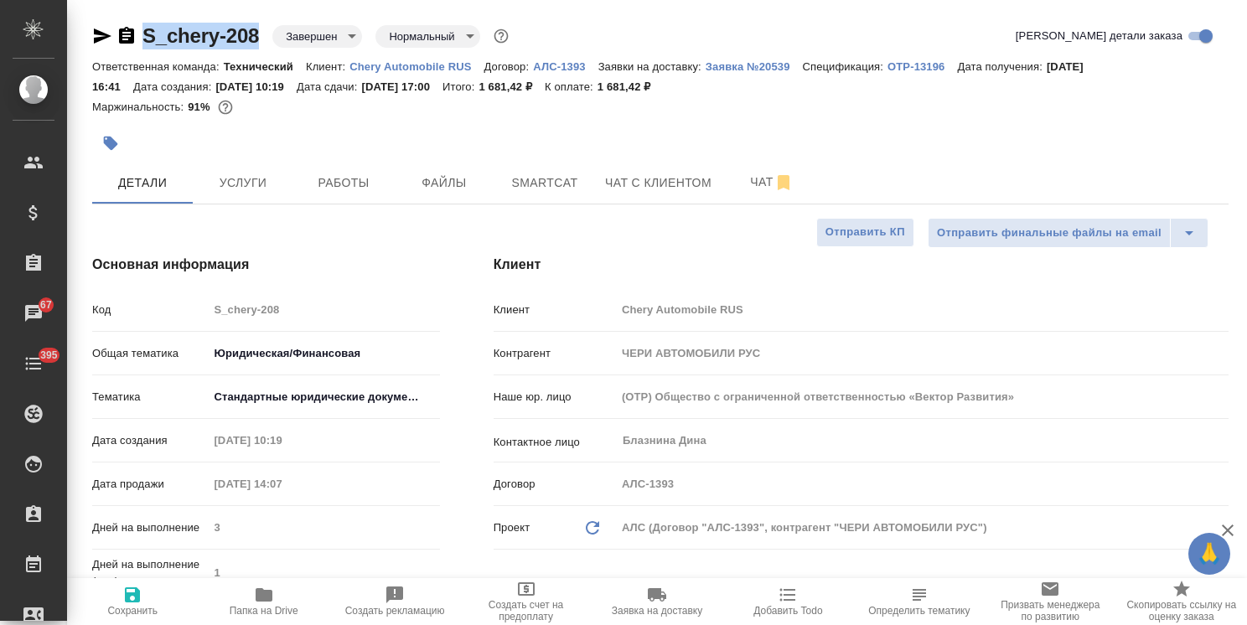
type textarea "x"
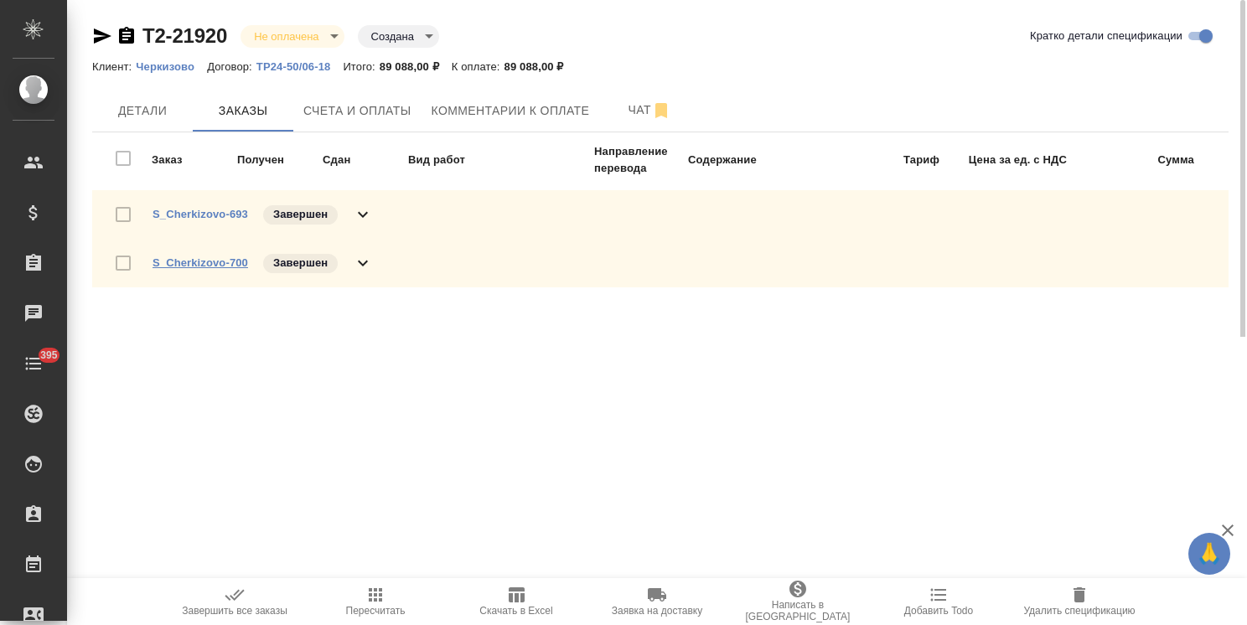
click at [227, 260] on link "S_Cherkizovo-700" at bounding box center [201, 262] width 96 height 13
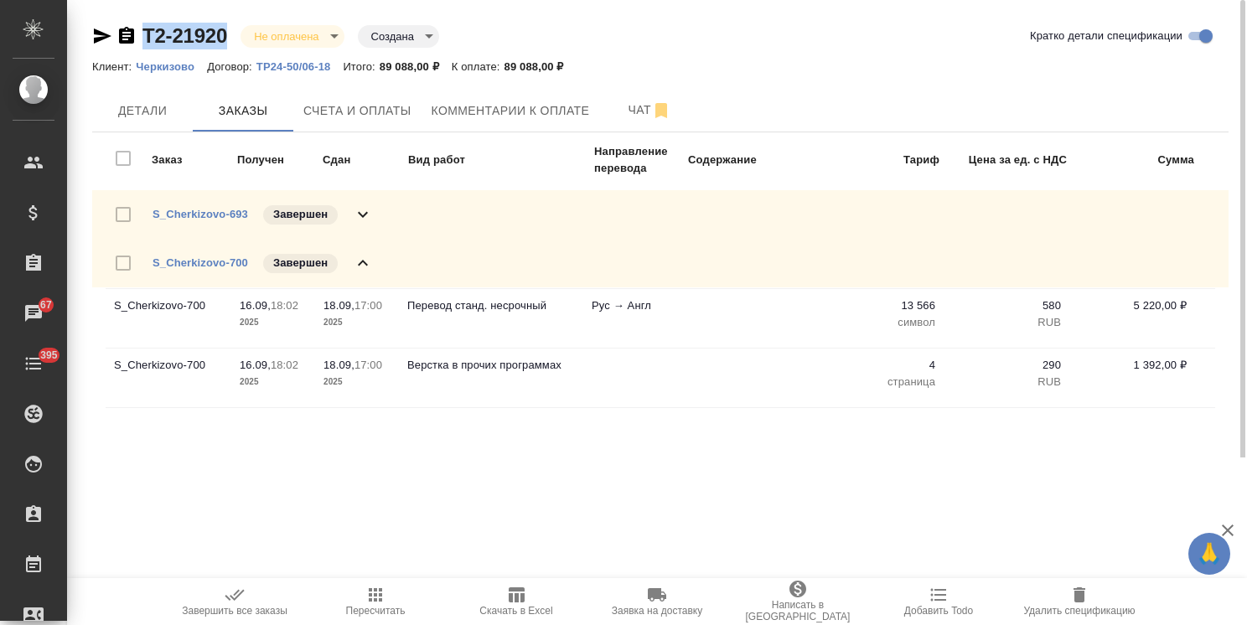
drag, startPoint x: 238, startPoint y: 22, endPoint x: 119, endPoint y: 15, distance: 119.2
click at [122, 28] on div "Т2-21920 Не оплачена notPayed Создана created Кратко детали спецификации Клиент…" at bounding box center [660, 229] width 1155 height 458
copy link "Т2-21920"
click at [339, 118] on span "Счета и оплаты" at bounding box center [357, 111] width 108 height 21
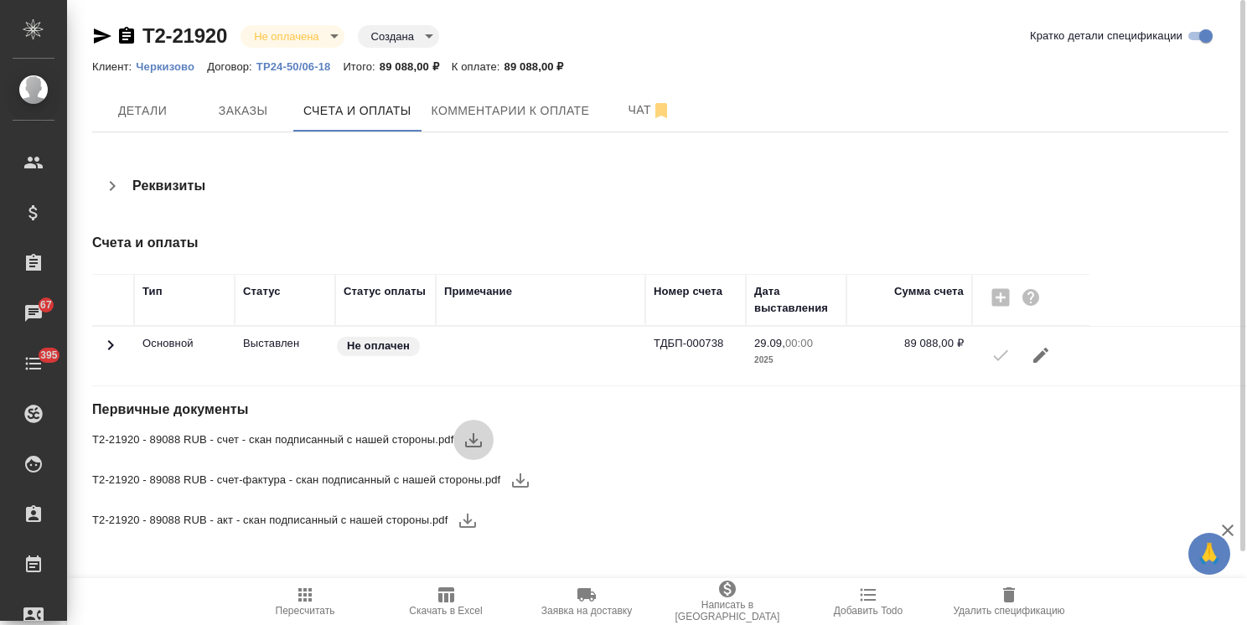
click at [484, 434] on button "button" at bounding box center [473, 440] width 40 height 40
click at [520, 477] on icon "button" at bounding box center [520, 481] width 17 height 14
click at [465, 521] on icon "button" at bounding box center [467, 521] width 17 height 14
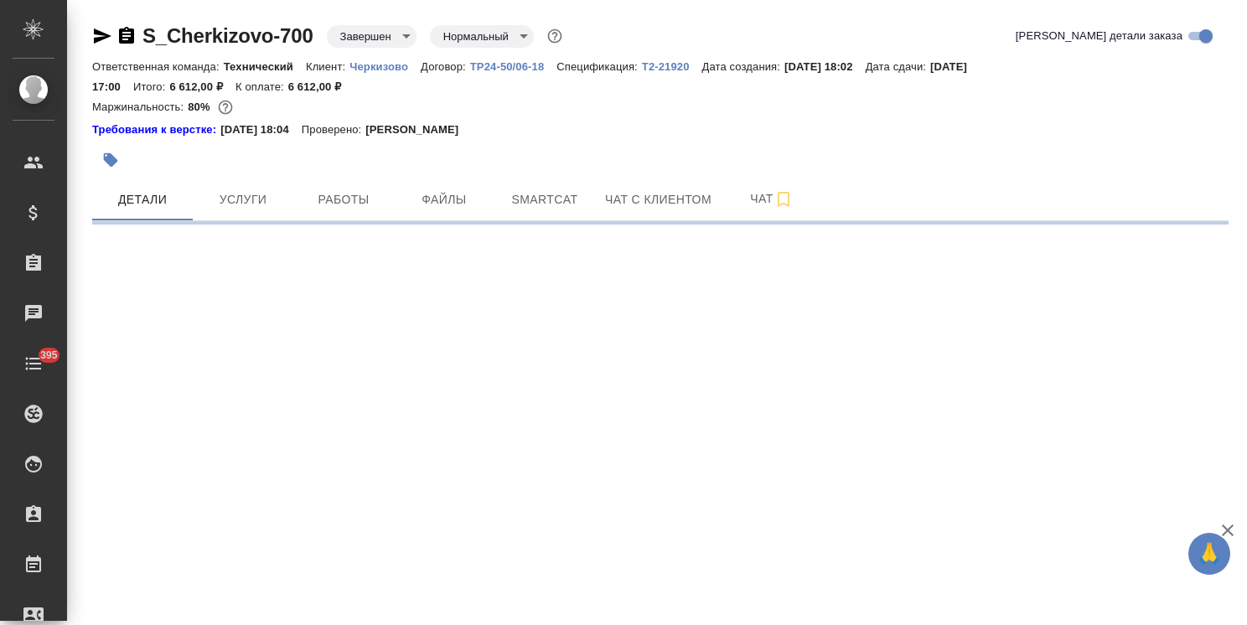
select select "RU"
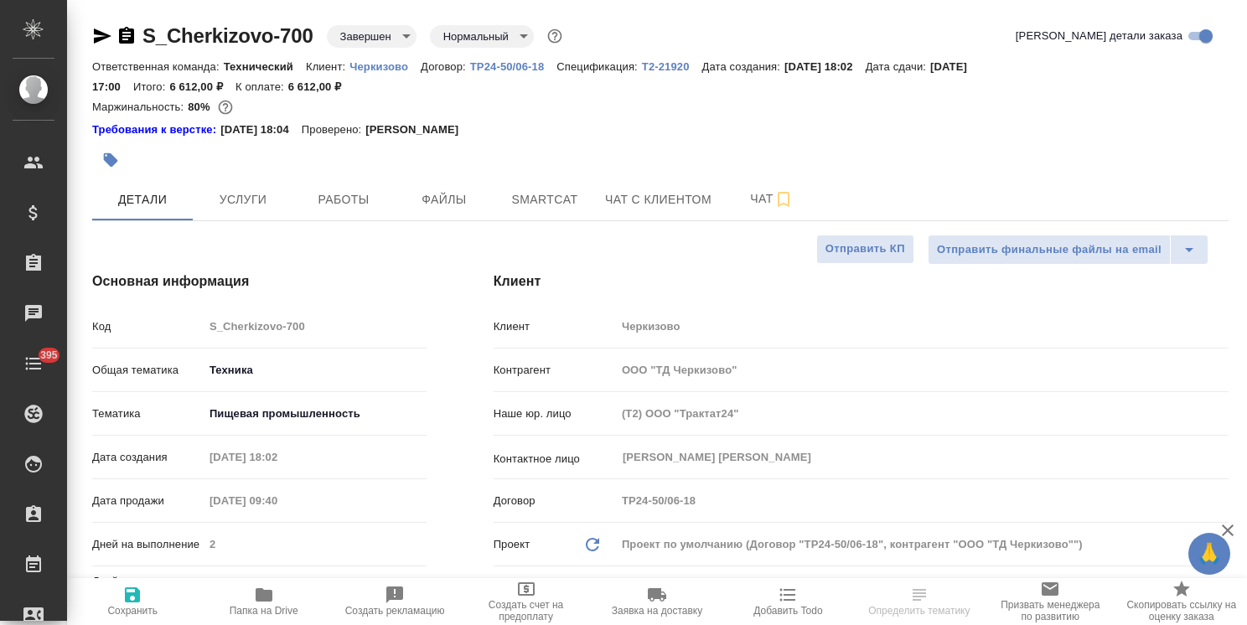
type textarea "x"
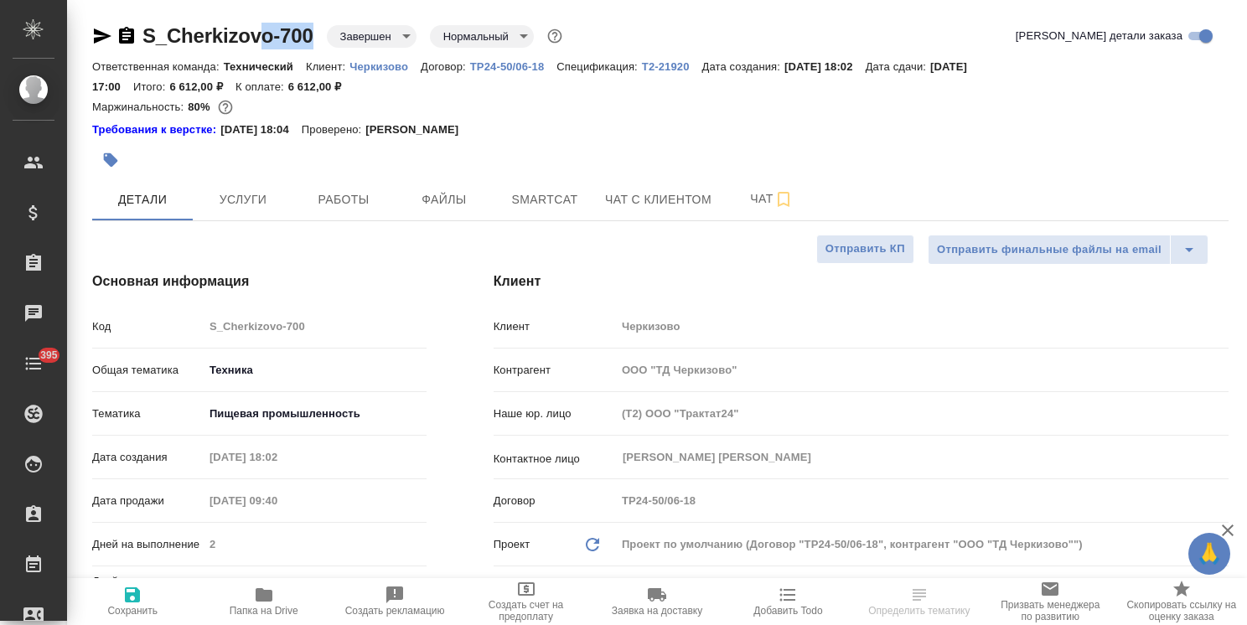
type textarea "x"
drag, startPoint x: 318, startPoint y: 17, endPoint x: 119, endPoint y: 22, distance: 199.5
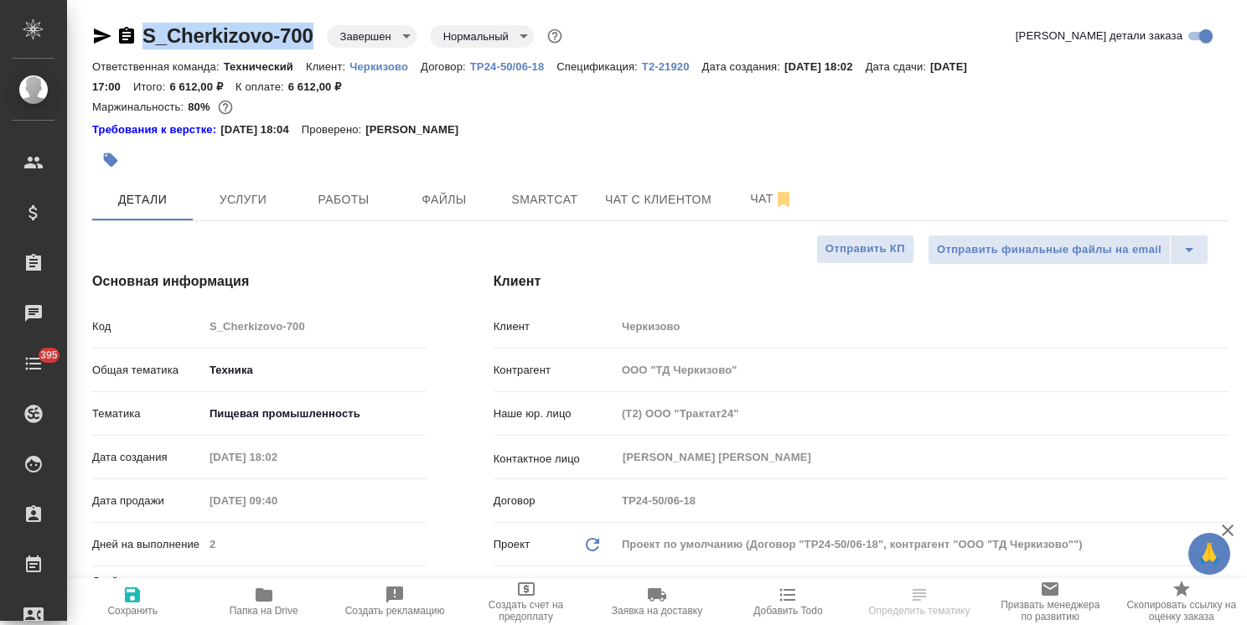
copy link "S_Cherkizovo-700"
type textarea "x"
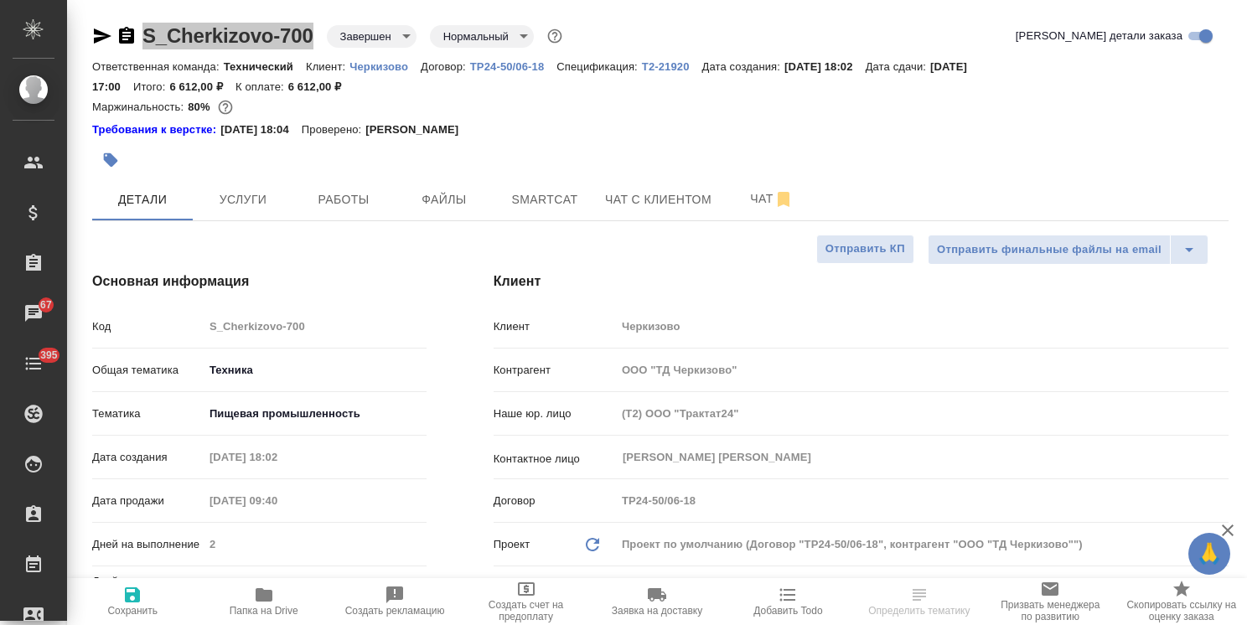
select select "RU"
type textarea "x"
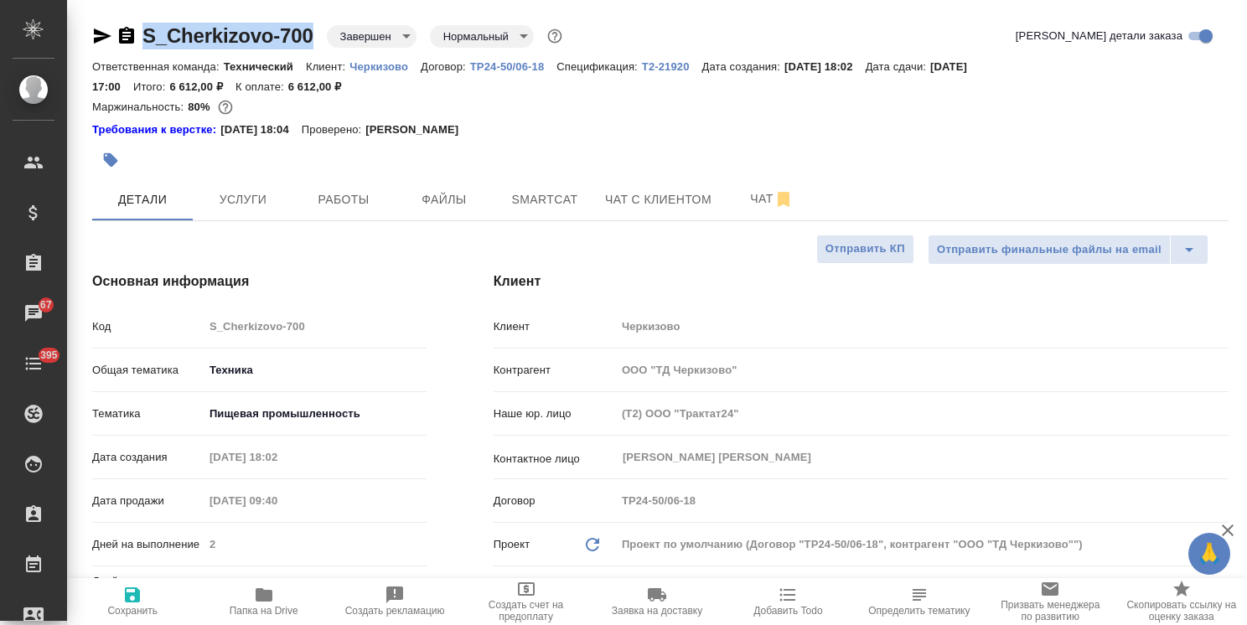
type textarea "x"
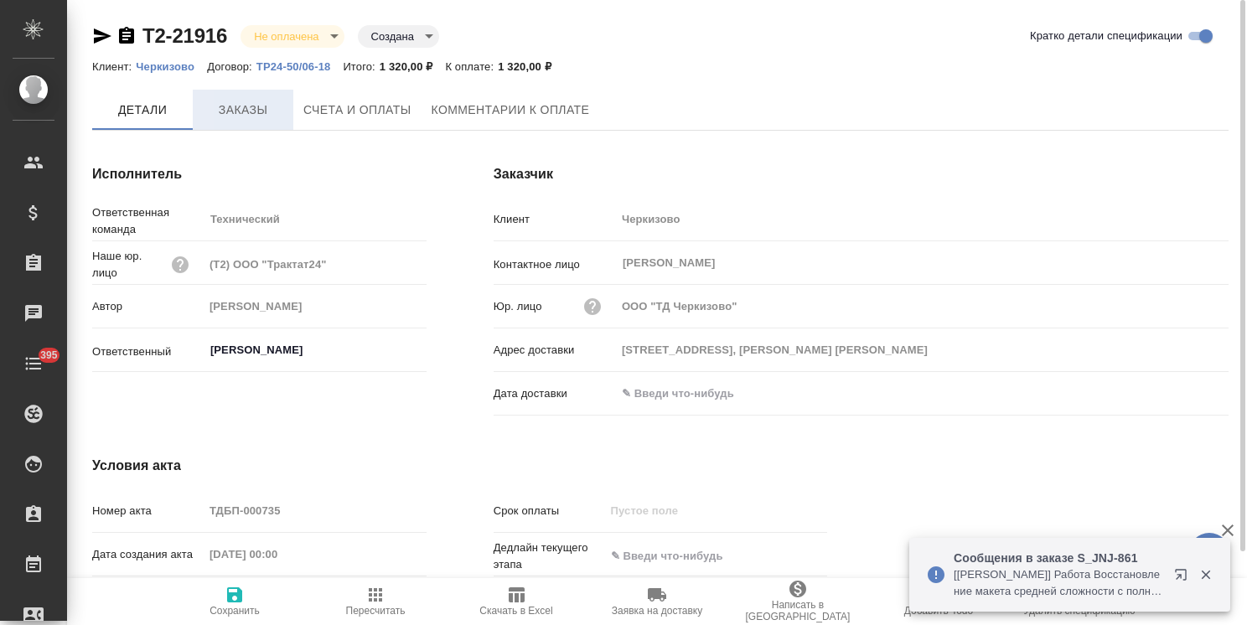
click at [245, 102] on span "Заказы" at bounding box center [243, 110] width 80 height 21
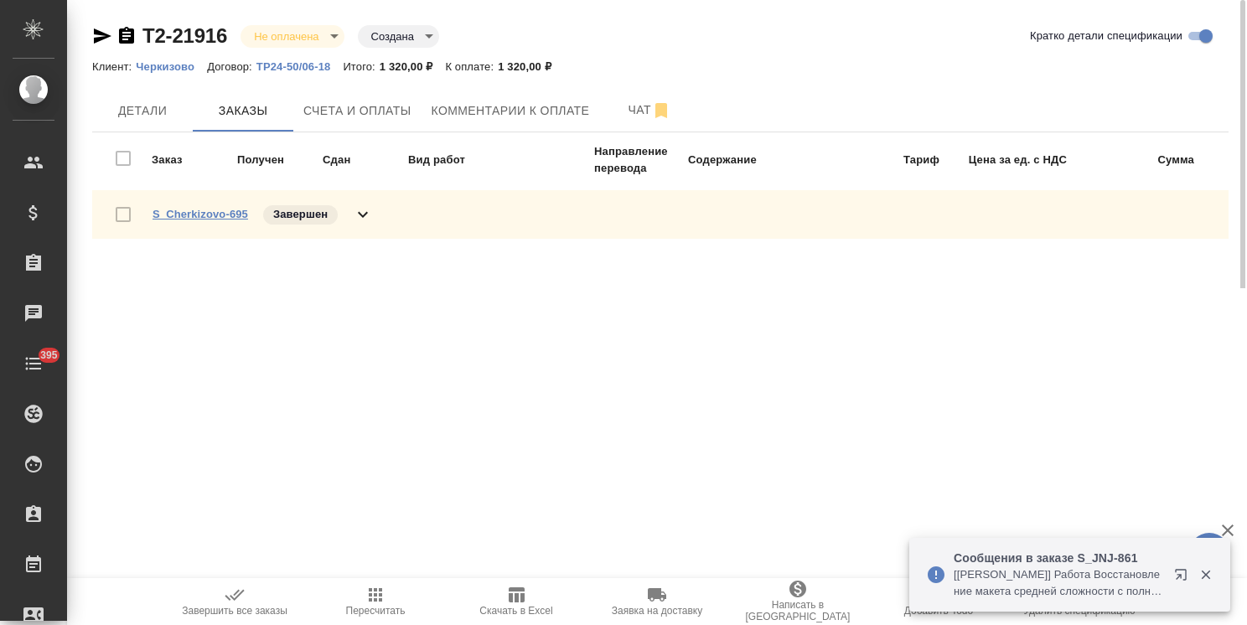
click at [188, 212] on link "S_Cherkizovo-695" at bounding box center [201, 214] width 96 height 13
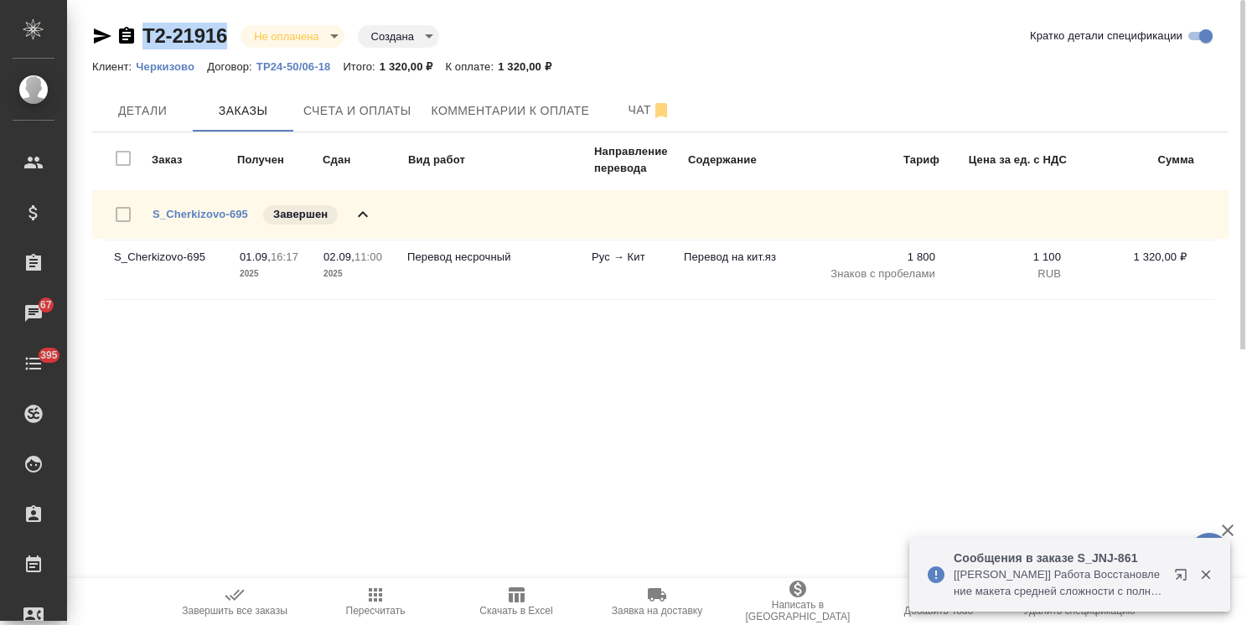
drag, startPoint x: 210, startPoint y: 24, endPoint x: 117, endPoint y: 28, distance: 92.3
click at [117, 28] on div "Т2-21916 Не оплачена notPayed Создана created Кратко детали спецификации Клиент…" at bounding box center [660, 174] width 1155 height 349
copy link "Т2-21916"
click at [342, 103] on span "Счета и оплаты" at bounding box center [357, 111] width 108 height 21
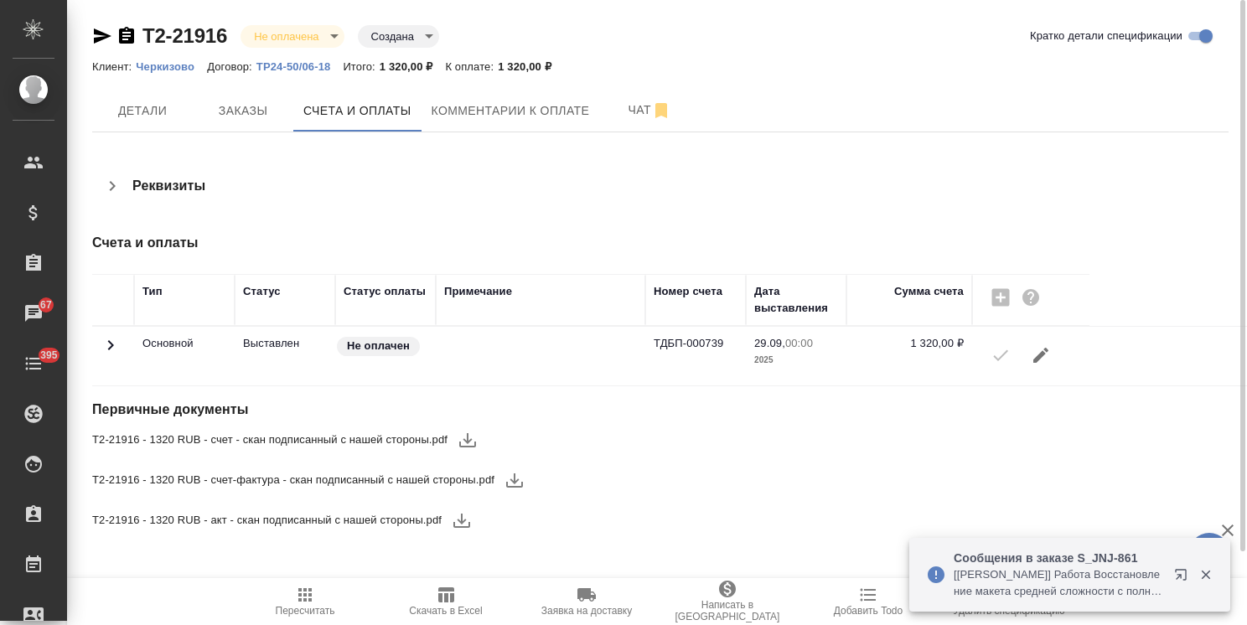
click at [482, 443] on button "button" at bounding box center [468, 440] width 40 height 40
click at [516, 481] on icon "button" at bounding box center [514, 481] width 17 height 14
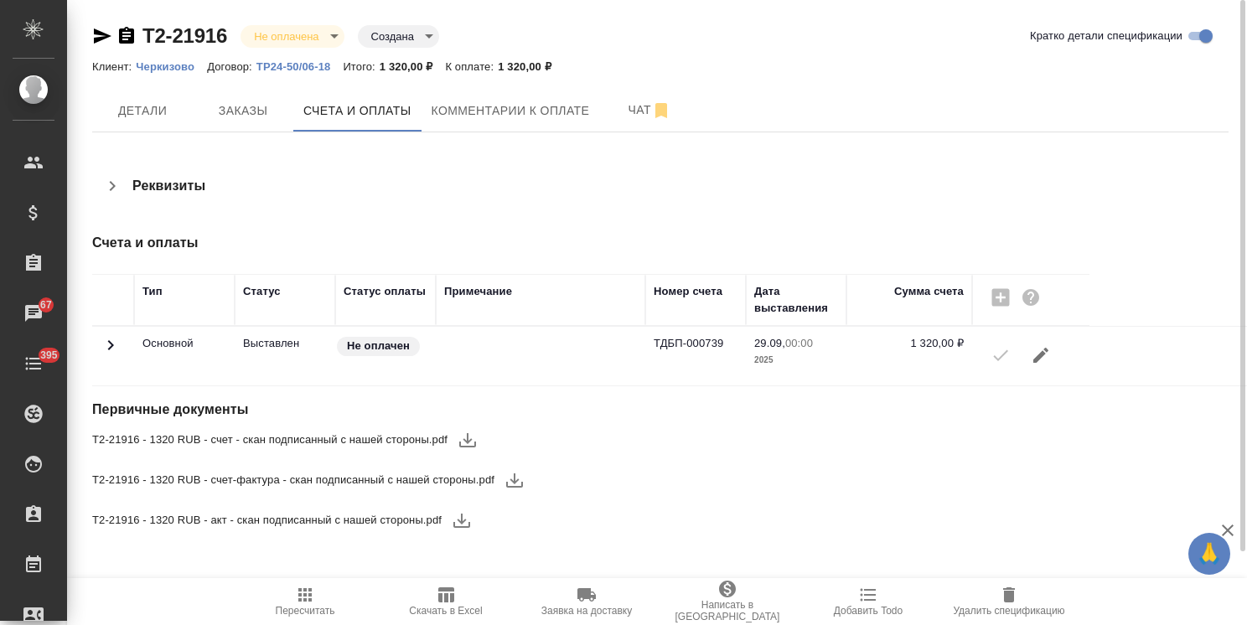
click at [456, 519] on icon "button" at bounding box center [462, 520] width 20 height 20
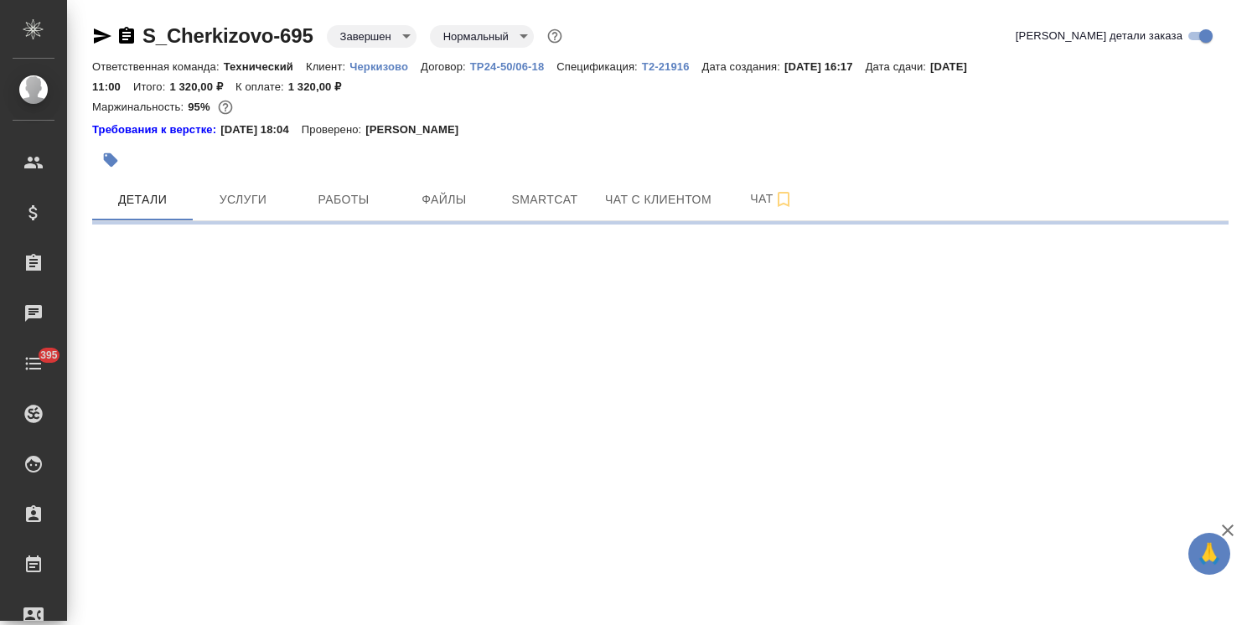
select select "RU"
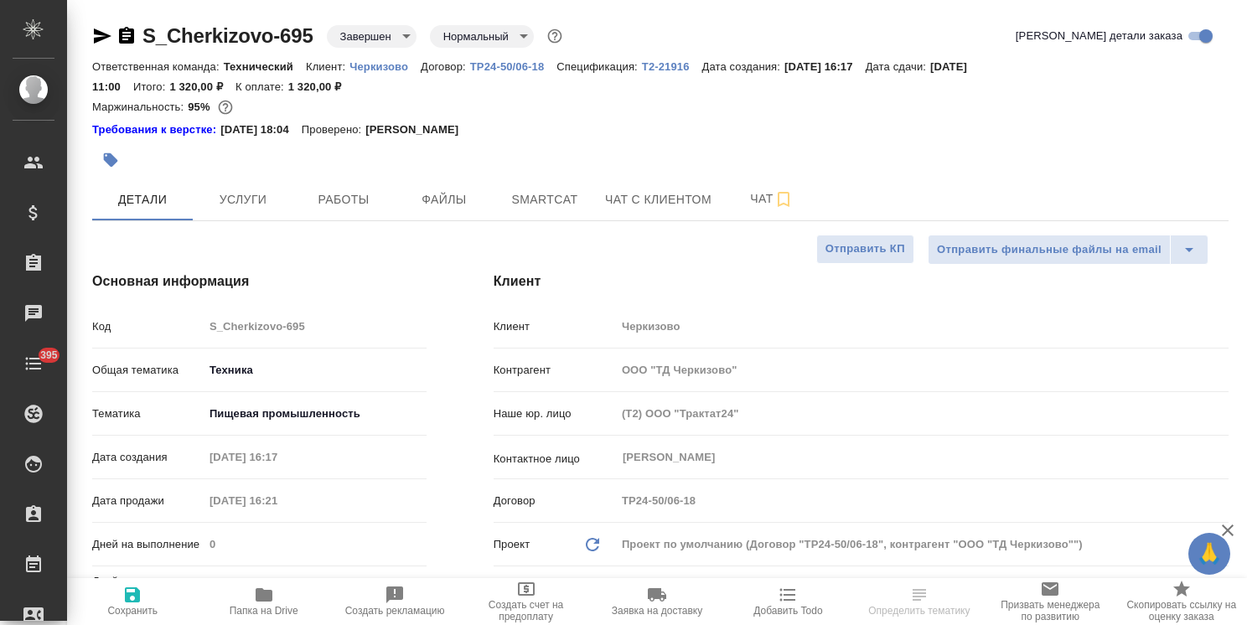
type textarea "x"
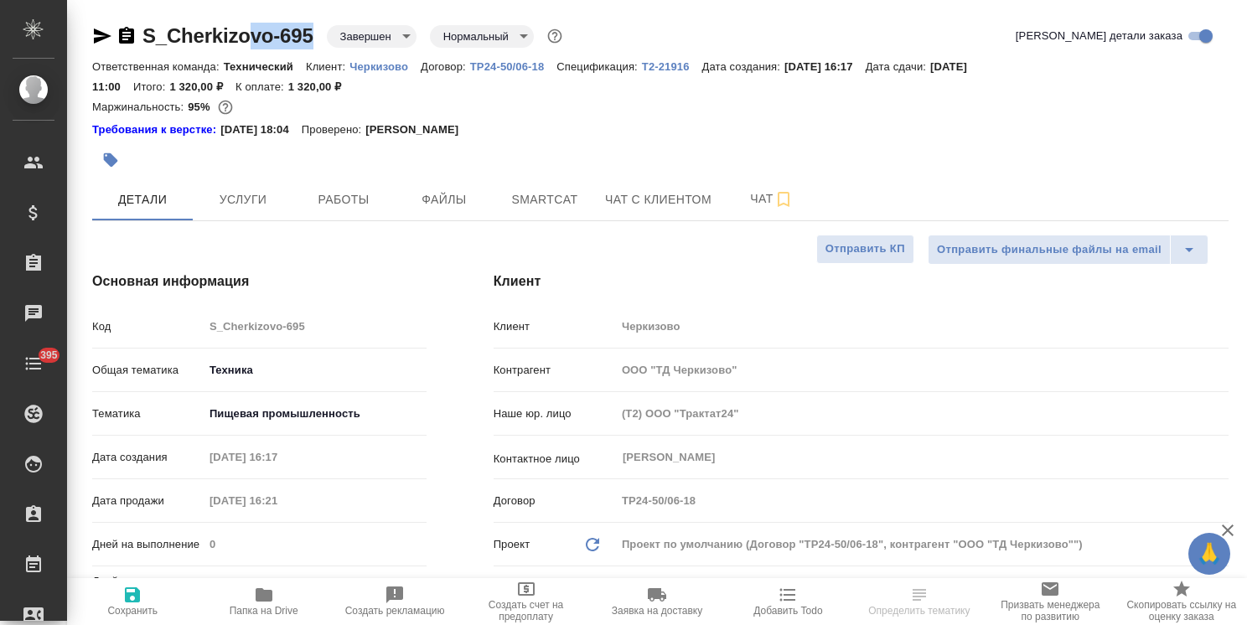
type textarea "x"
drag, startPoint x: 322, startPoint y: 16, endPoint x: 114, endPoint y: 15, distance: 207.8
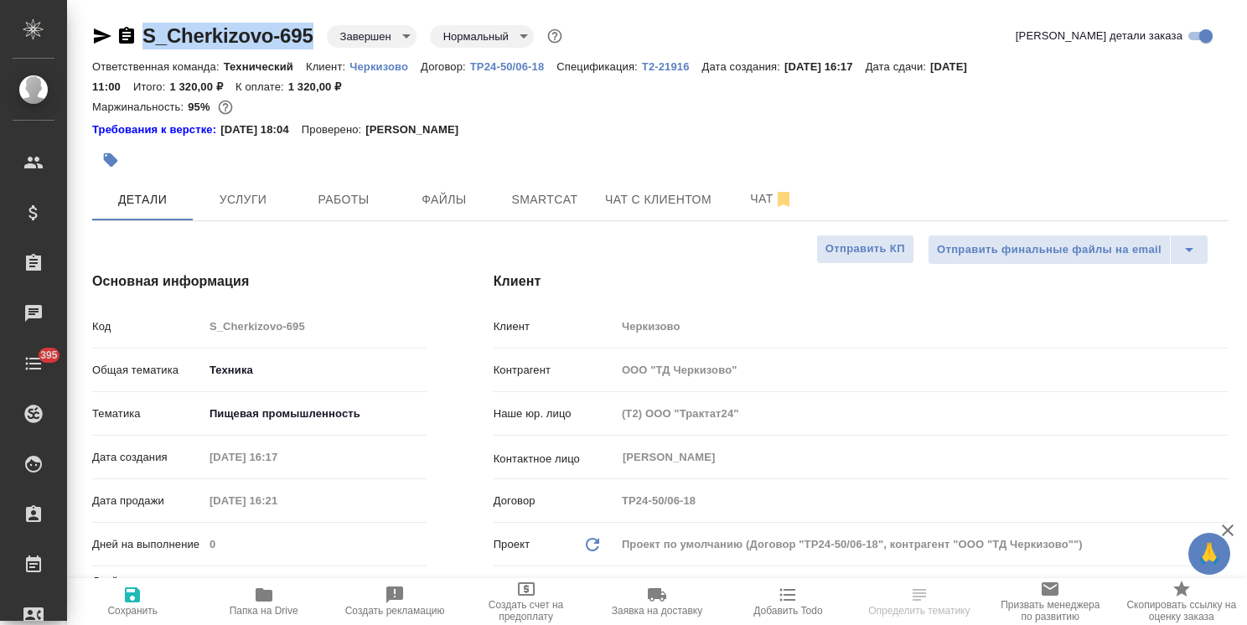
copy link "S_Cherkizovo-695"
type textarea "x"
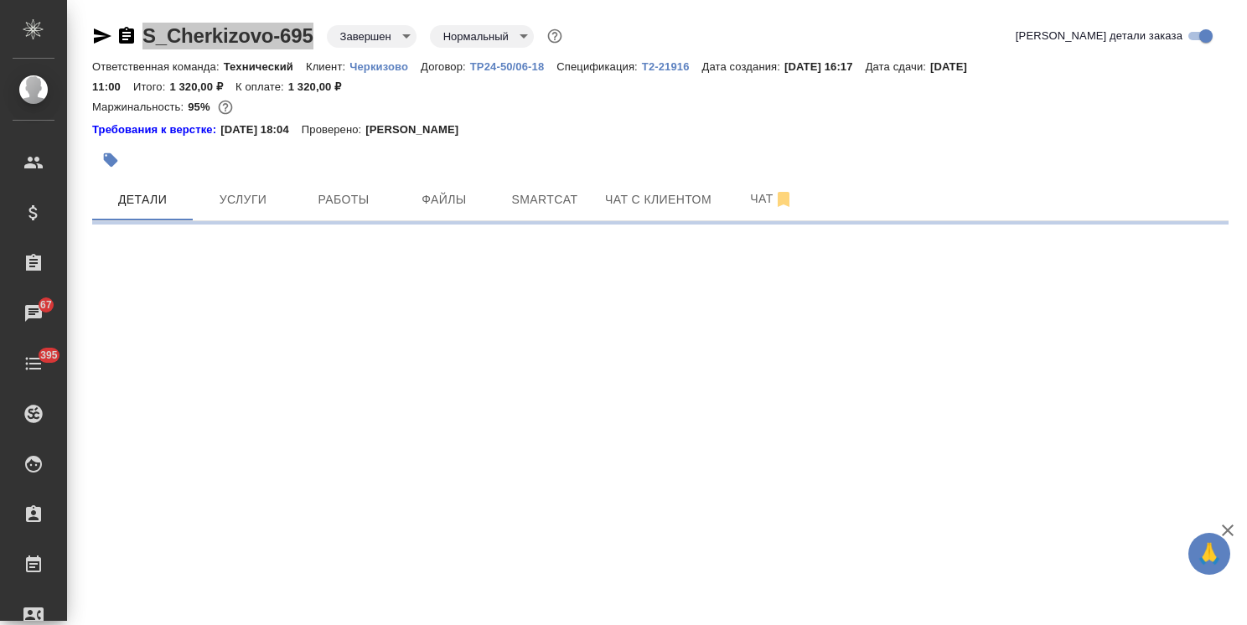
select select "RU"
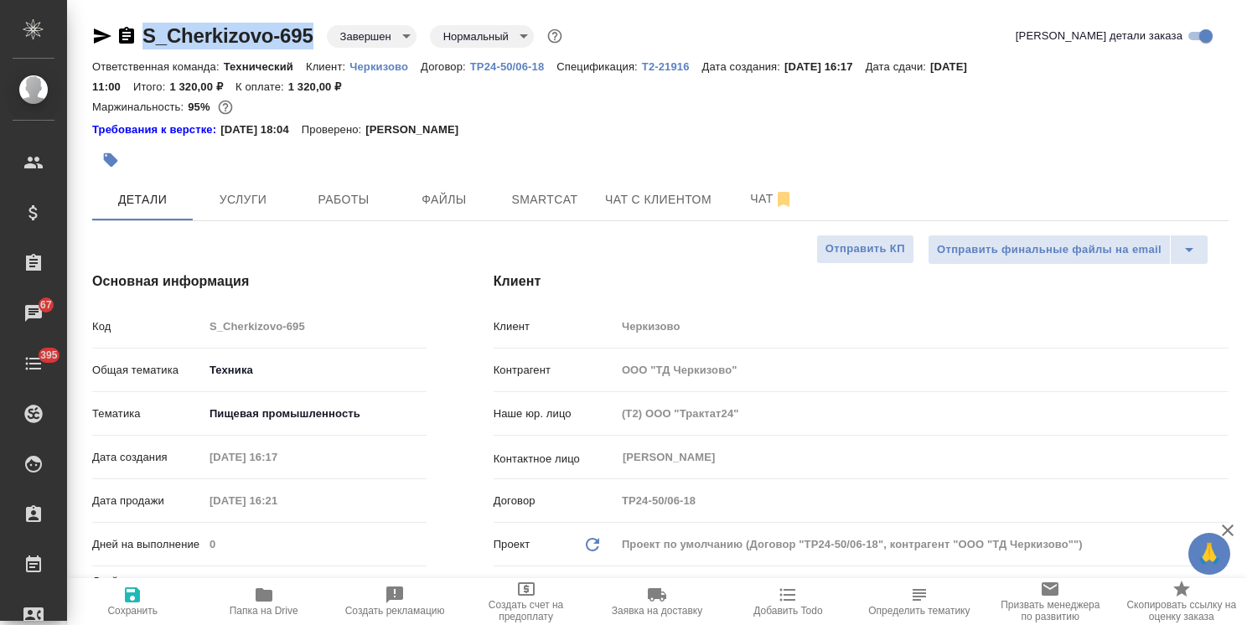
type textarea "x"
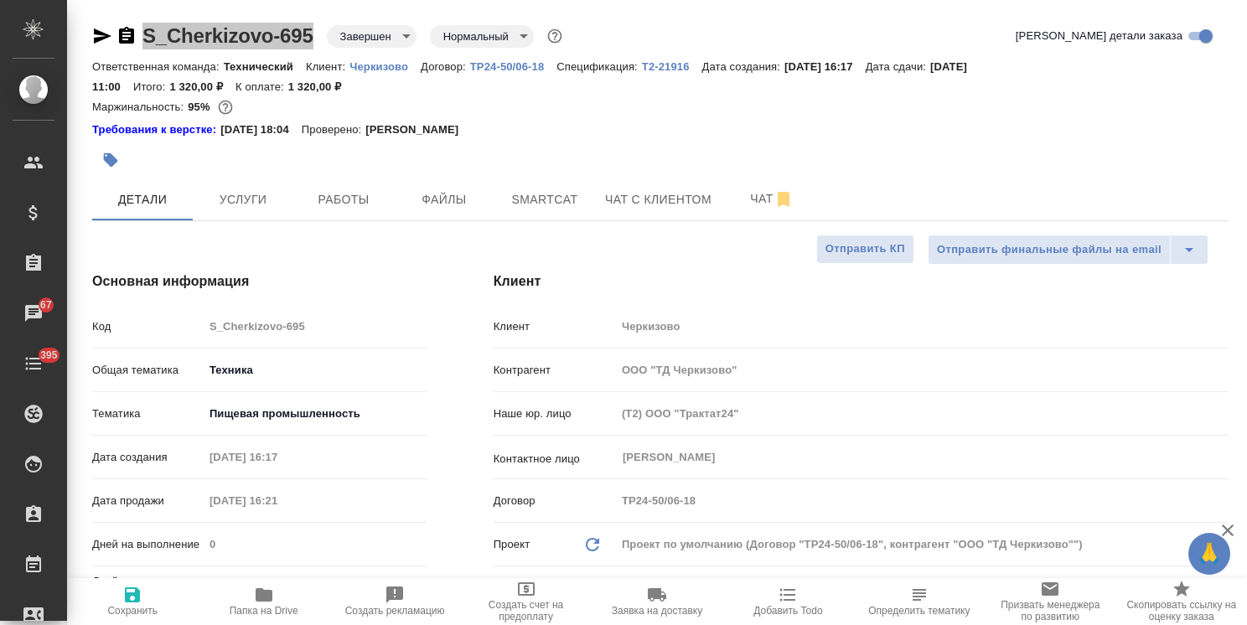
type textarea "x"
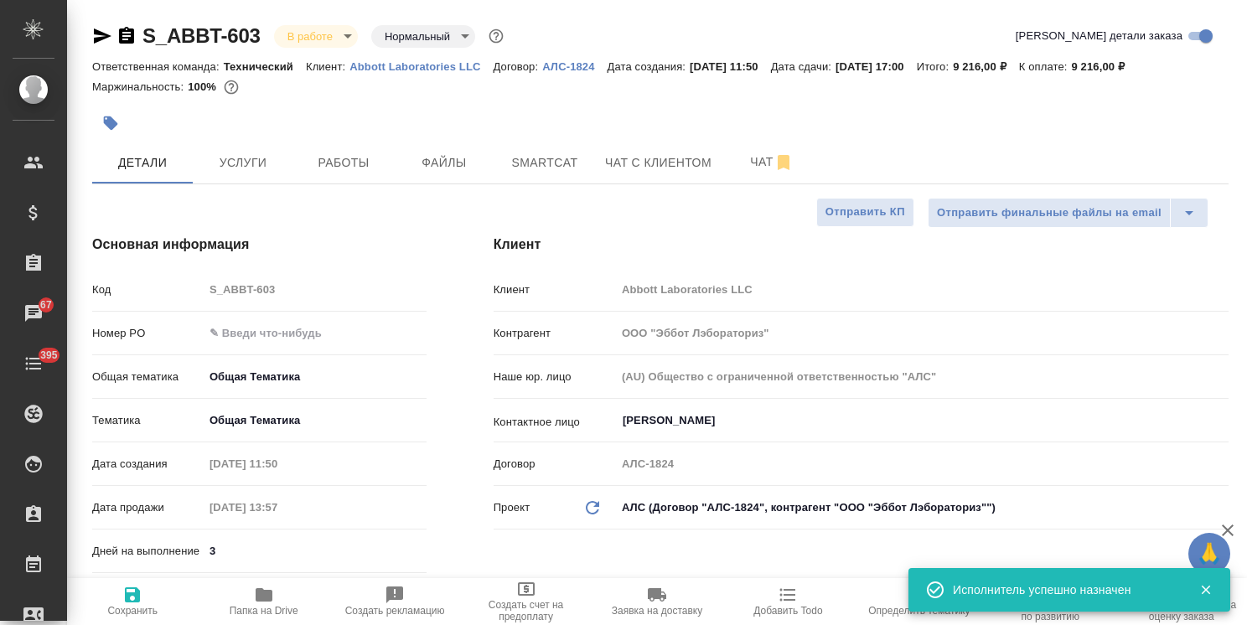
select select "RU"
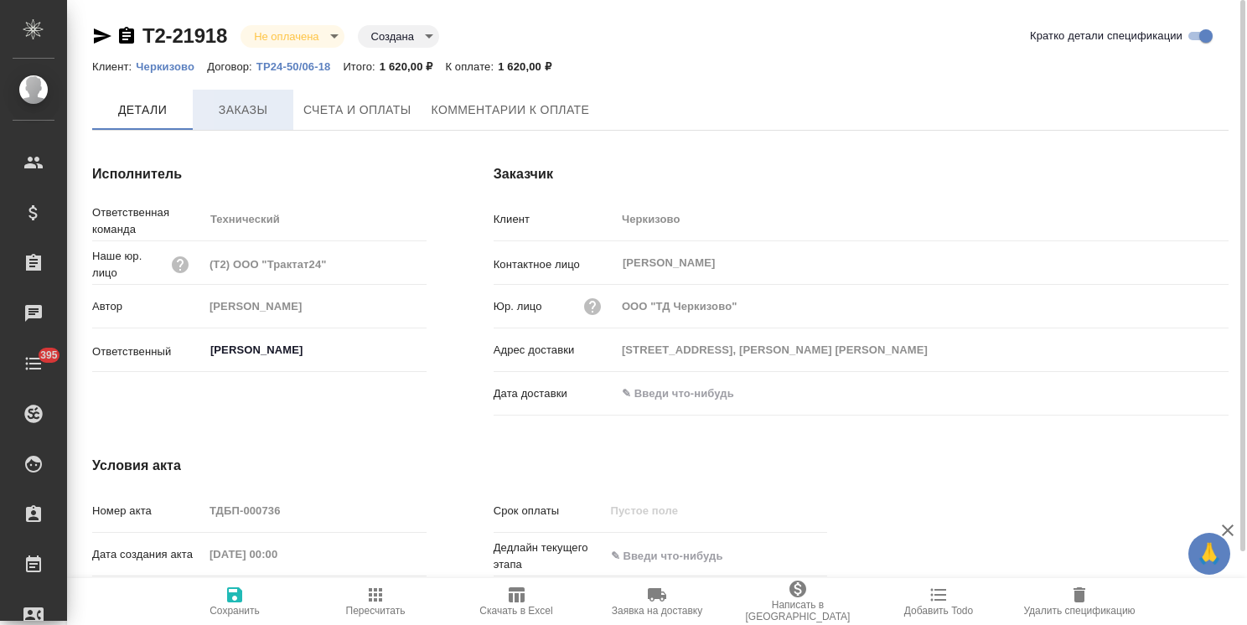
click at [248, 116] on span "Заказы" at bounding box center [243, 110] width 80 height 21
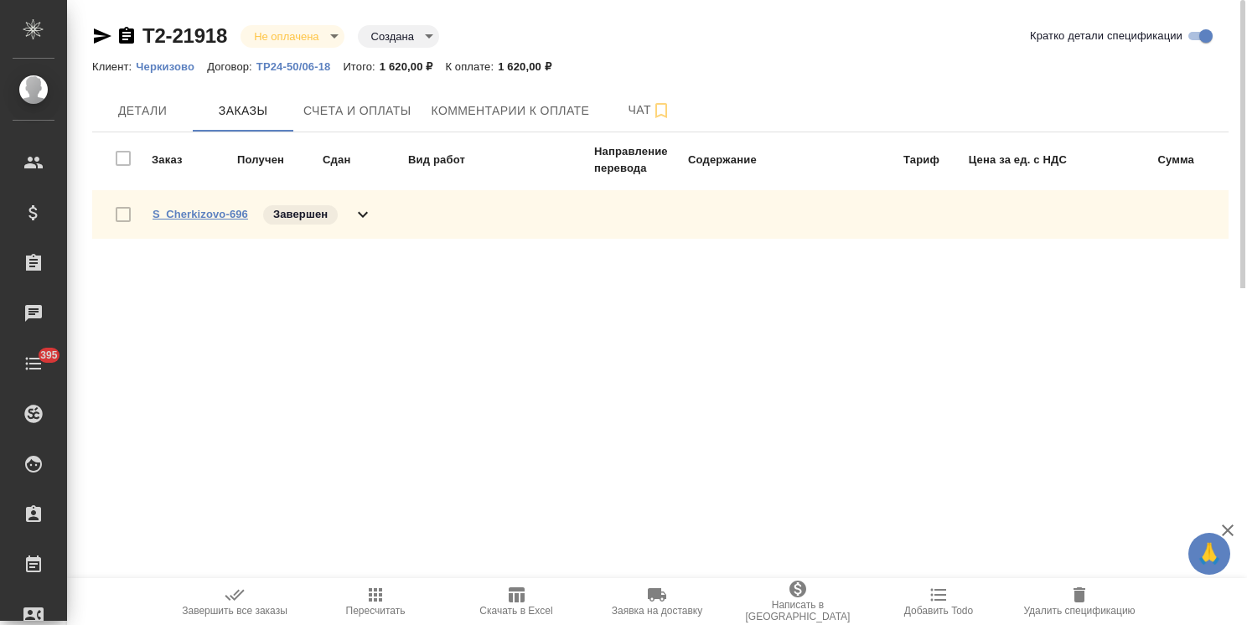
click at [192, 212] on link "S_Cherkizovo-696" at bounding box center [201, 214] width 96 height 13
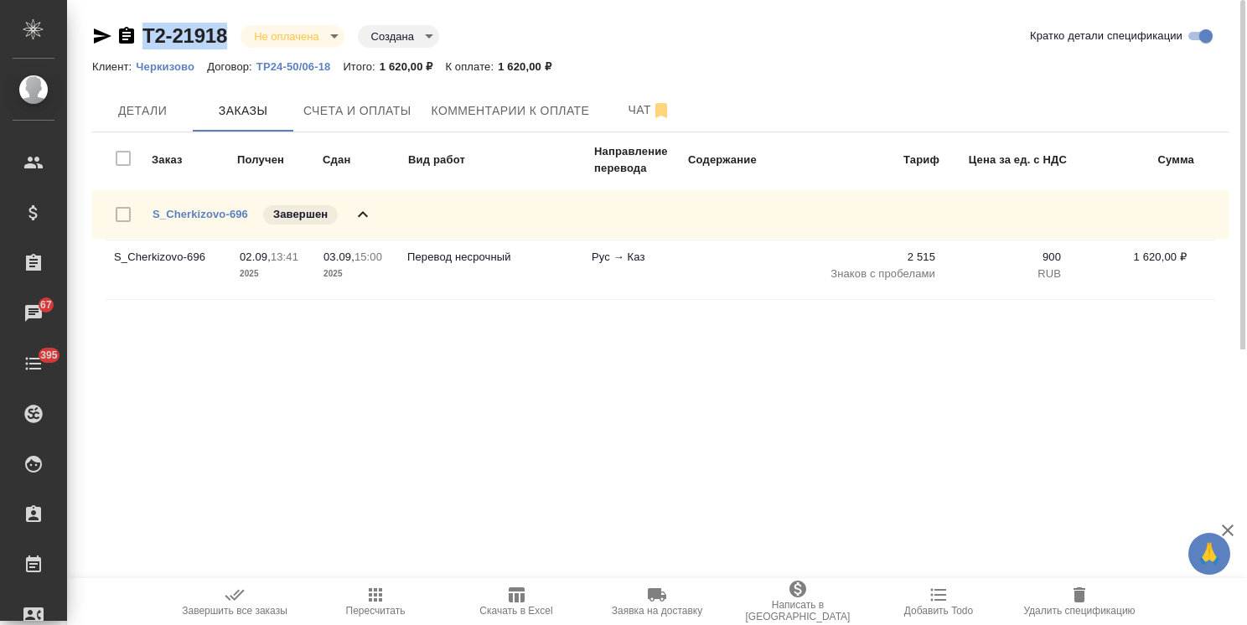
drag, startPoint x: 236, startPoint y: 18, endPoint x: 116, endPoint y: 15, distance: 119.9
click at [116, 15] on div "Т2-21918 Не оплачена notPayed Создана created Кратко детали спецификации Клиент…" at bounding box center [660, 174] width 1155 height 349
click at [349, 116] on span "Счета и оплаты" at bounding box center [357, 111] width 108 height 21
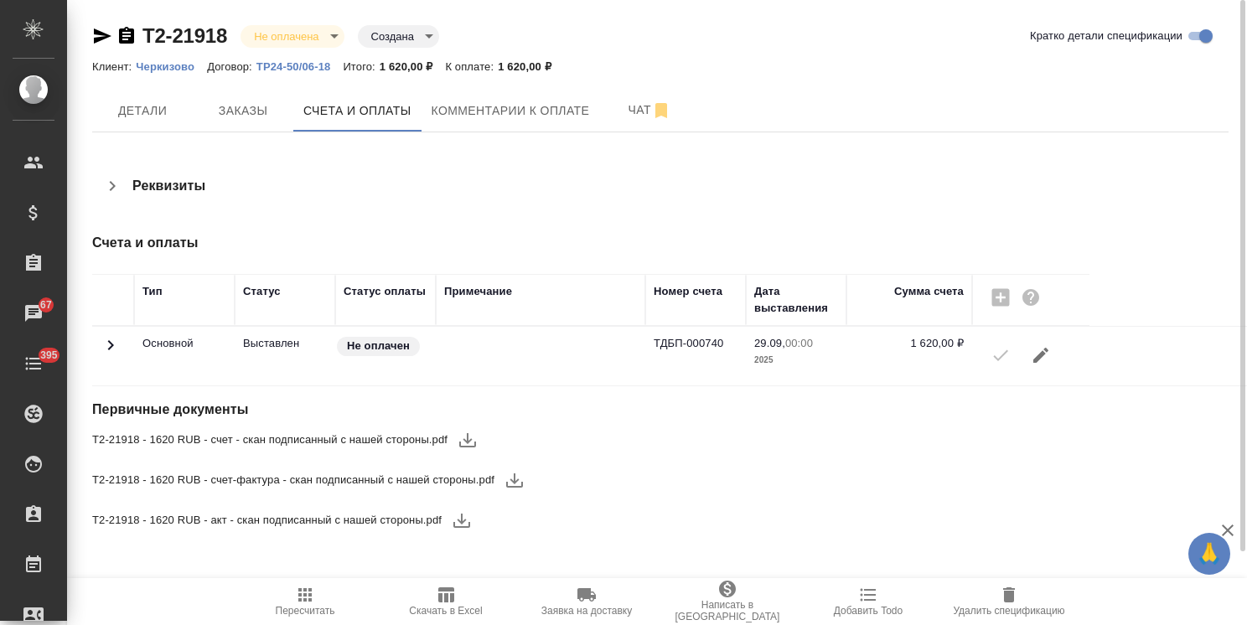
click at [469, 441] on icon "button" at bounding box center [468, 440] width 20 height 20
drag, startPoint x: 517, startPoint y: 481, endPoint x: 498, endPoint y: 495, distance: 24.0
click at [517, 481] on icon "button" at bounding box center [515, 480] width 20 height 20
click at [465, 519] on icon "button" at bounding box center [461, 521] width 17 height 14
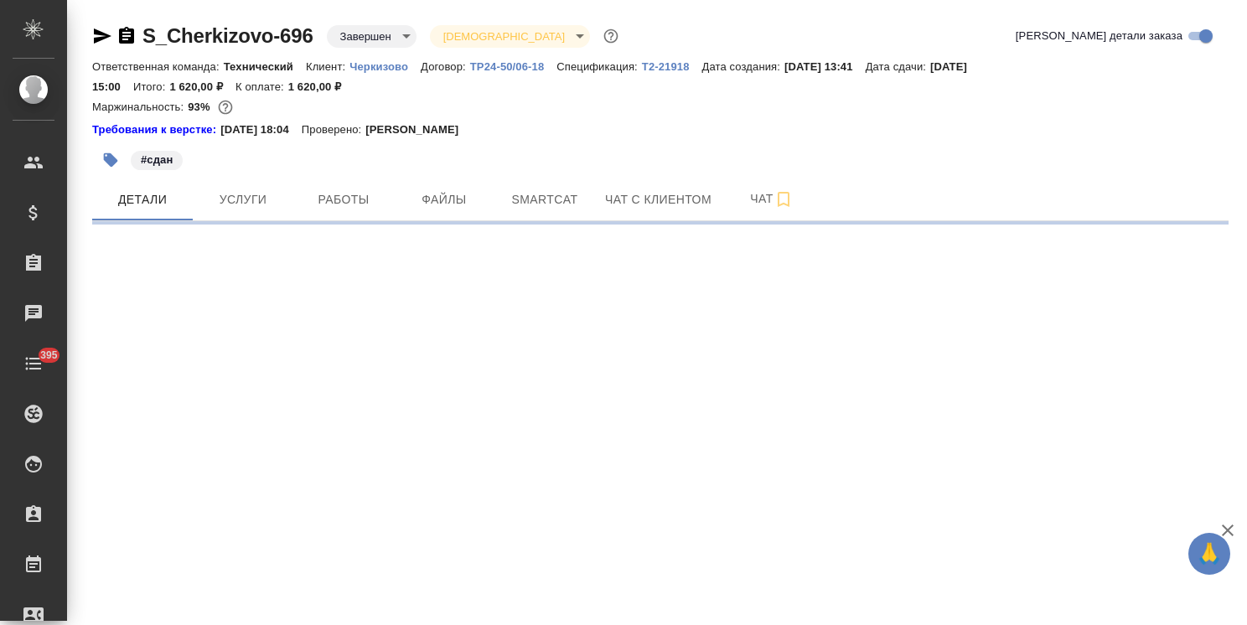
select select "RU"
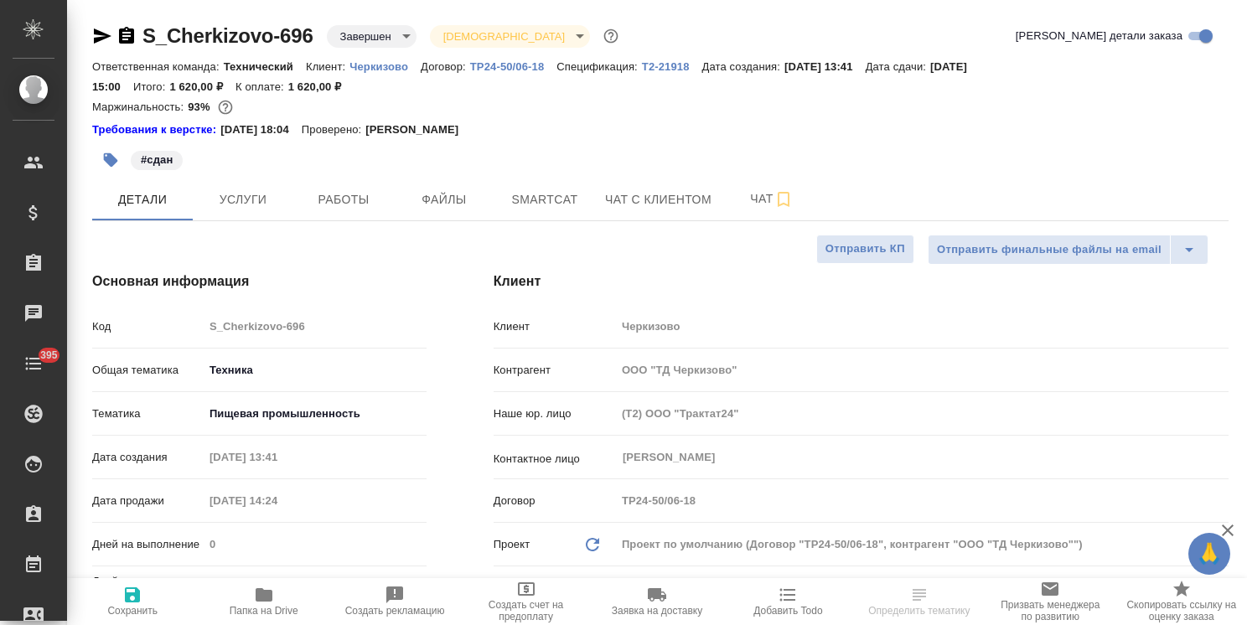
type textarea "x"
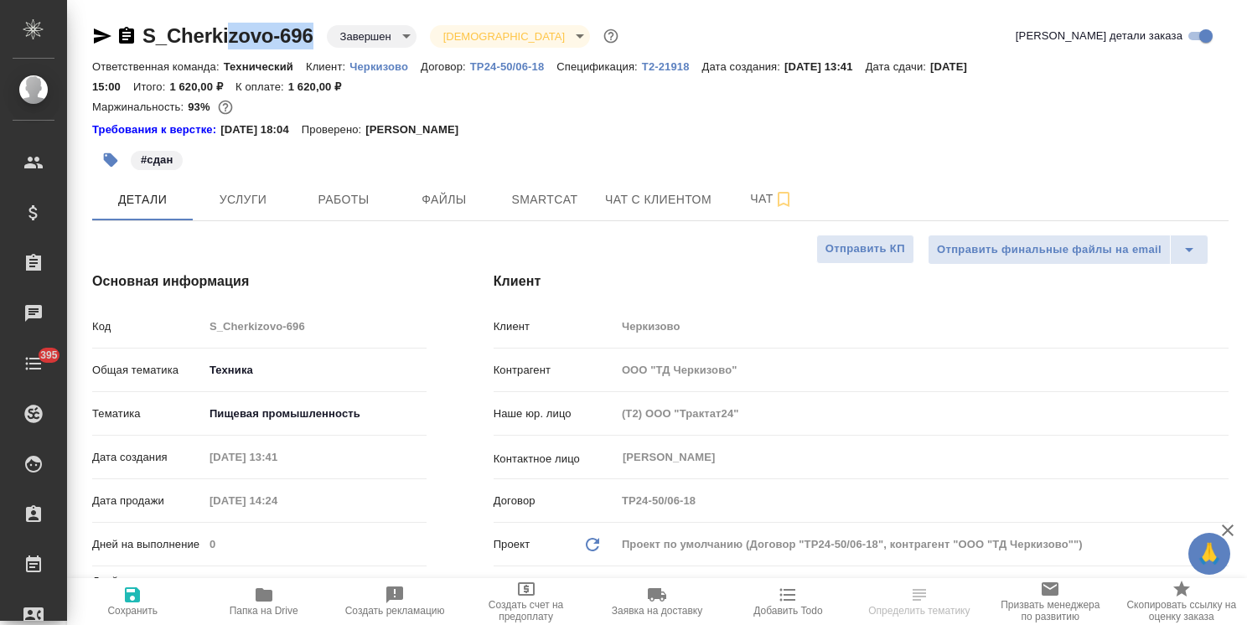
type textarea "x"
drag, startPoint x: 315, startPoint y: 17, endPoint x: 115, endPoint y: 13, distance: 200.3
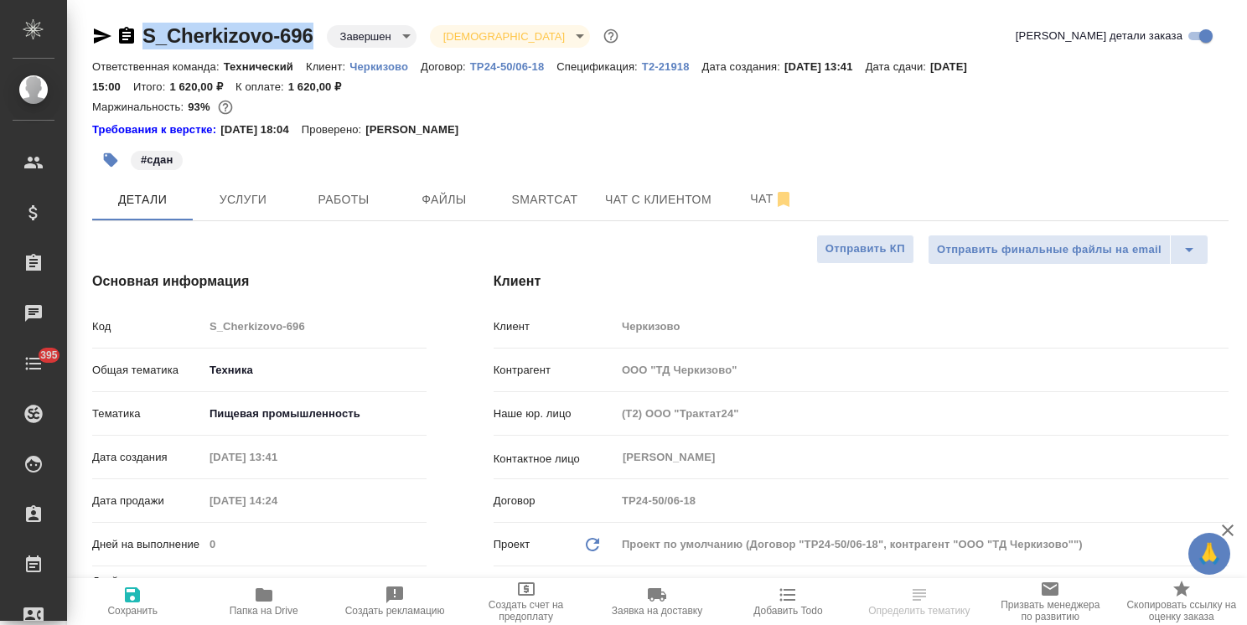
copy link "S_Cherkizovo-696"
type textarea "x"
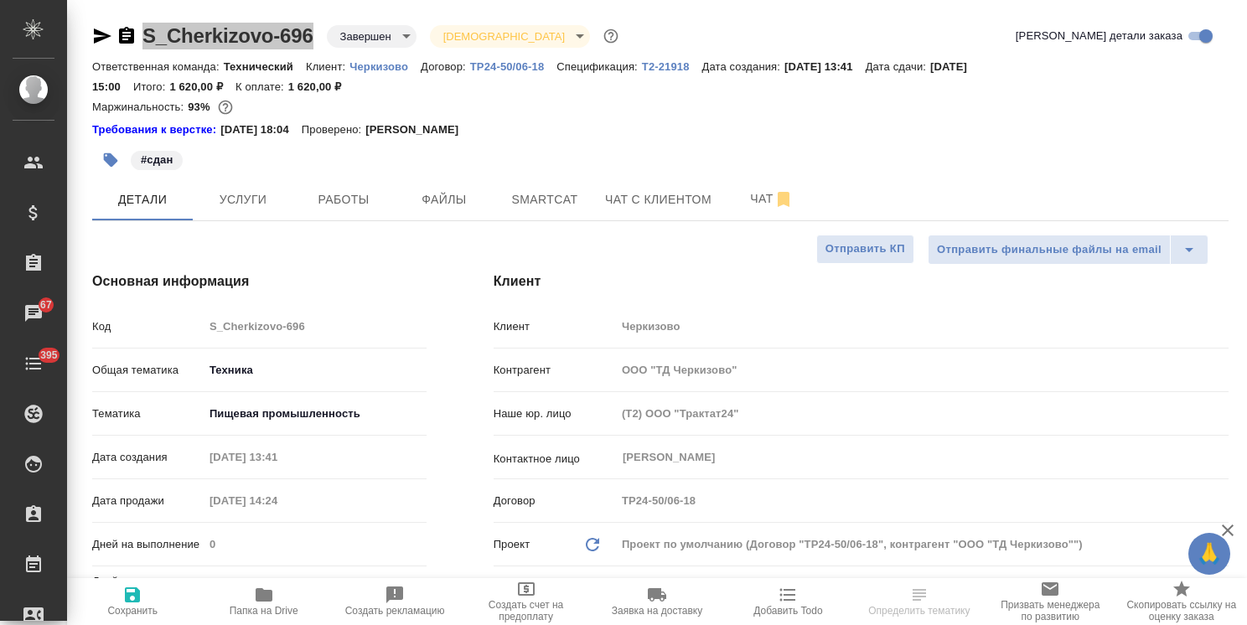
select select "RU"
type textarea "x"
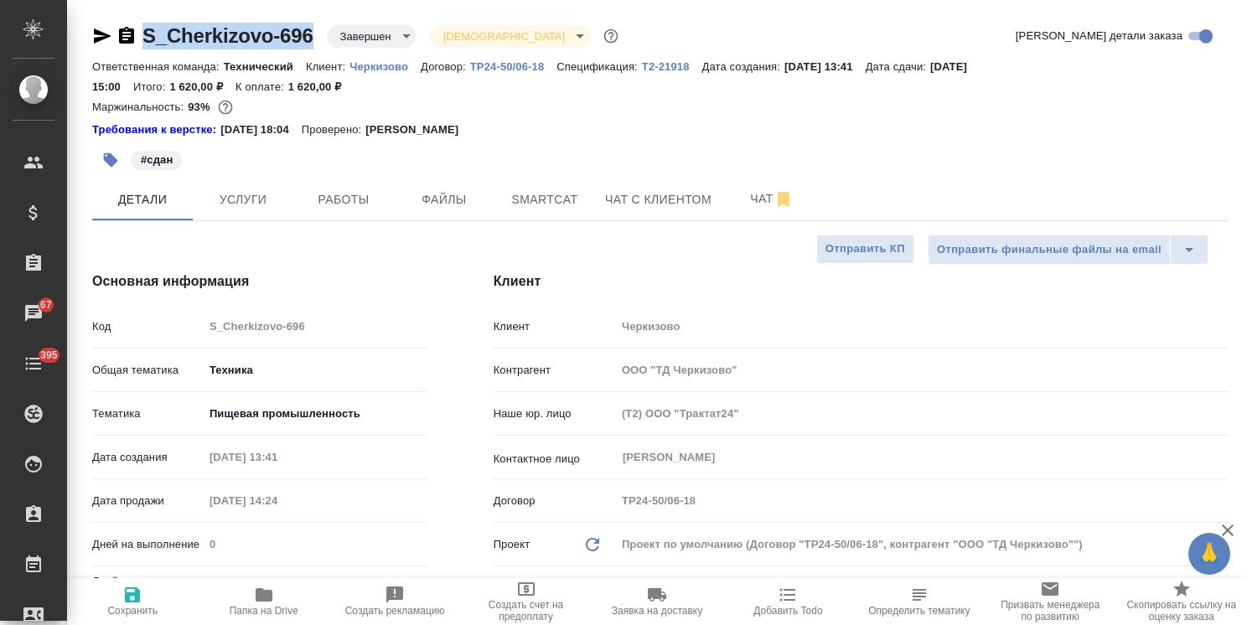
type textarea "x"
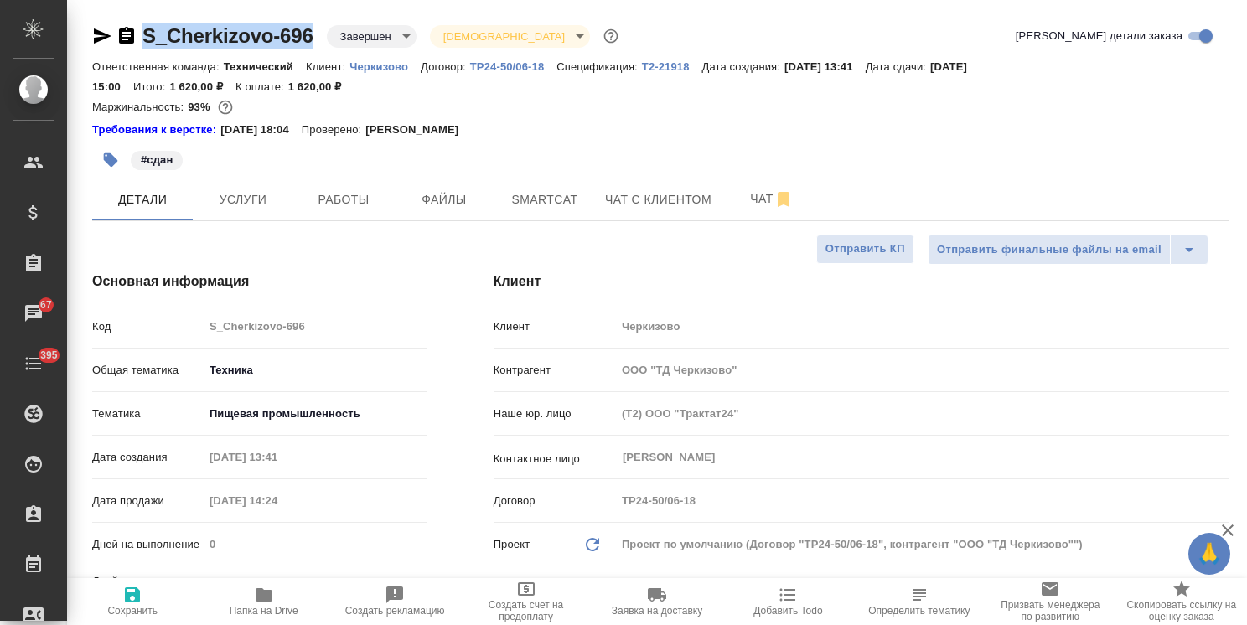
type textarea "x"
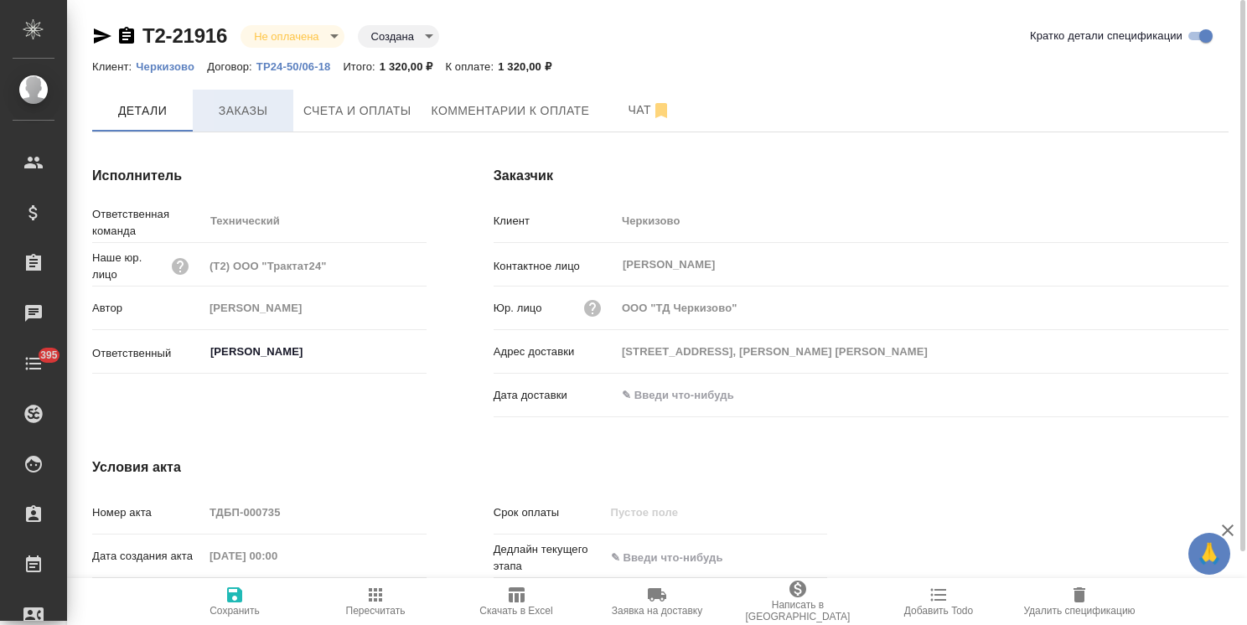
click at [241, 112] on span "Заказы" at bounding box center [243, 111] width 80 height 21
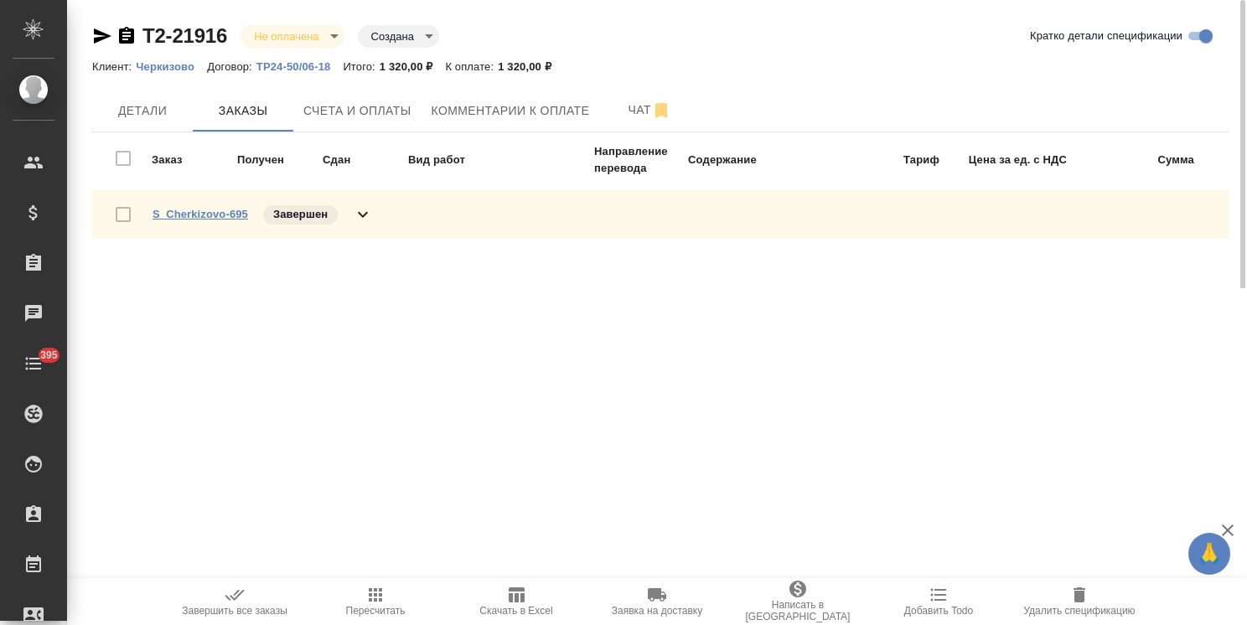
click at [209, 216] on link "S_Cherkizovo-695" at bounding box center [201, 214] width 96 height 13
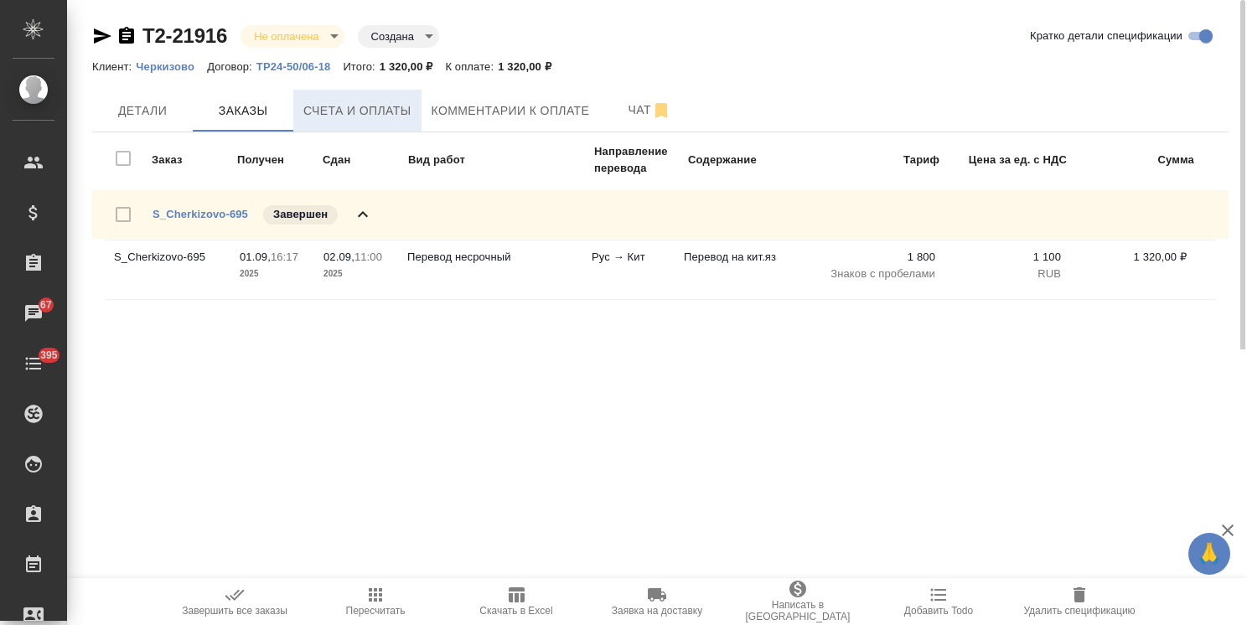
click at [352, 109] on span "Счета и оплаты" at bounding box center [357, 111] width 108 height 21
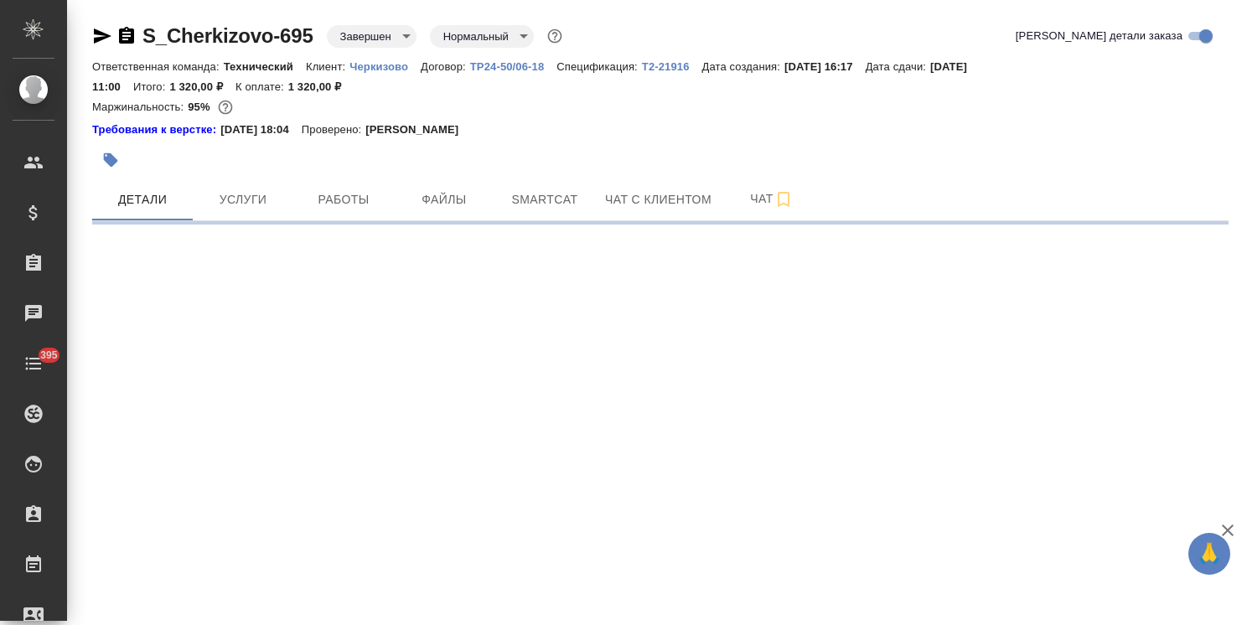
select select "RU"
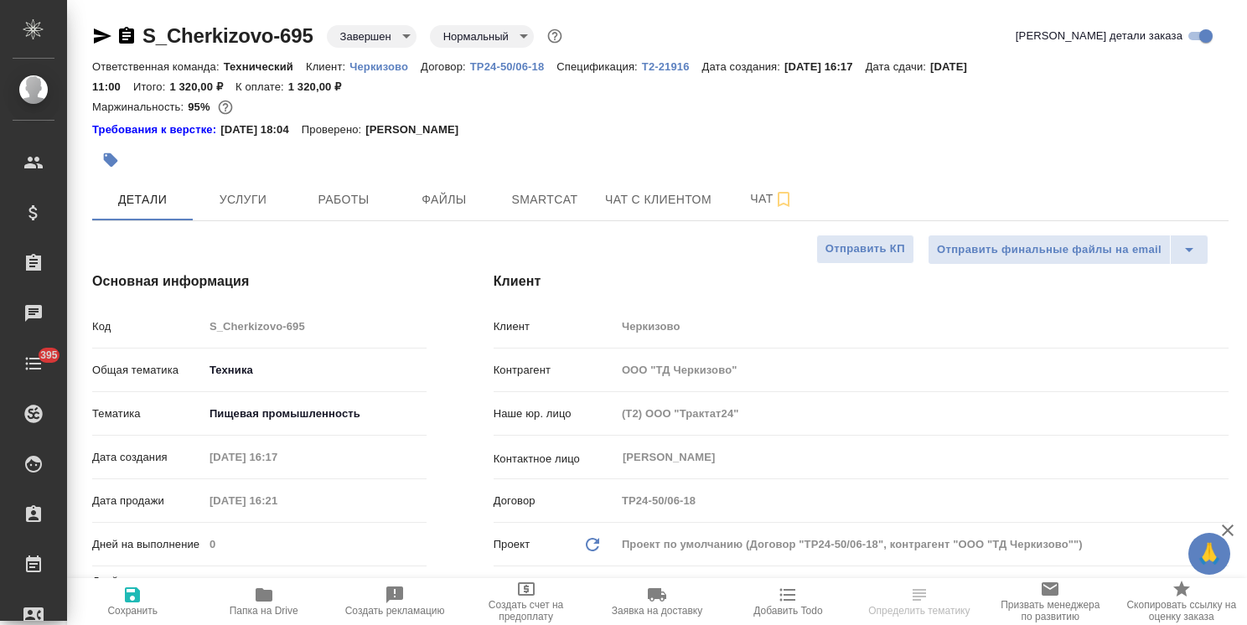
type textarea "x"
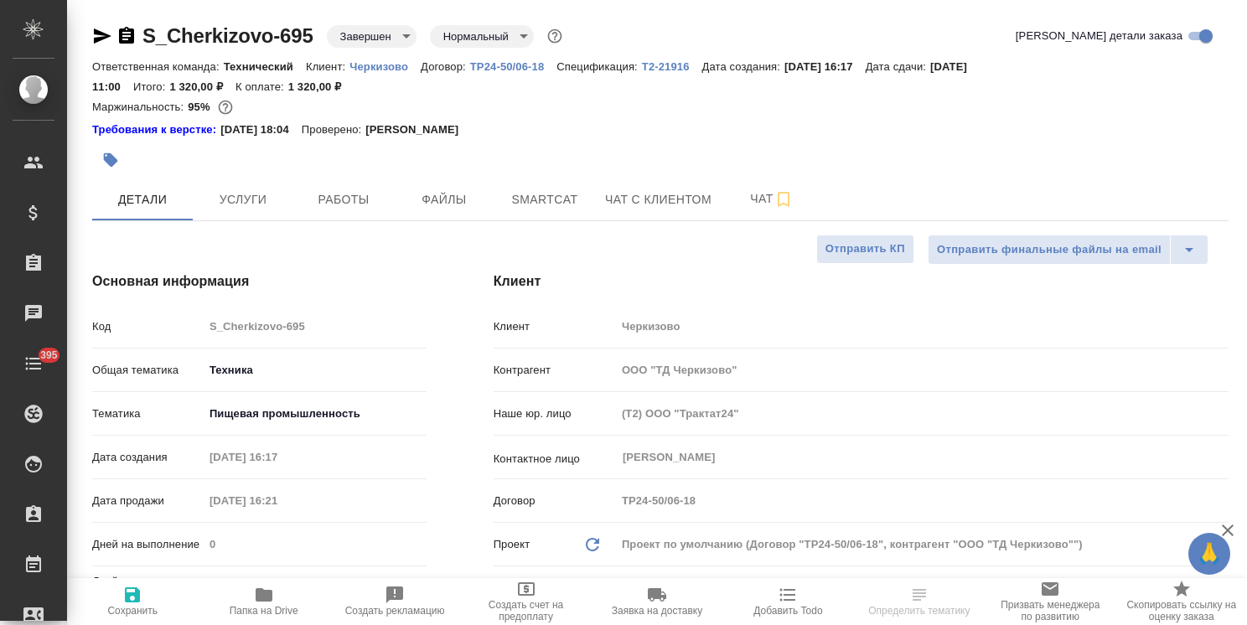
type textarea "x"
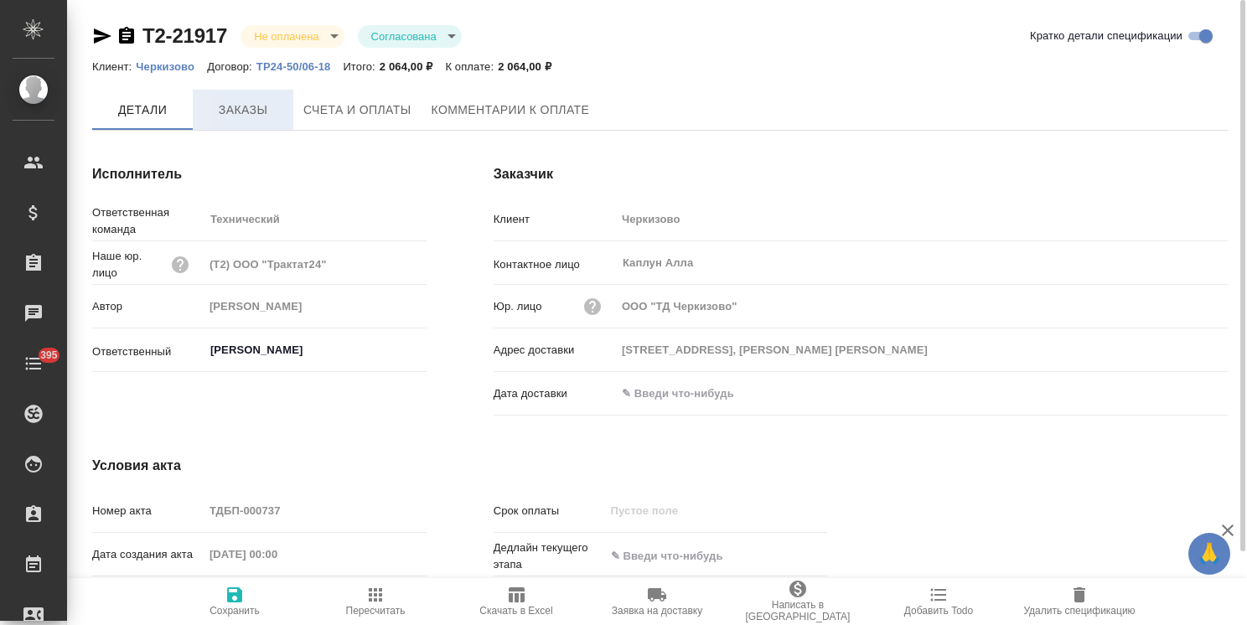
click at [261, 119] on span "Заказы" at bounding box center [243, 110] width 80 height 21
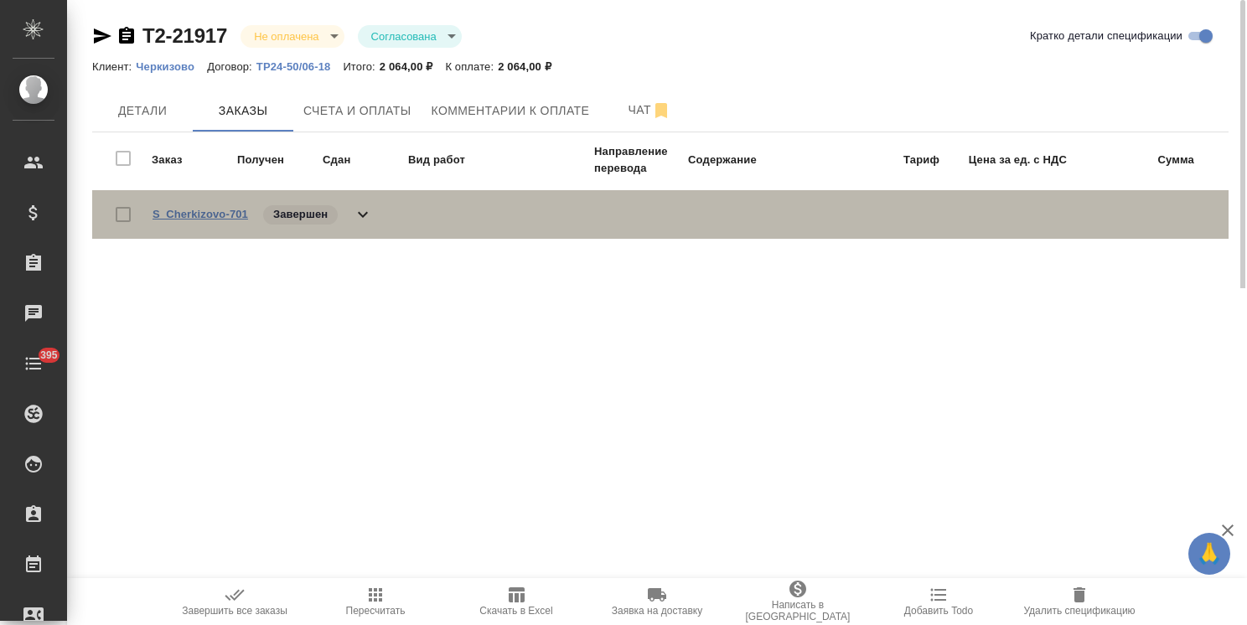
click at [215, 217] on link "S_Cherkizovo-701" at bounding box center [201, 214] width 96 height 13
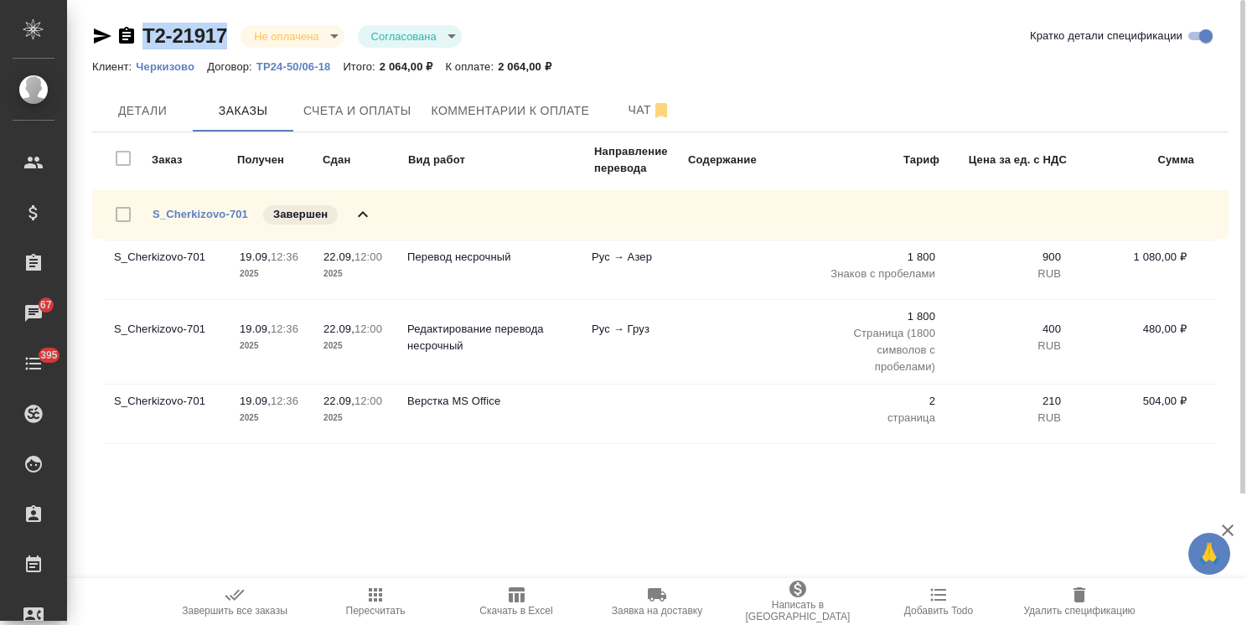
drag, startPoint x: 239, startPoint y: 22, endPoint x: 125, endPoint y: 12, distance: 114.4
click at [125, 12] on div "Т2-21917 Не оплачена notPayed Согласована approved Кратко детали спецификации К…" at bounding box center [660, 247] width 1155 height 494
copy link "Т2-21917"
click at [318, 115] on span "Счета и оплаты" at bounding box center [357, 111] width 108 height 21
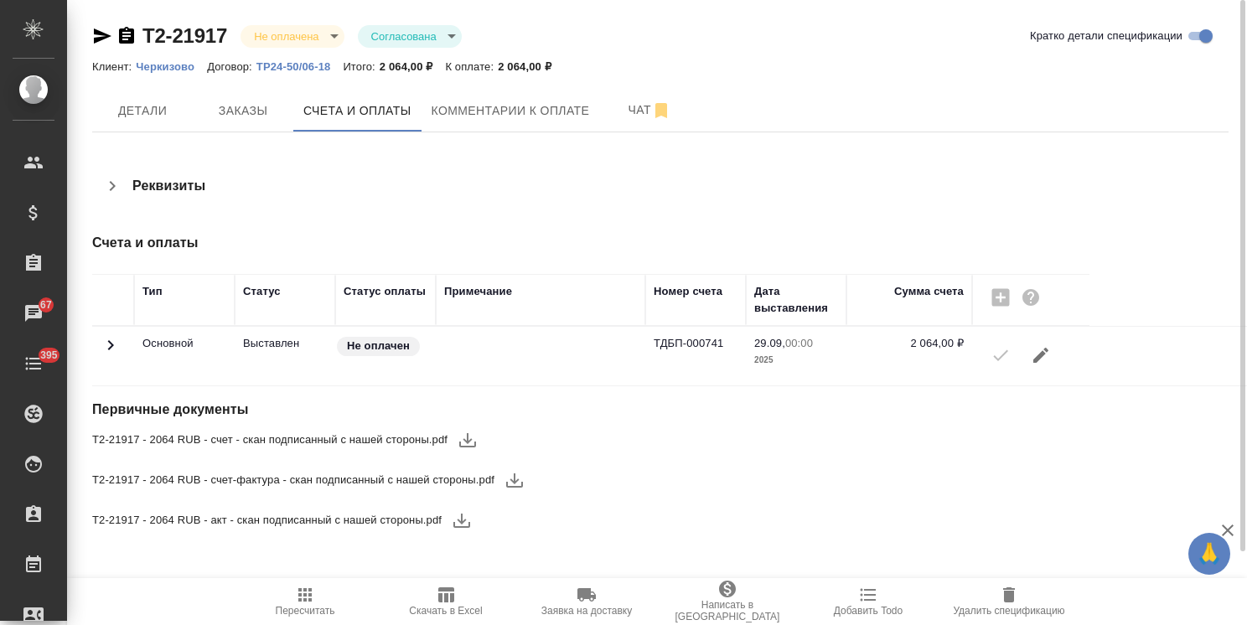
click at [452, 437] on button "button" at bounding box center [468, 440] width 40 height 40
click at [510, 475] on icon "button" at bounding box center [515, 480] width 20 height 20
drag, startPoint x: 458, startPoint y: 518, endPoint x: 448, endPoint y: 543, distance: 26.8
click at [458, 518] on icon "button" at bounding box center [462, 520] width 20 height 20
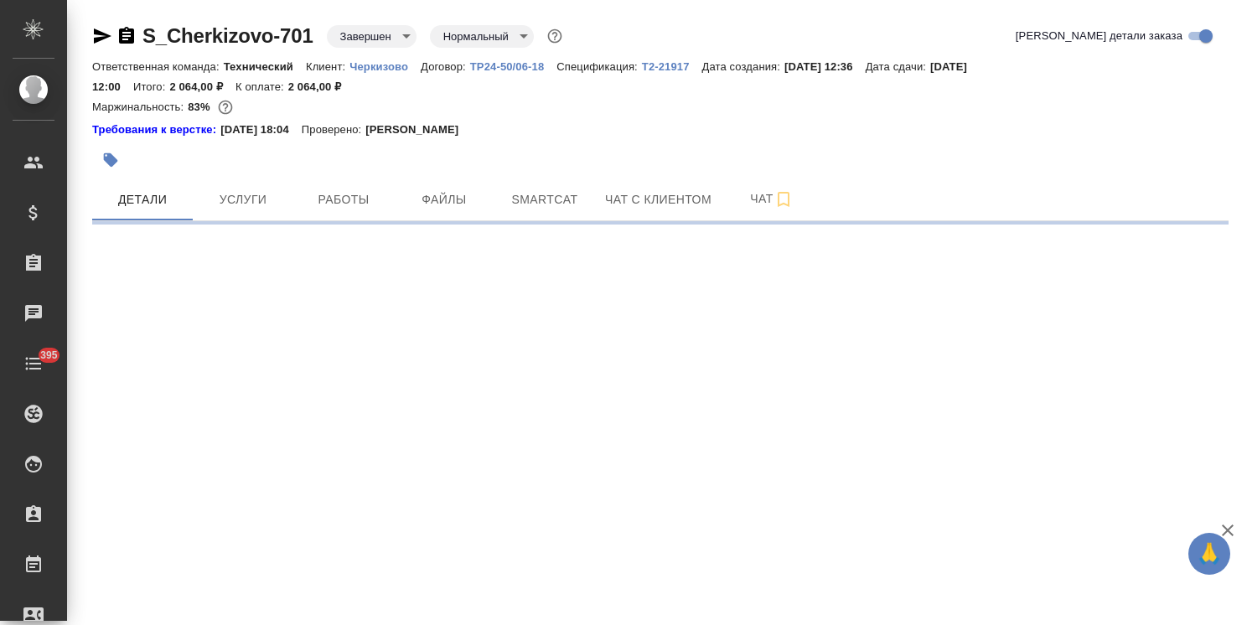
select select "RU"
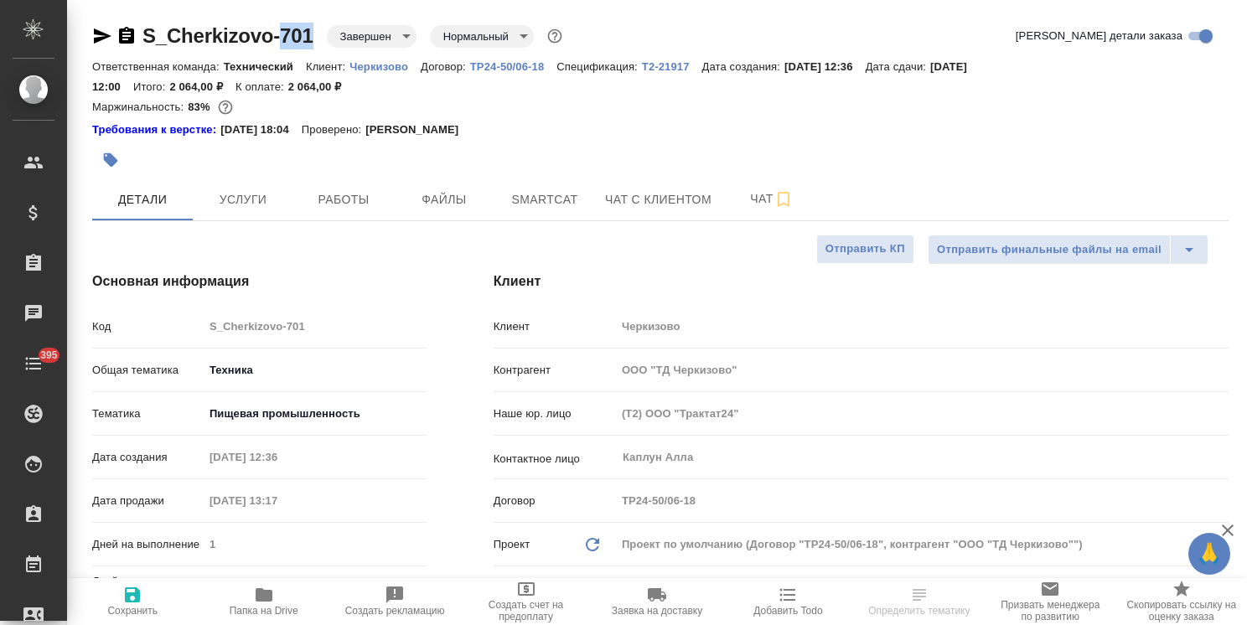
type textarea "x"
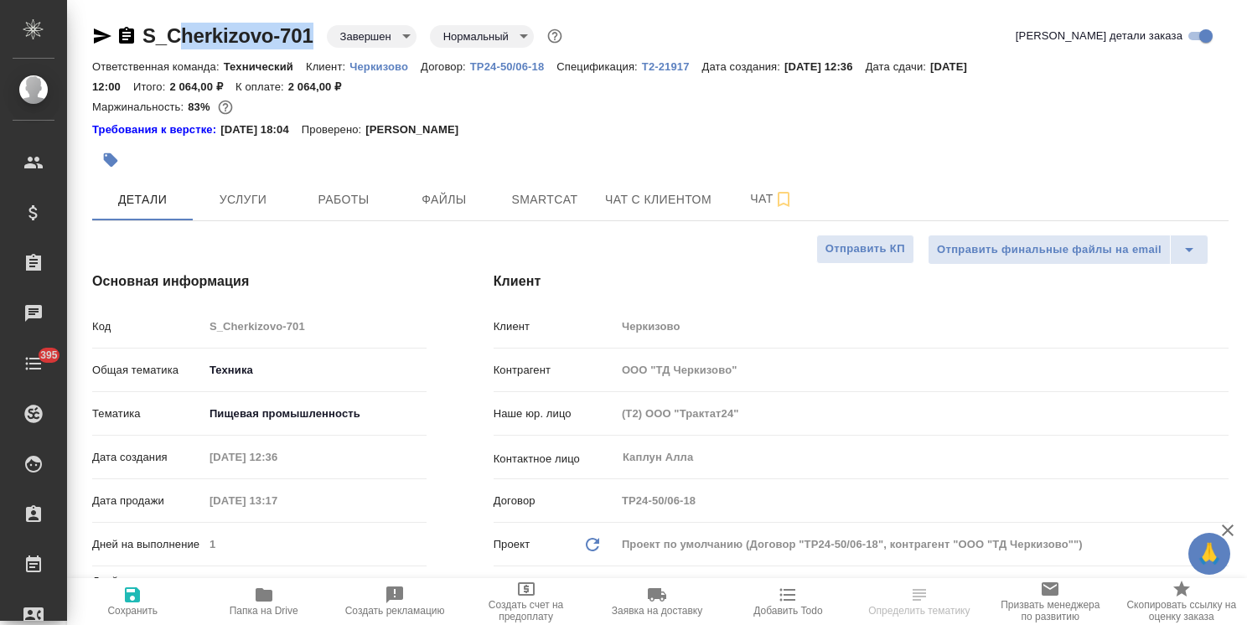
type textarea "x"
drag, startPoint x: 321, startPoint y: 18, endPoint x: 101, endPoint y: 28, distance: 220.6
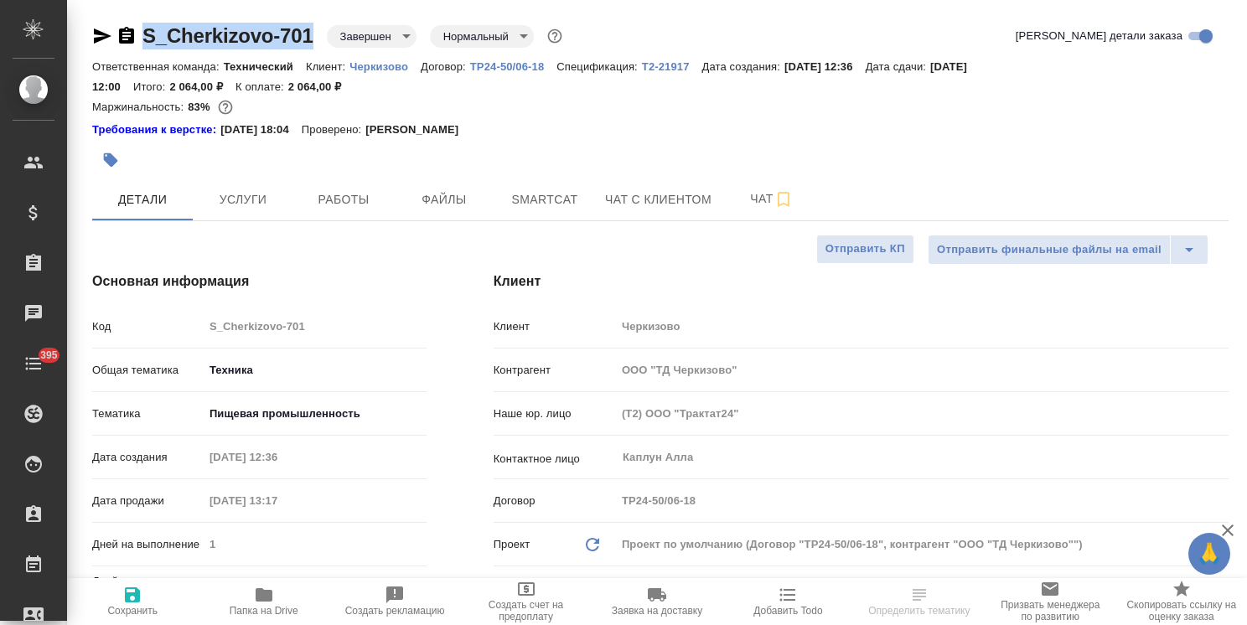
type textarea "x"
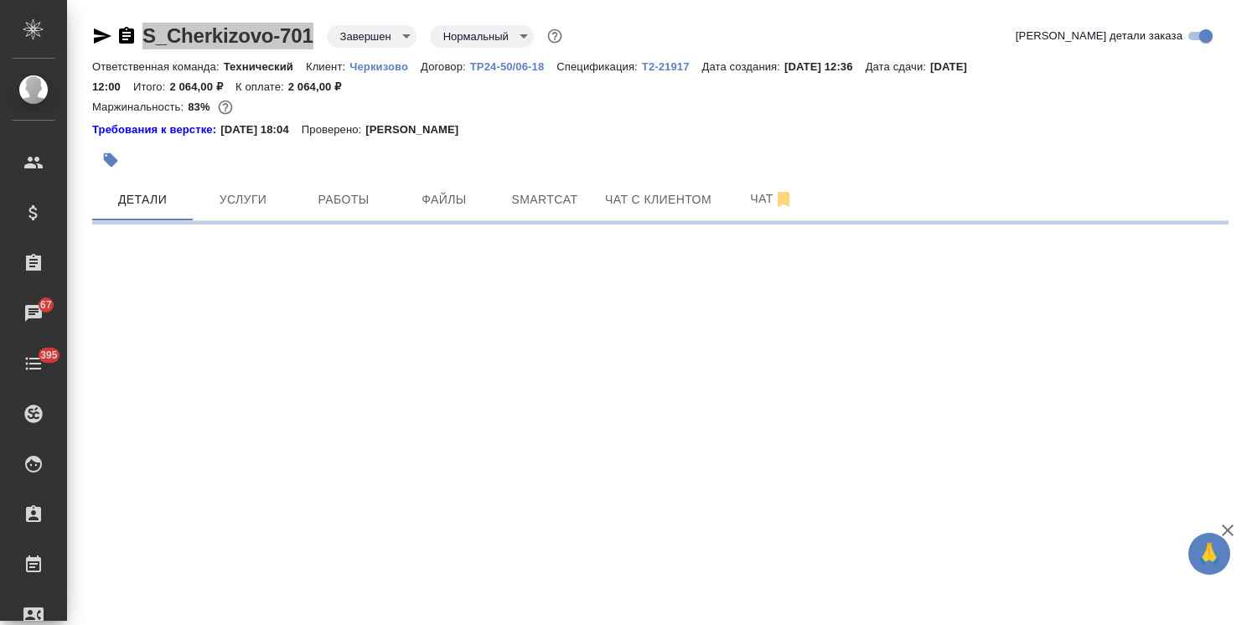
select select "RU"
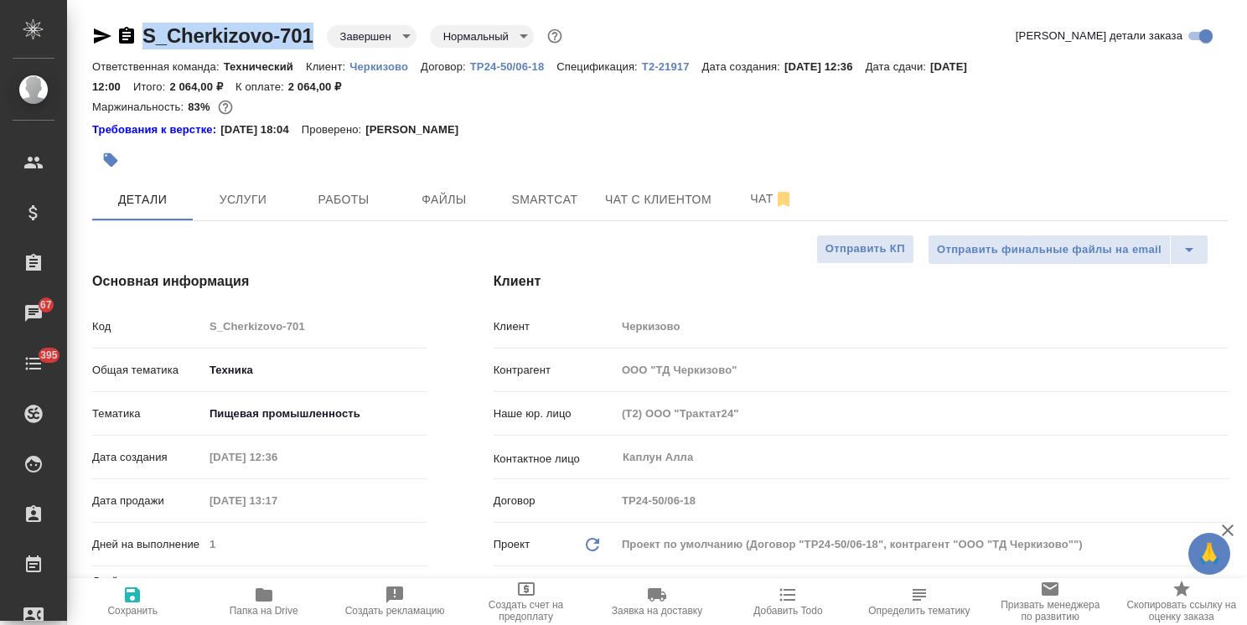
type textarea "x"
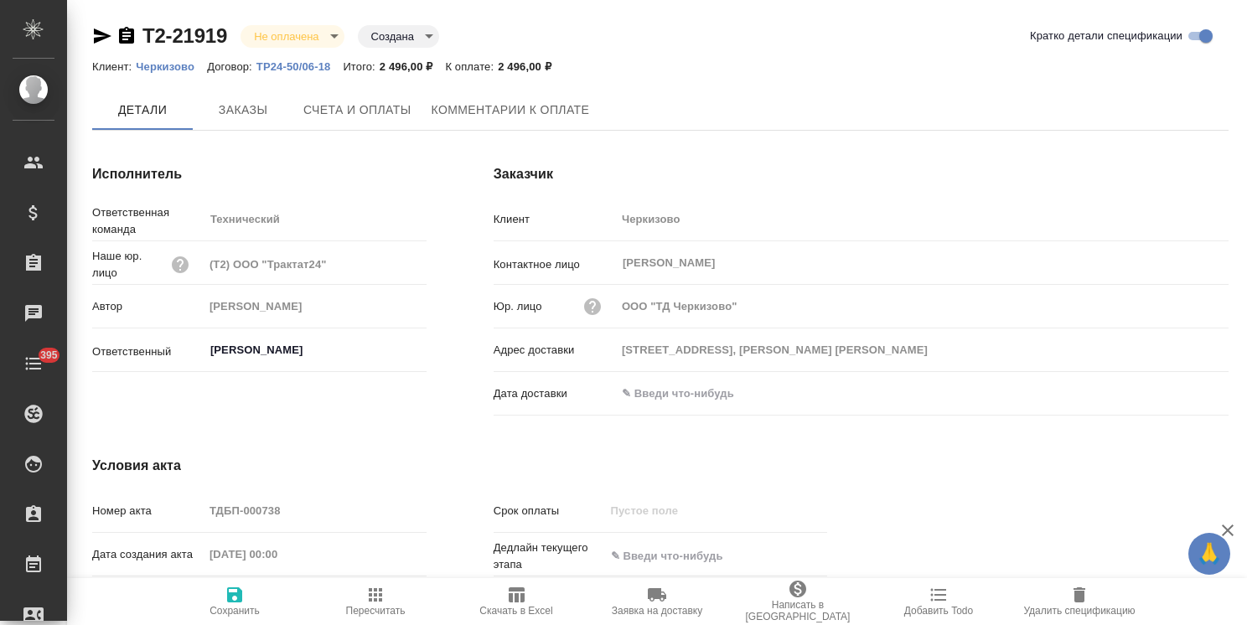
click at [255, 106] on span "Заказы" at bounding box center [243, 110] width 80 height 21
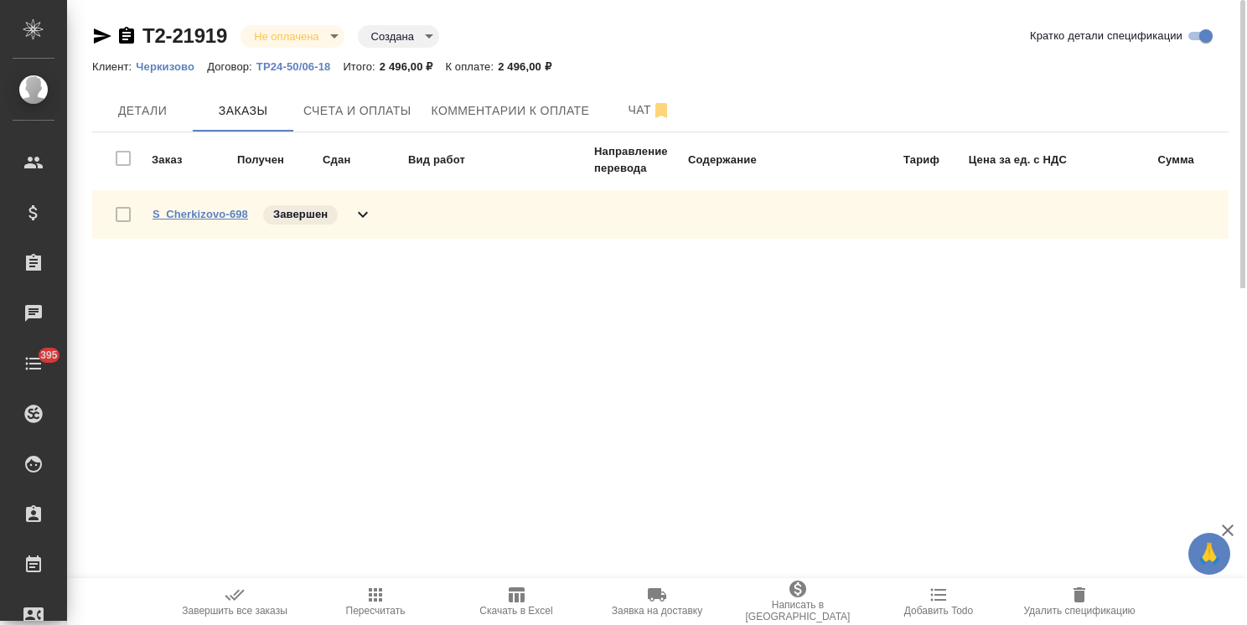
click at [216, 213] on link "S_Cherkizovo-698" at bounding box center [201, 214] width 96 height 13
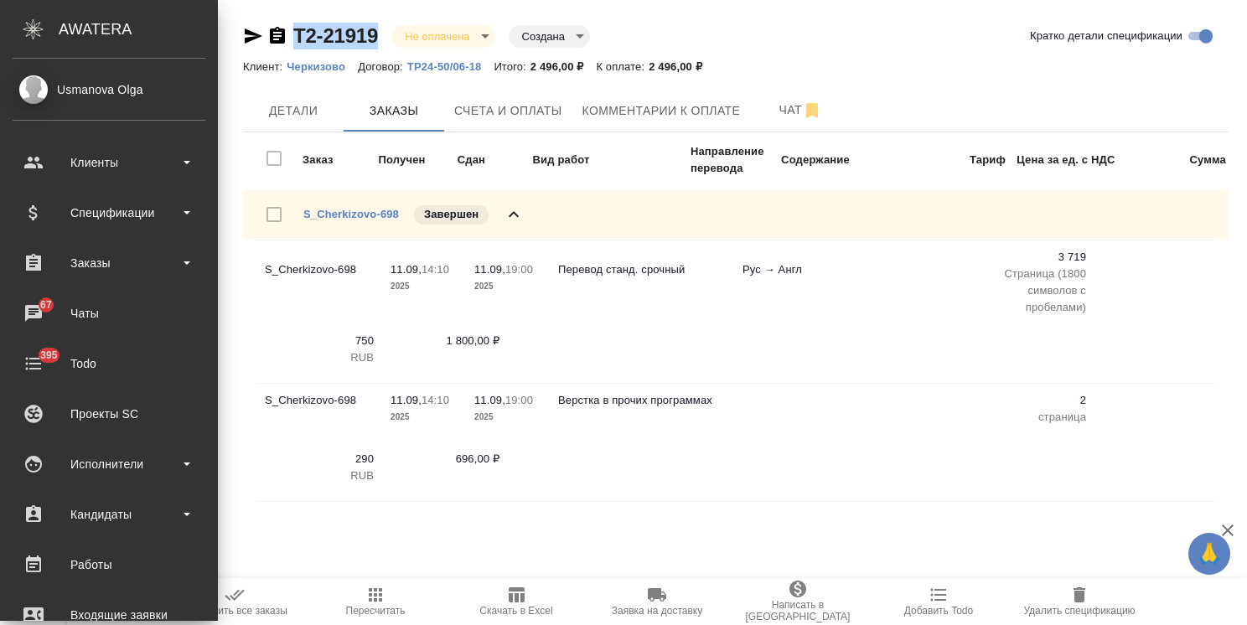
drag, startPoint x: 239, startPoint y: 15, endPoint x: 71, endPoint y: 20, distance: 167.7
click at [59, 20] on div ".cls-1 fill:#fff; AWATERA Usmanova Olga Клиенты Спецификации Заказы 67 Чаты 395…" at bounding box center [623, 312] width 1247 height 625
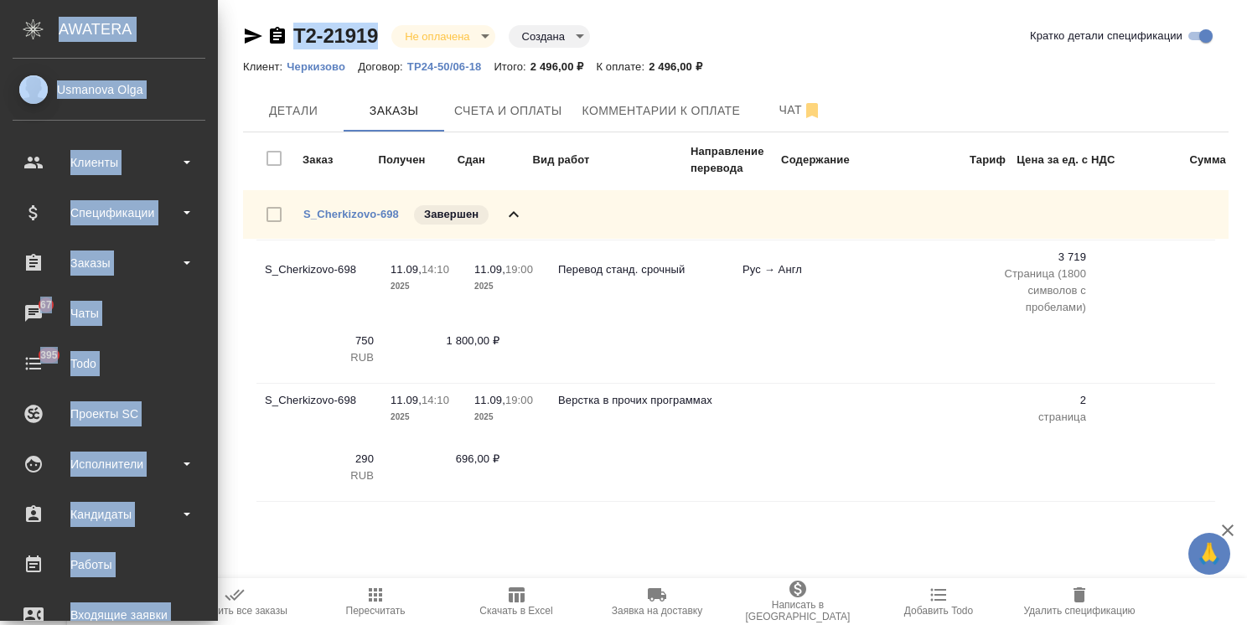
copy div "AWATERA Usmanova Olga Клиенты Спецификации Заказы 67 Чаты 395 Todo Проекты SC И…"
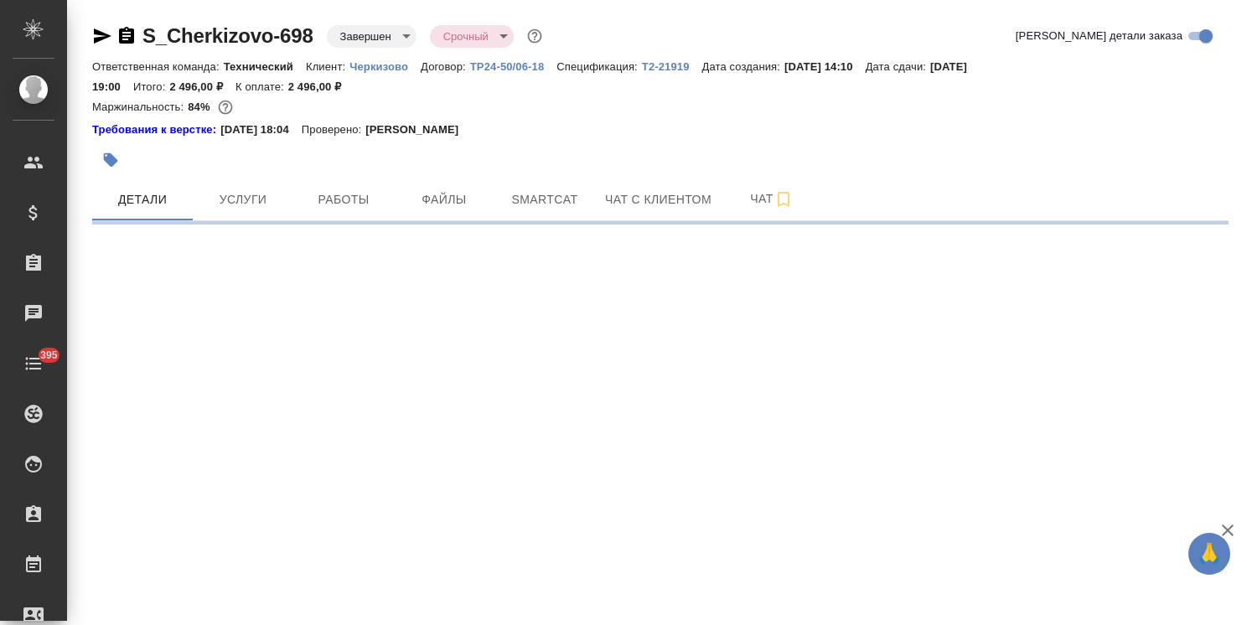
select select "RU"
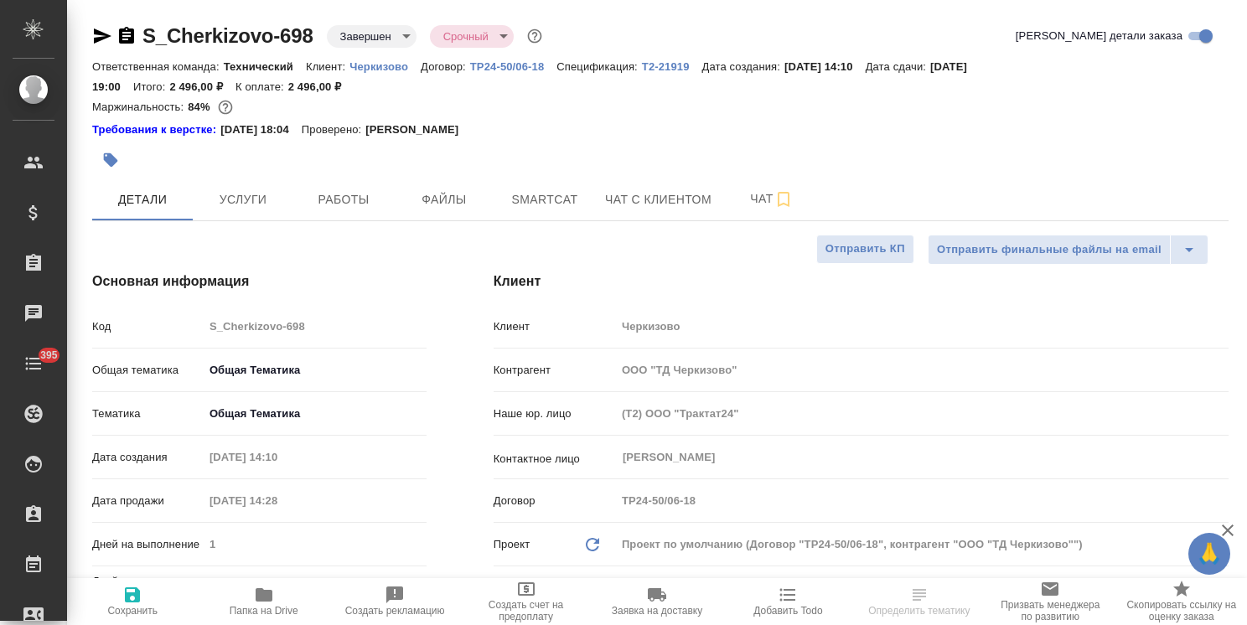
type textarea "x"
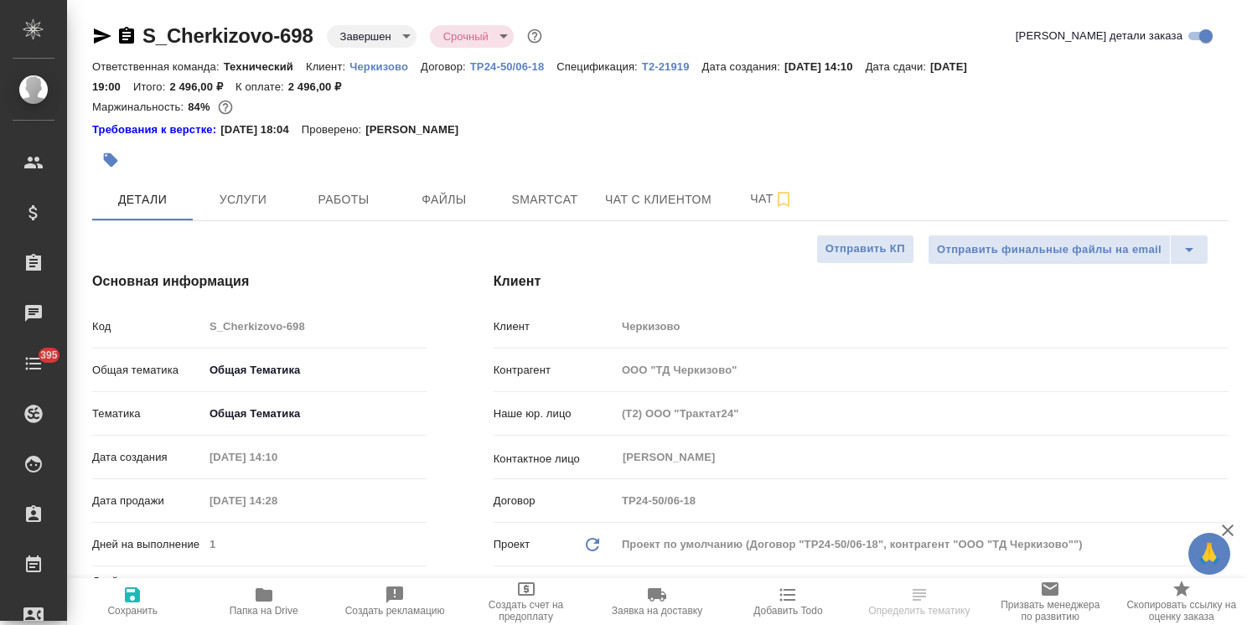
type textarea "x"
drag, startPoint x: 318, startPoint y: 15, endPoint x: 120, endPoint y: 12, distance: 198.7
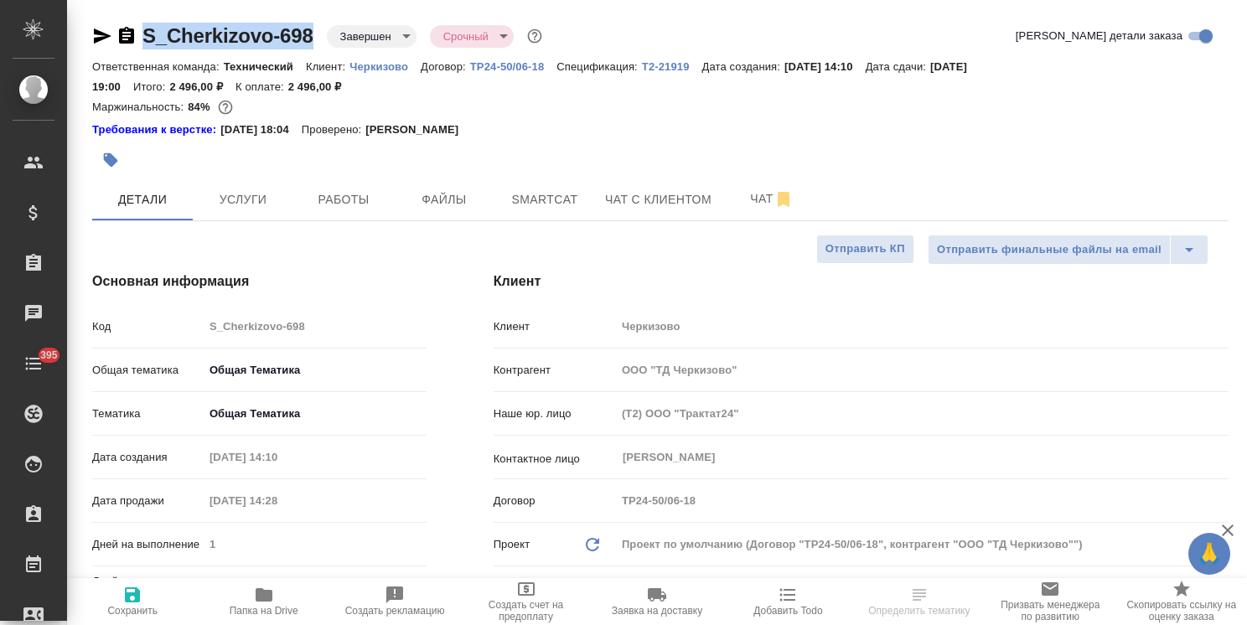
copy link "S_Cherkizovo-698"
type textarea "x"
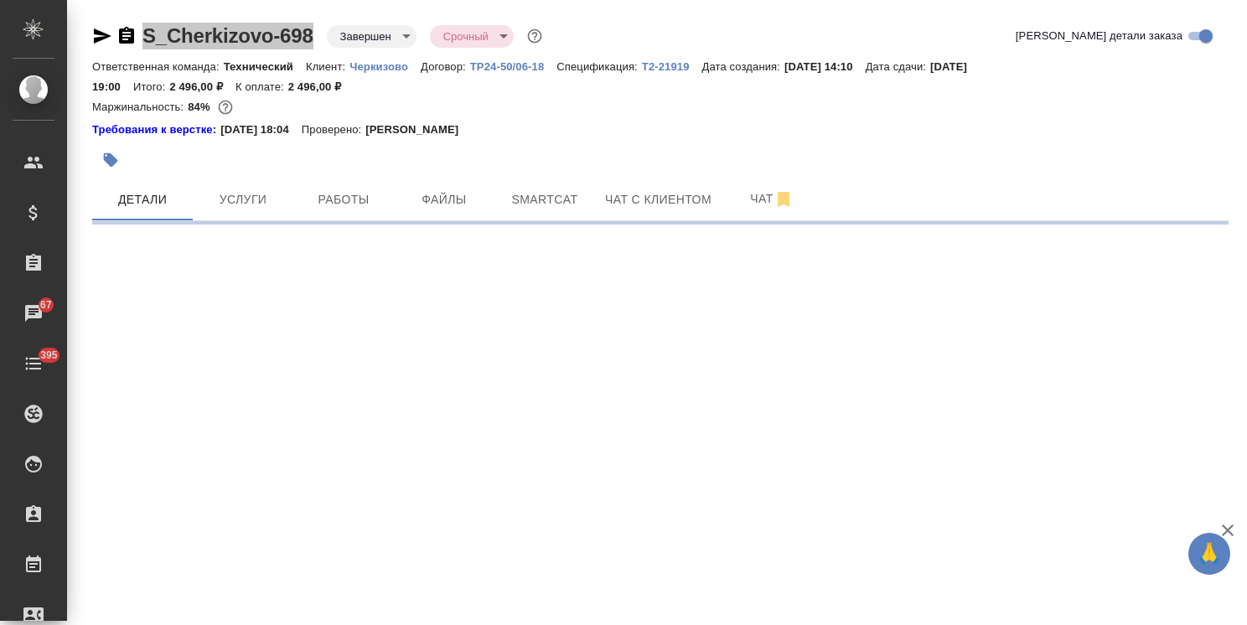
select select "RU"
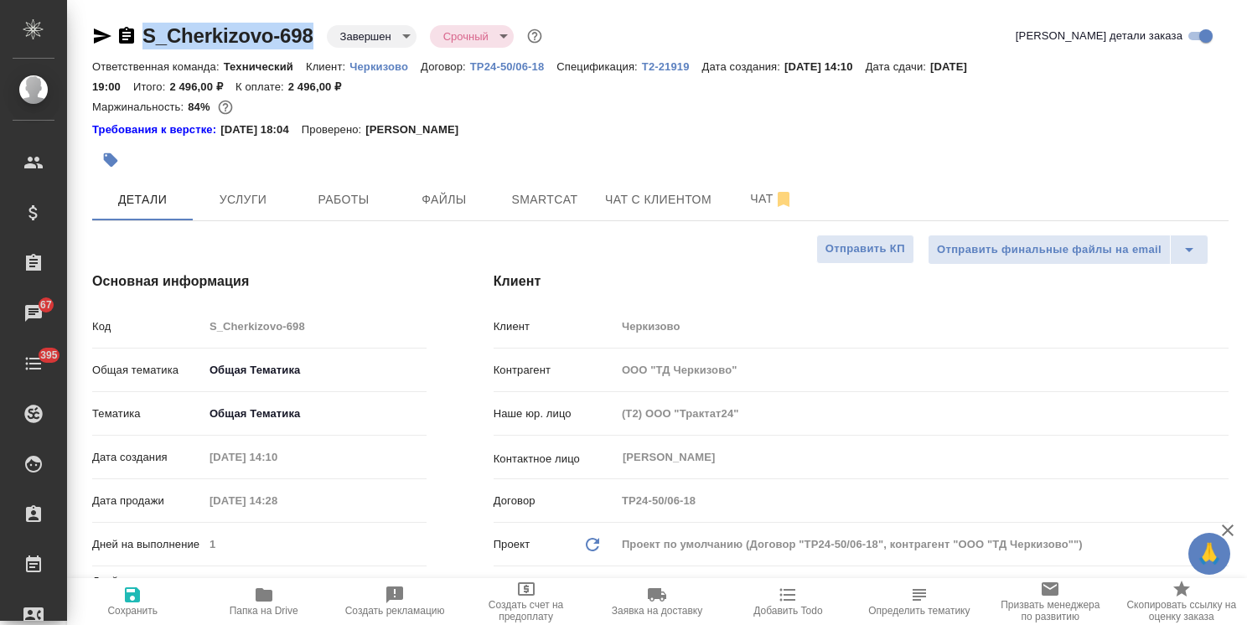
type textarea "x"
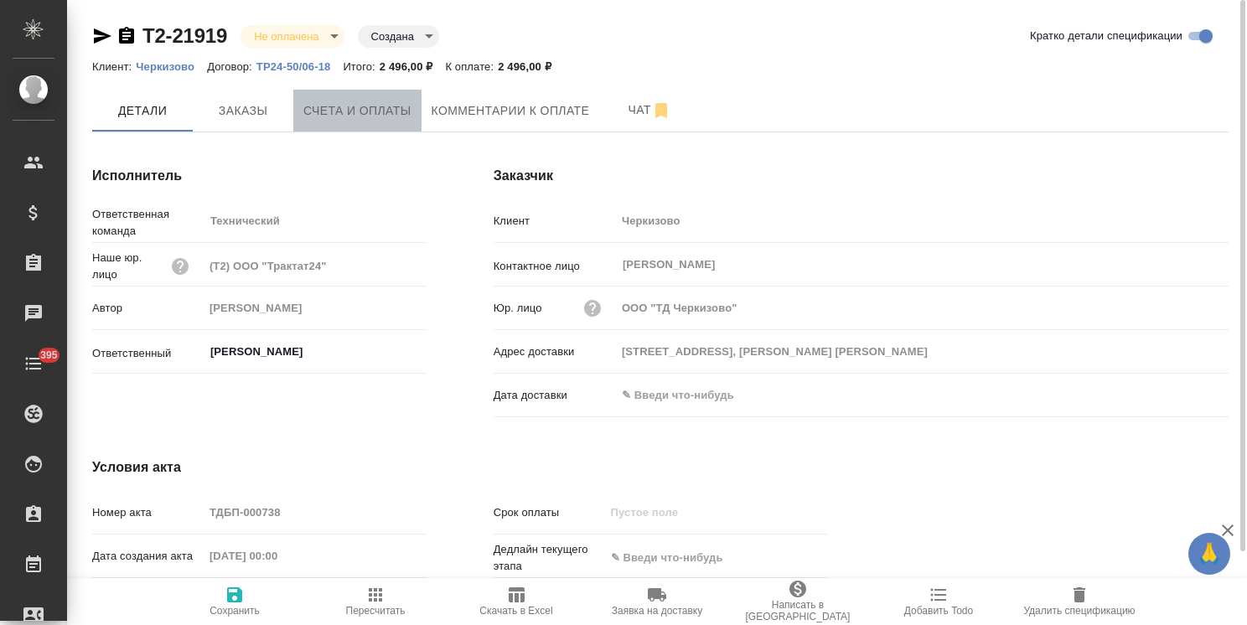
click at [329, 111] on span "Счета и оплаты" at bounding box center [357, 111] width 108 height 21
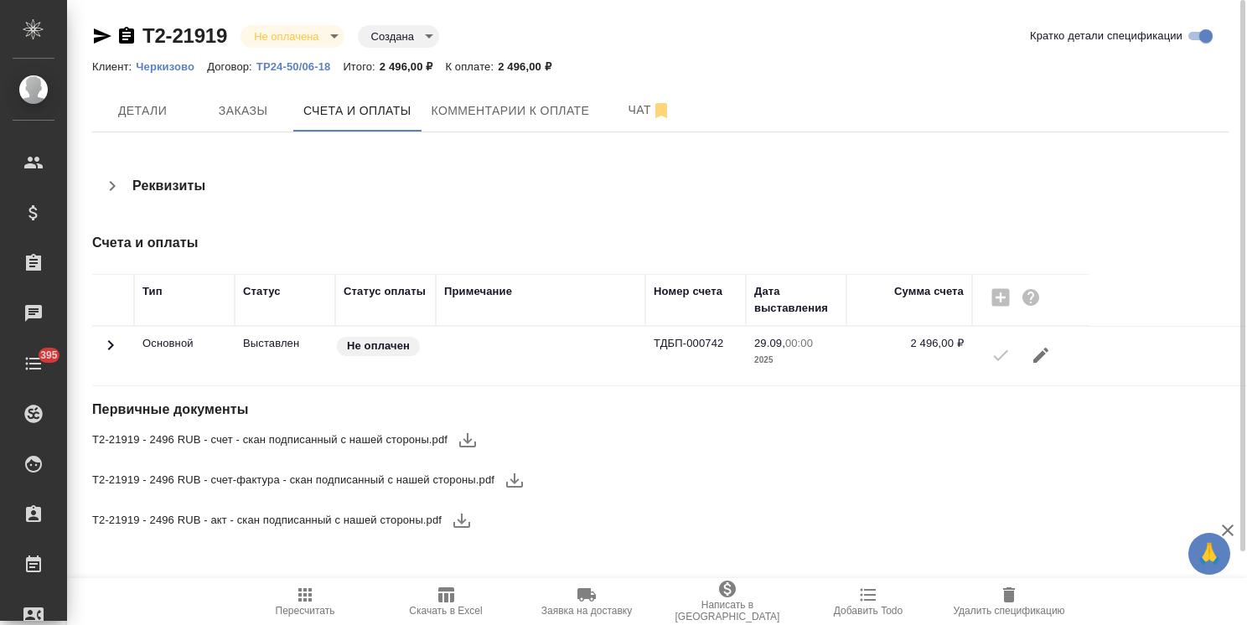
click at [462, 439] on icon "button" at bounding box center [468, 440] width 20 height 20
drag, startPoint x: 517, startPoint y: 479, endPoint x: 505, endPoint y: 498, distance: 22.3
click at [517, 479] on icon "button" at bounding box center [514, 481] width 17 height 14
click at [462, 520] on icon "button" at bounding box center [461, 521] width 17 height 14
